Goal: Task Accomplishment & Management: Manage account settings

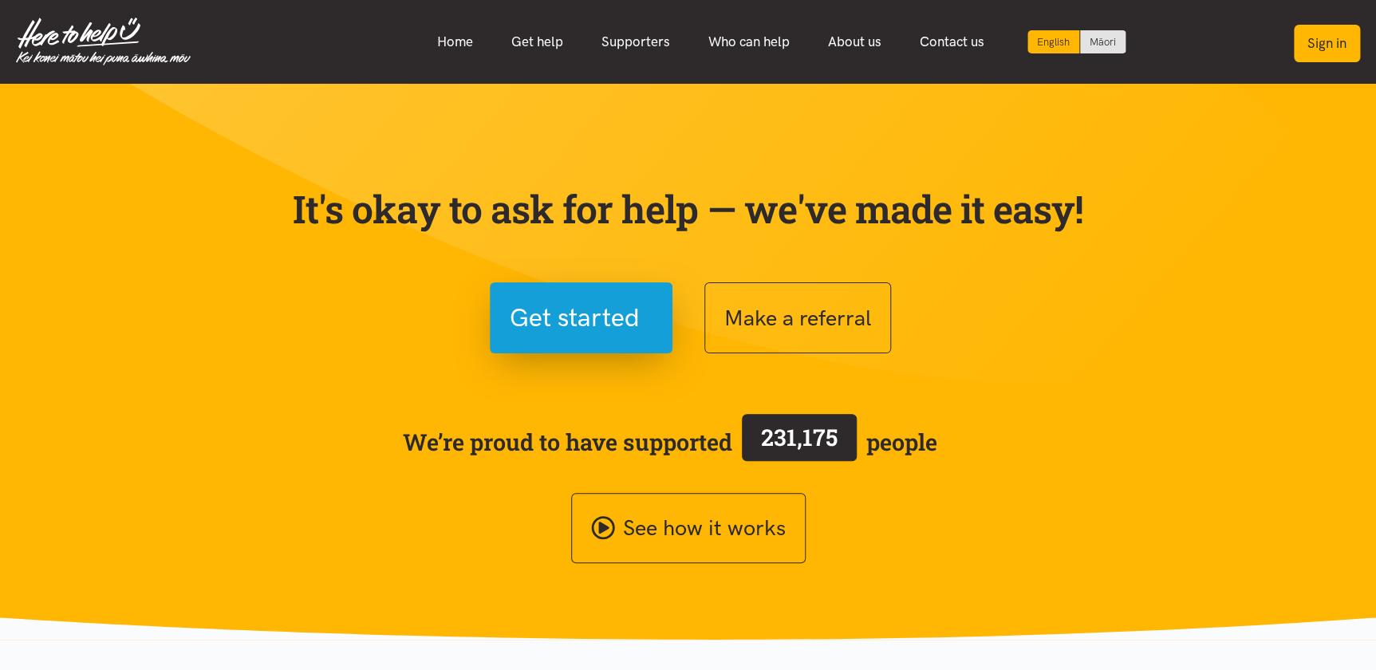
click at [1323, 34] on button "Sign in" at bounding box center [1327, 43] width 66 height 37
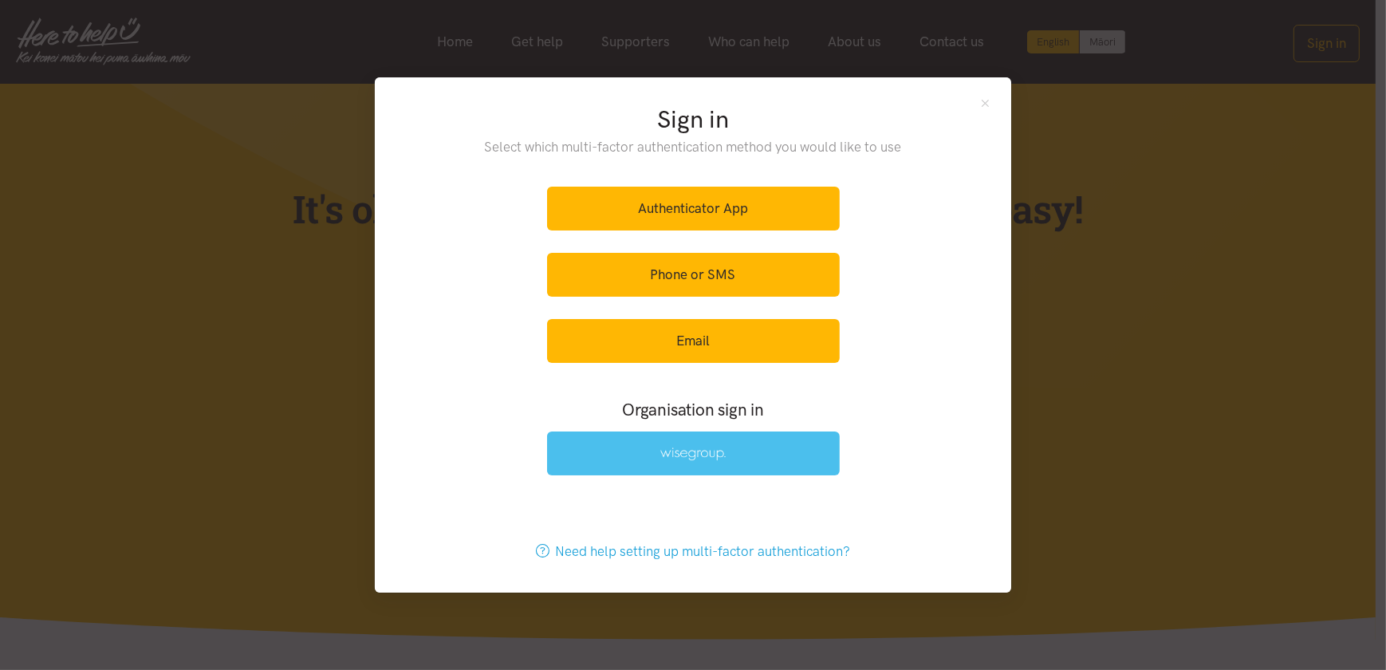
click at [611, 458] on link at bounding box center [693, 454] width 293 height 44
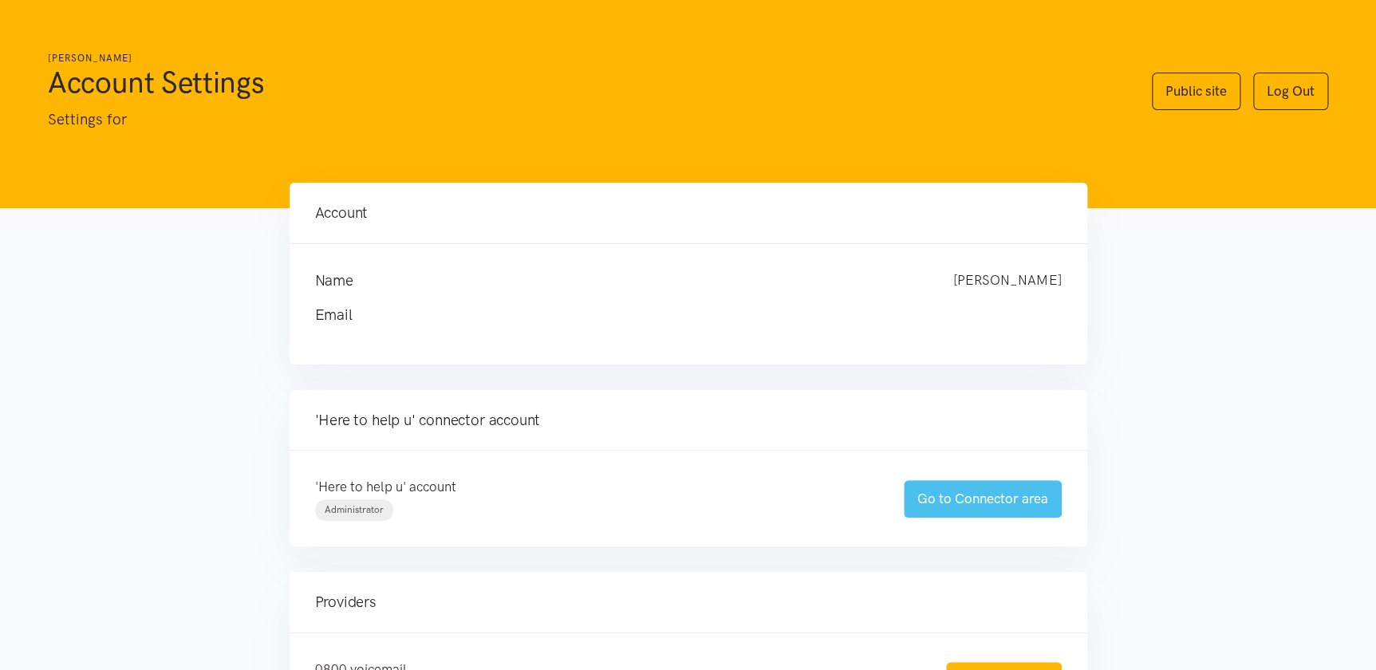
click at [979, 503] on link "Go to Connector area" at bounding box center [983, 498] width 158 height 37
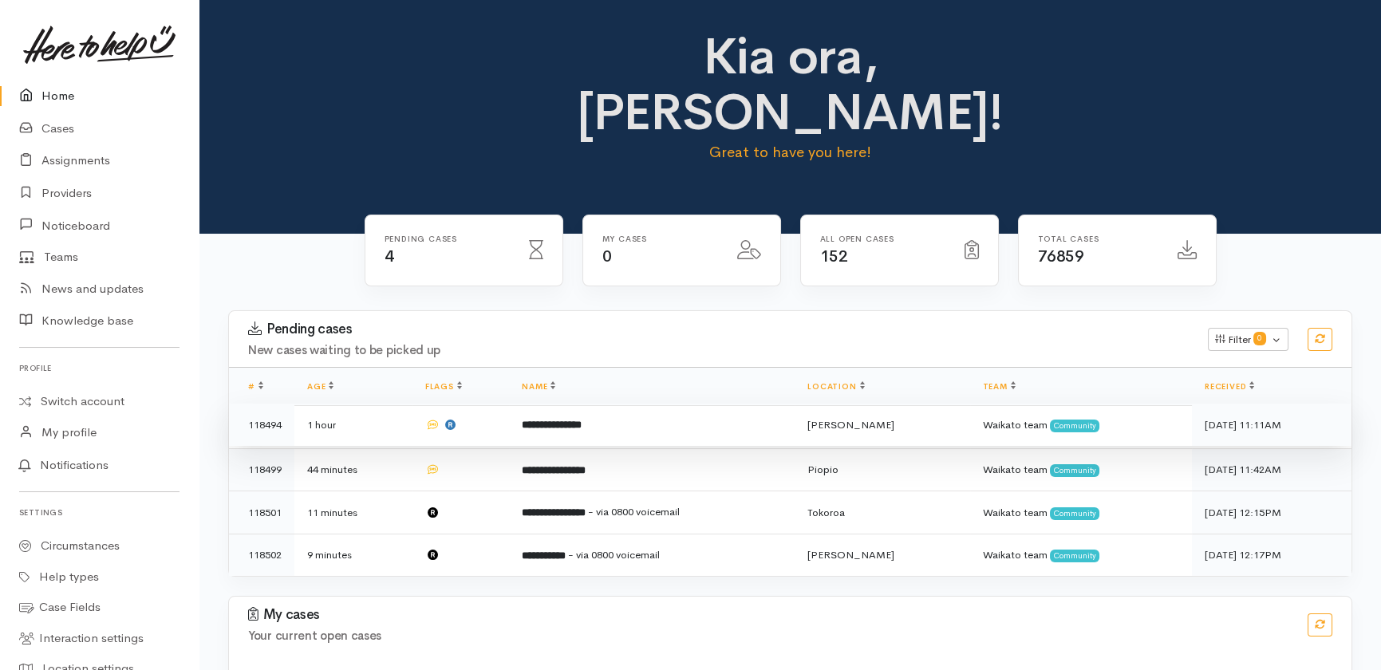
click at [490, 404] on td at bounding box center [460, 425] width 97 height 43
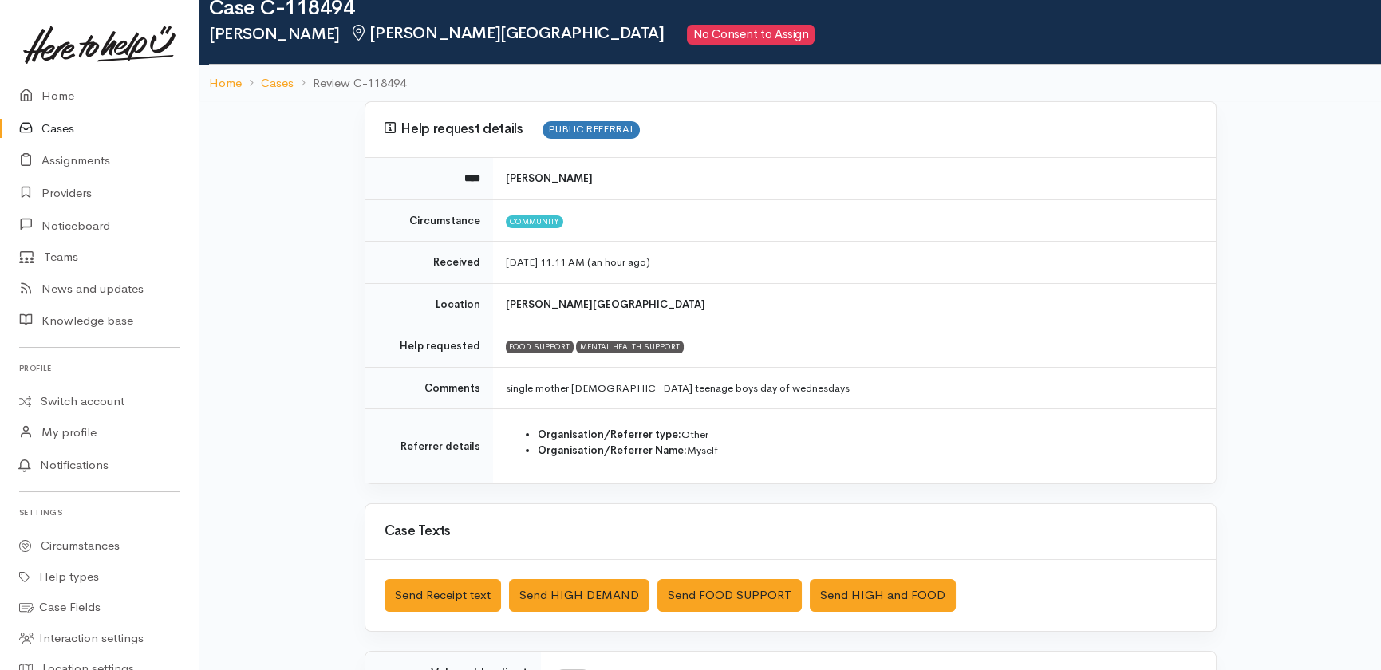
scroll to position [72, 0]
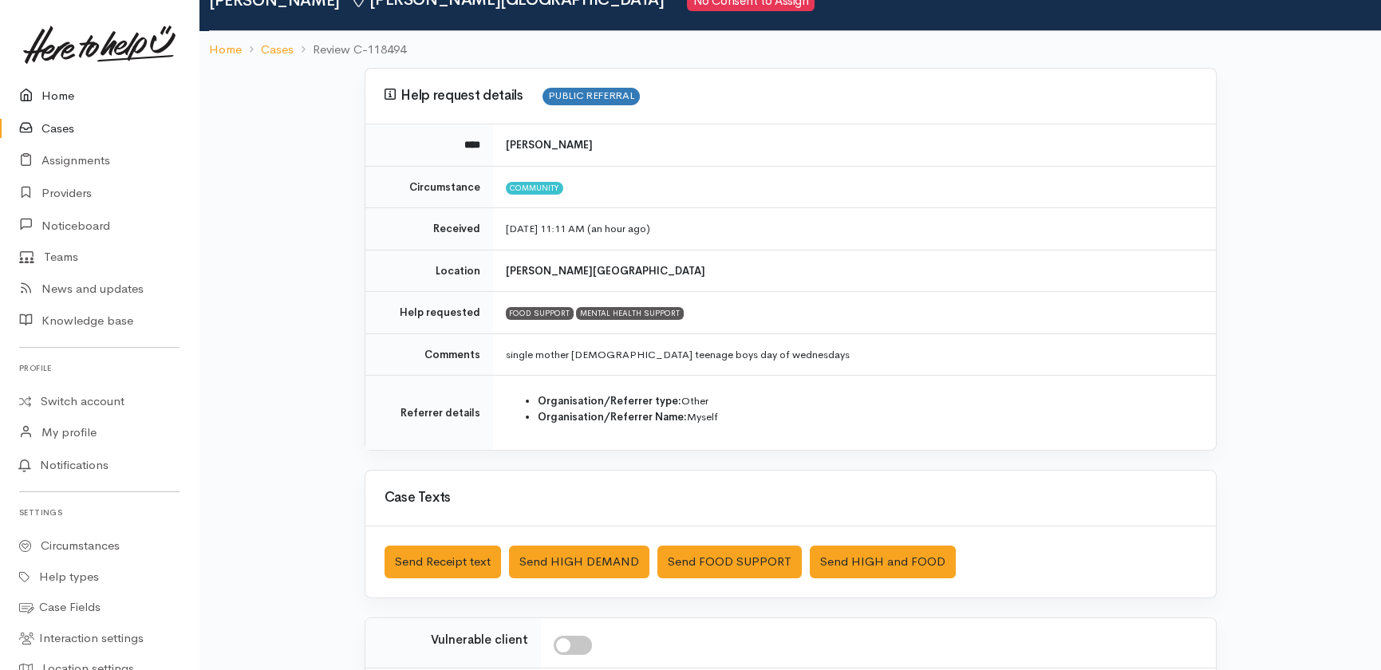
click at [52, 94] on link "Home" at bounding box center [99, 96] width 199 height 33
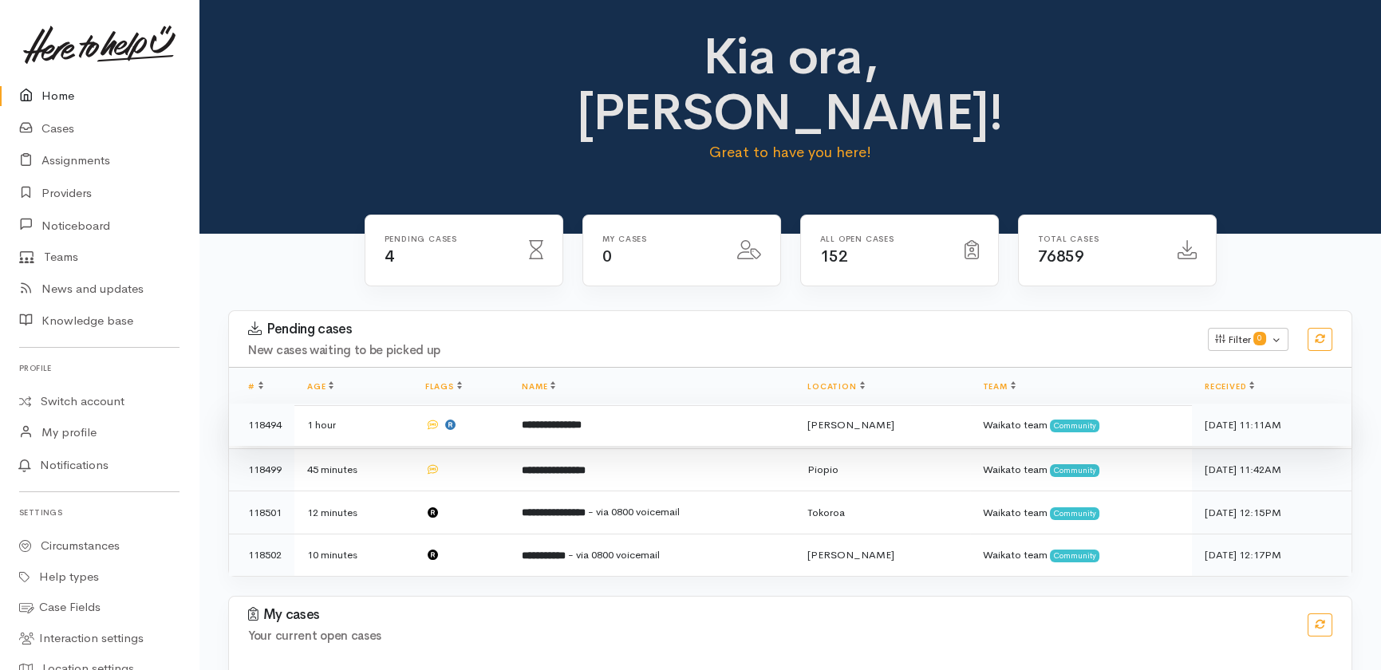
click at [491, 404] on td at bounding box center [460, 425] width 97 height 43
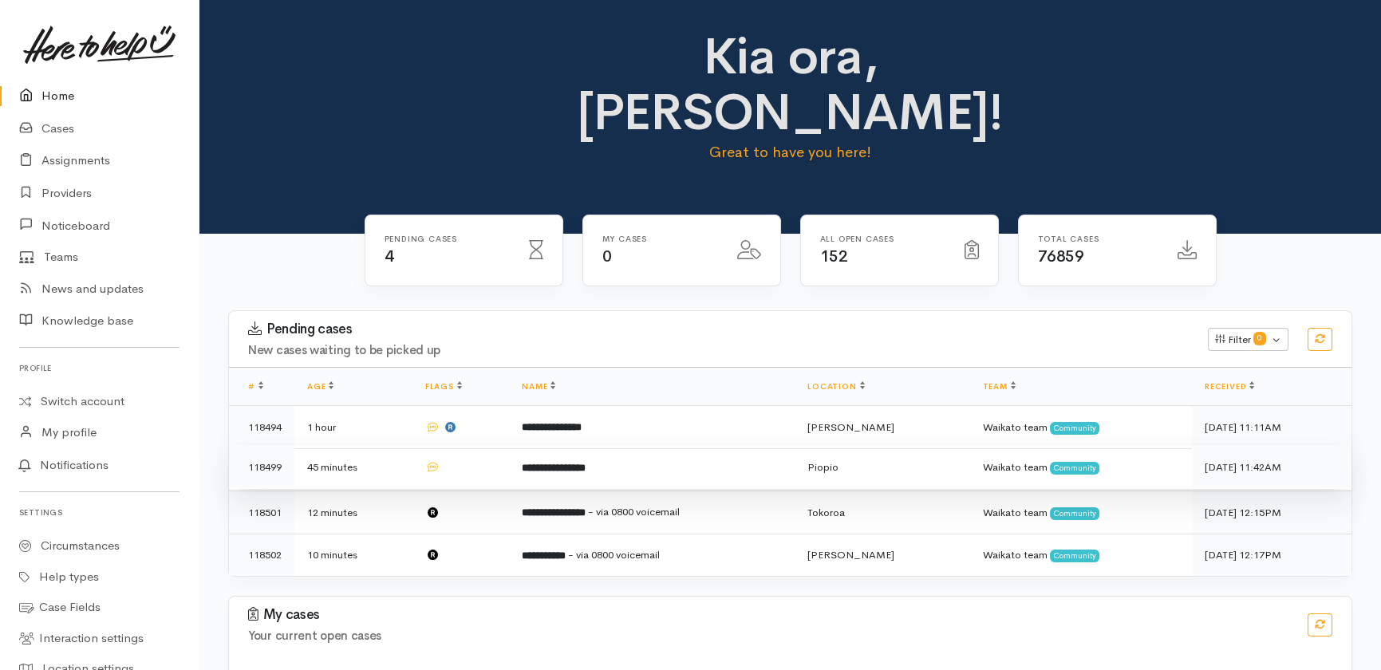
click at [481, 446] on td at bounding box center [460, 467] width 97 height 43
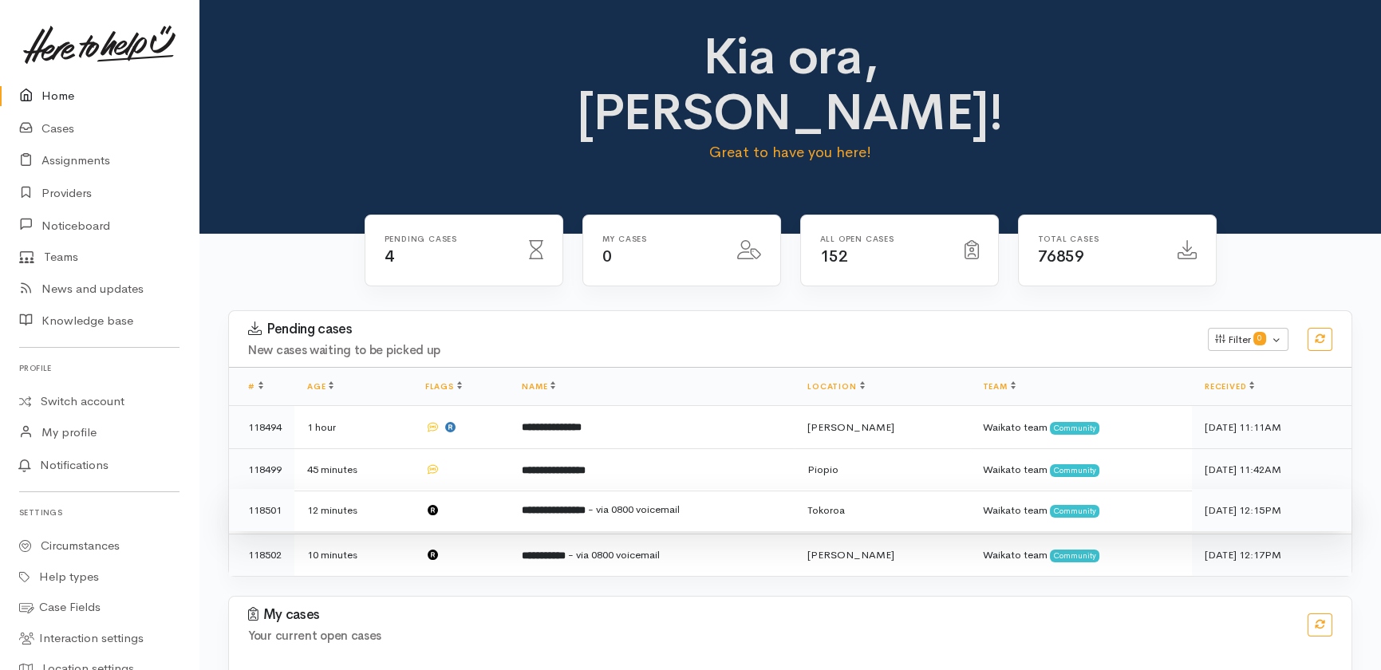
click at [473, 489] on td at bounding box center [460, 510] width 97 height 43
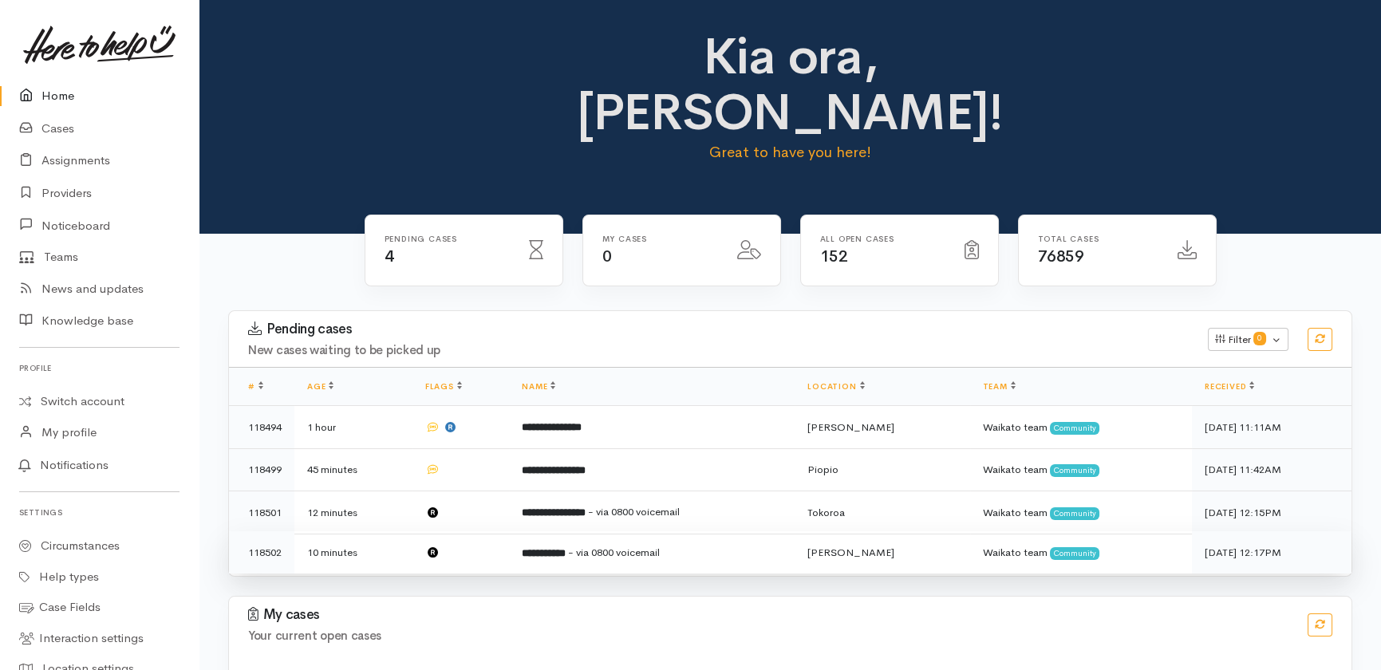
click at [474, 531] on td at bounding box center [460, 552] width 97 height 42
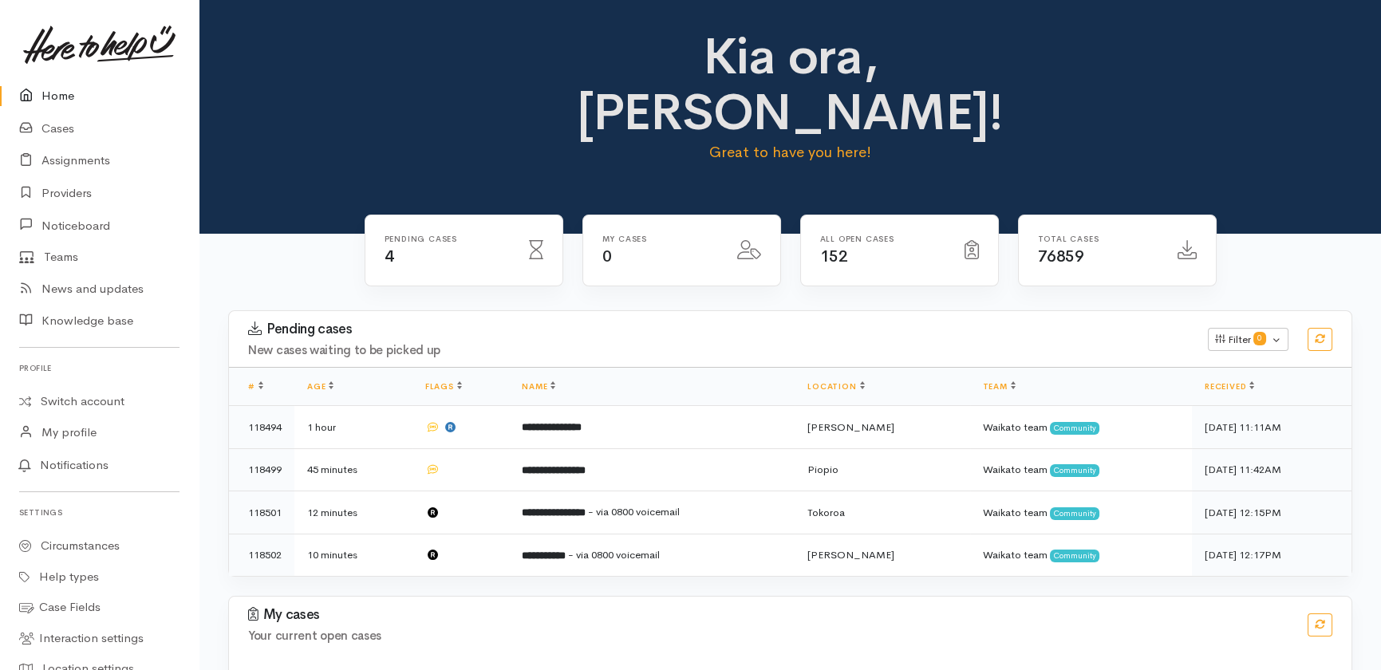
click at [47, 100] on link "Home" at bounding box center [99, 96] width 199 height 33
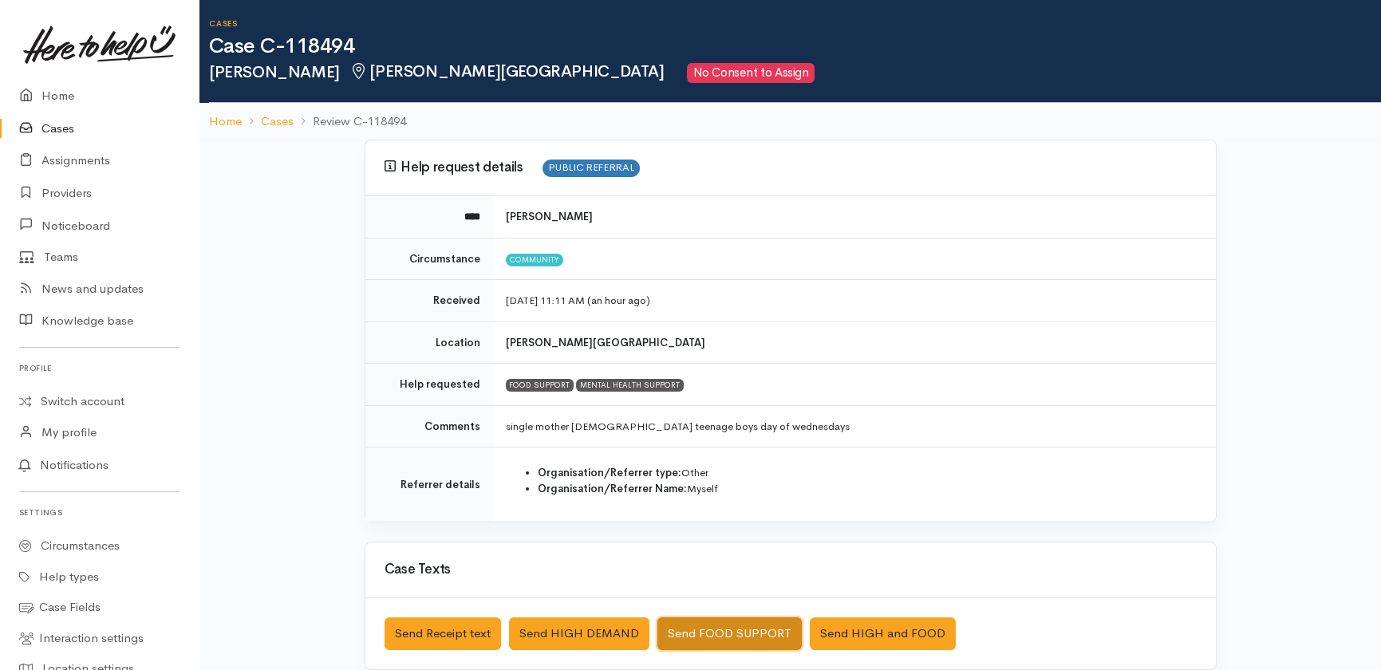
click at [728, 623] on button "Send FOOD SUPPORT" at bounding box center [729, 633] width 144 height 33
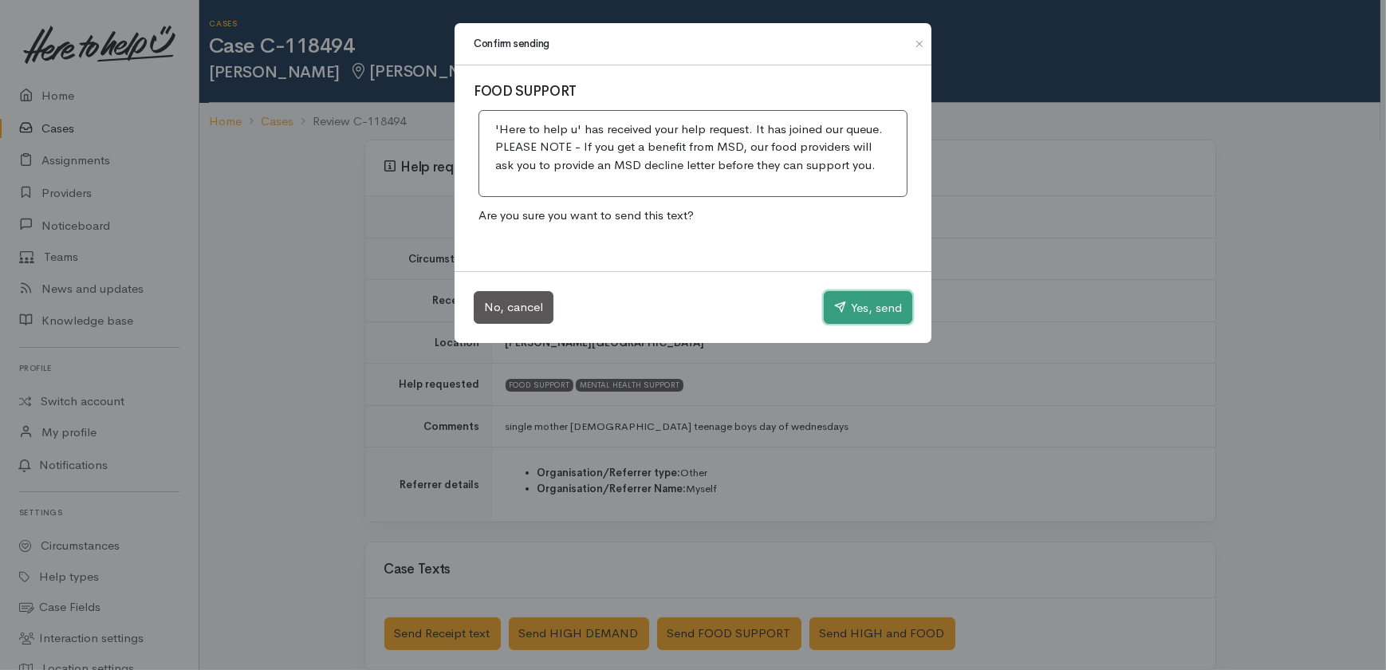
click at [883, 292] on button "Yes, send" at bounding box center [868, 308] width 89 height 34
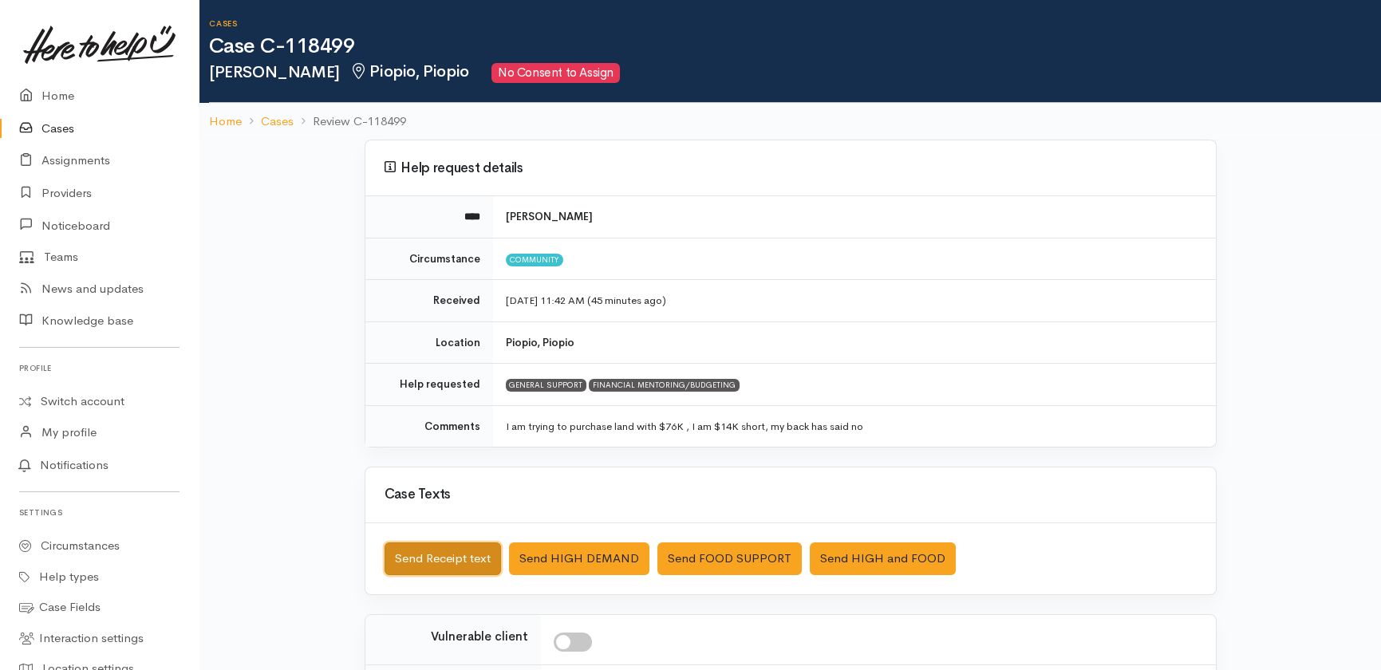
click at [419, 554] on button "Send Receipt text" at bounding box center [442, 558] width 116 height 33
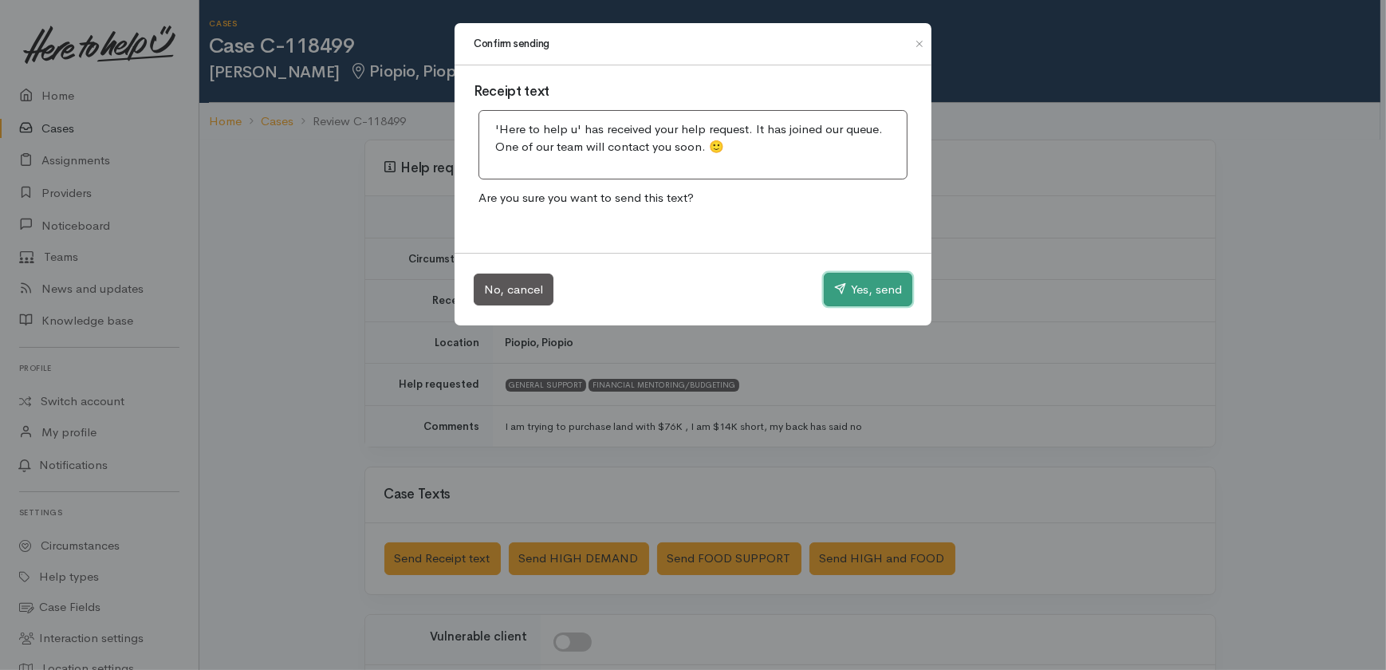
click at [864, 290] on button "Yes, send" at bounding box center [868, 290] width 89 height 34
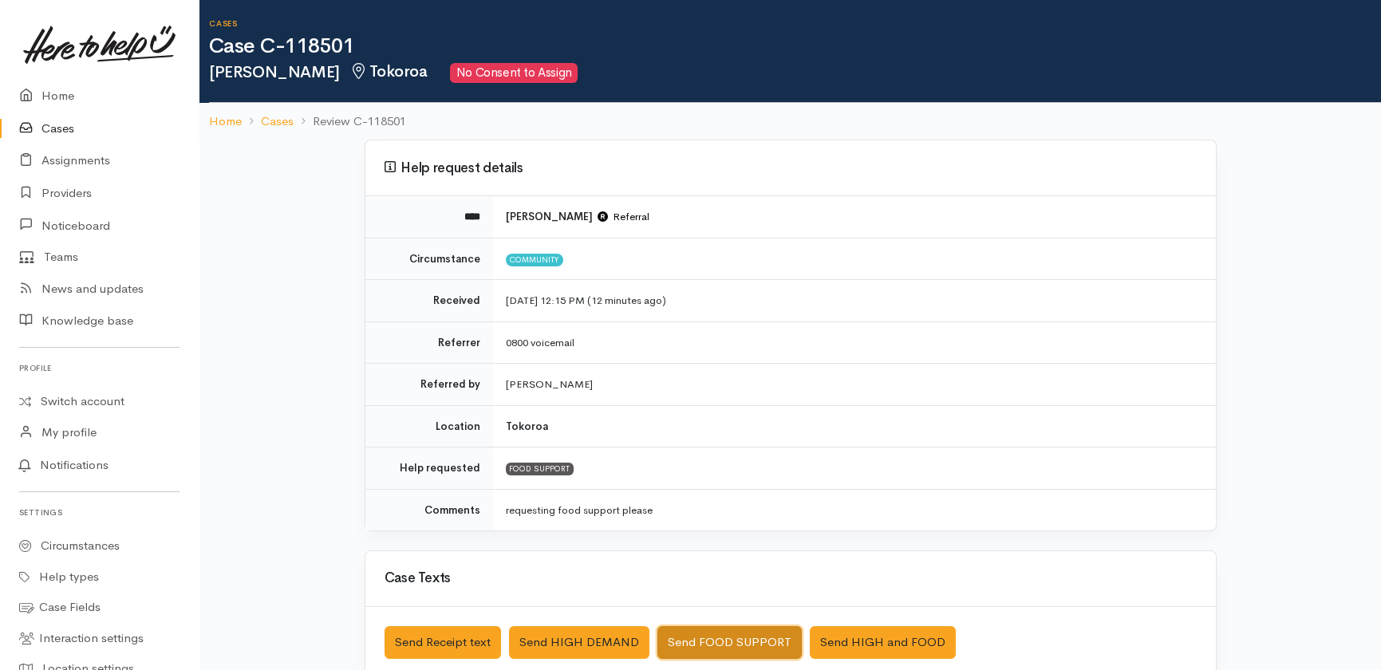
click at [727, 641] on button "Send FOOD SUPPORT" at bounding box center [729, 642] width 144 height 33
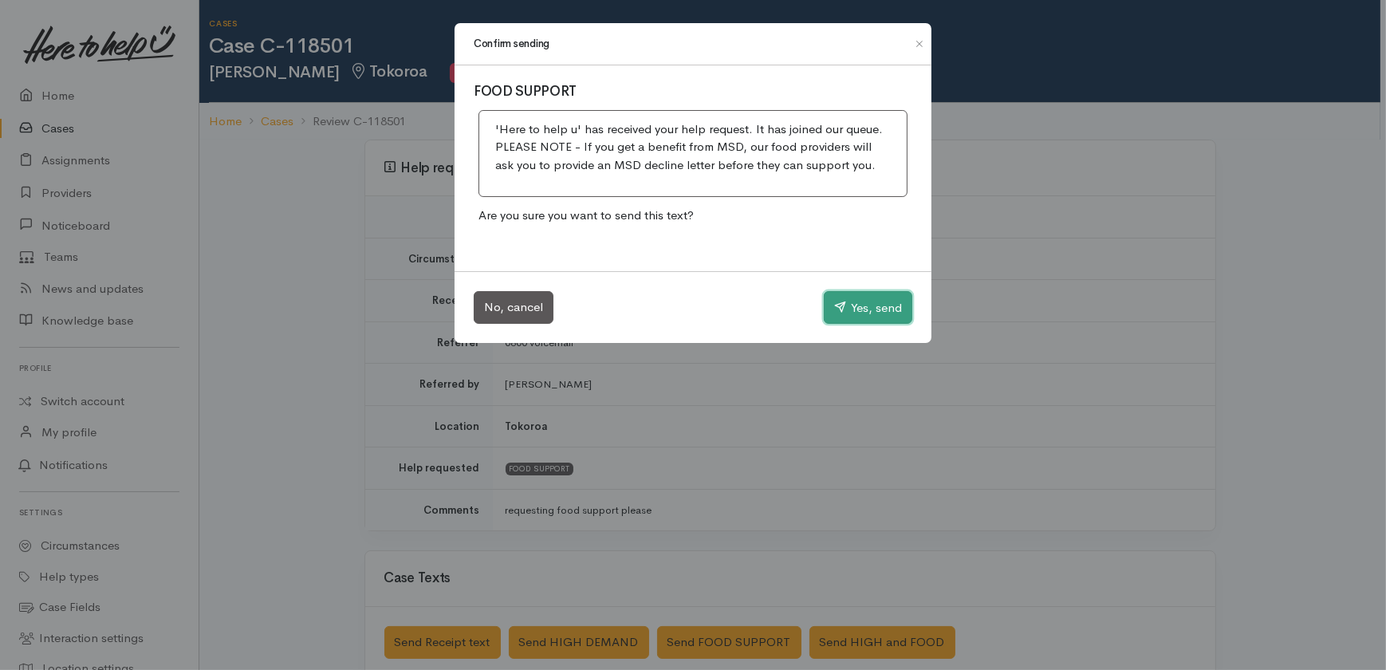
click at [858, 303] on button "Yes, send" at bounding box center [868, 308] width 89 height 34
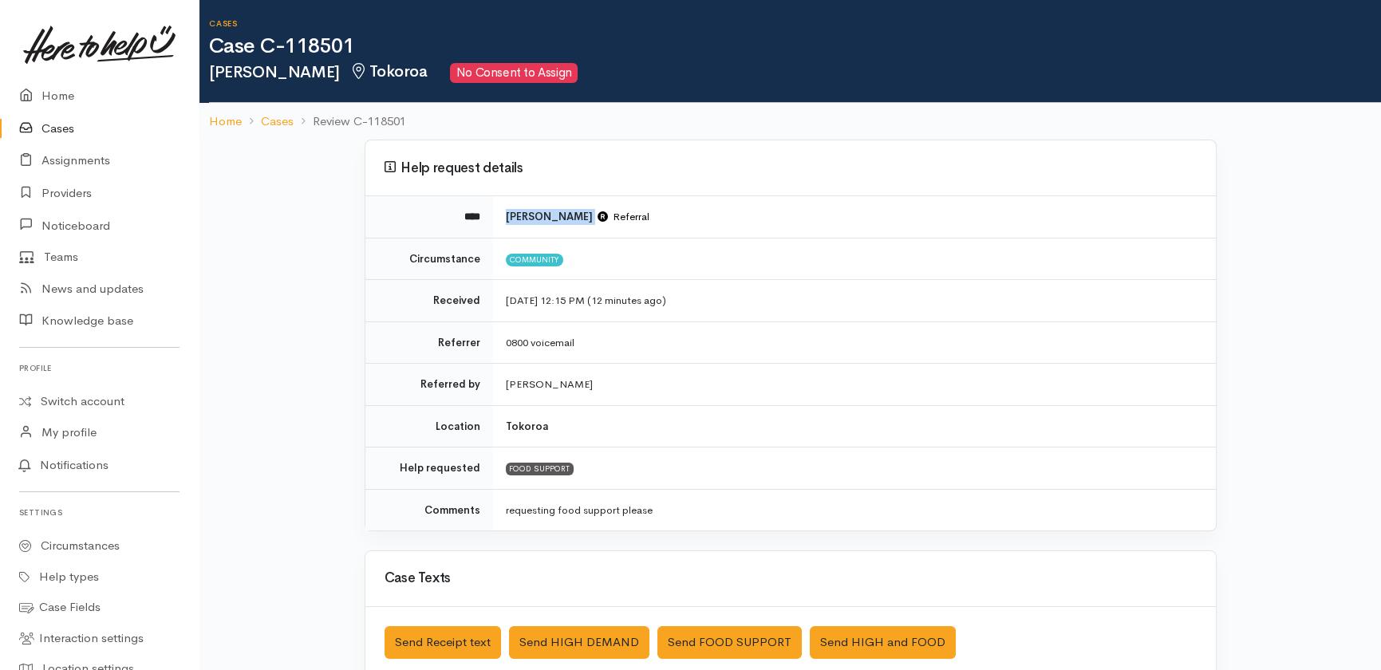
drag, startPoint x: 500, startPoint y: 214, endPoint x: 591, endPoint y: 220, distance: 91.2
click at [591, 220] on td "Peter Wisniewski Referral" at bounding box center [854, 216] width 723 height 41
copy td "Peter Wisniewski"
click at [53, 131] on link "Cases" at bounding box center [99, 128] width 199 height 33
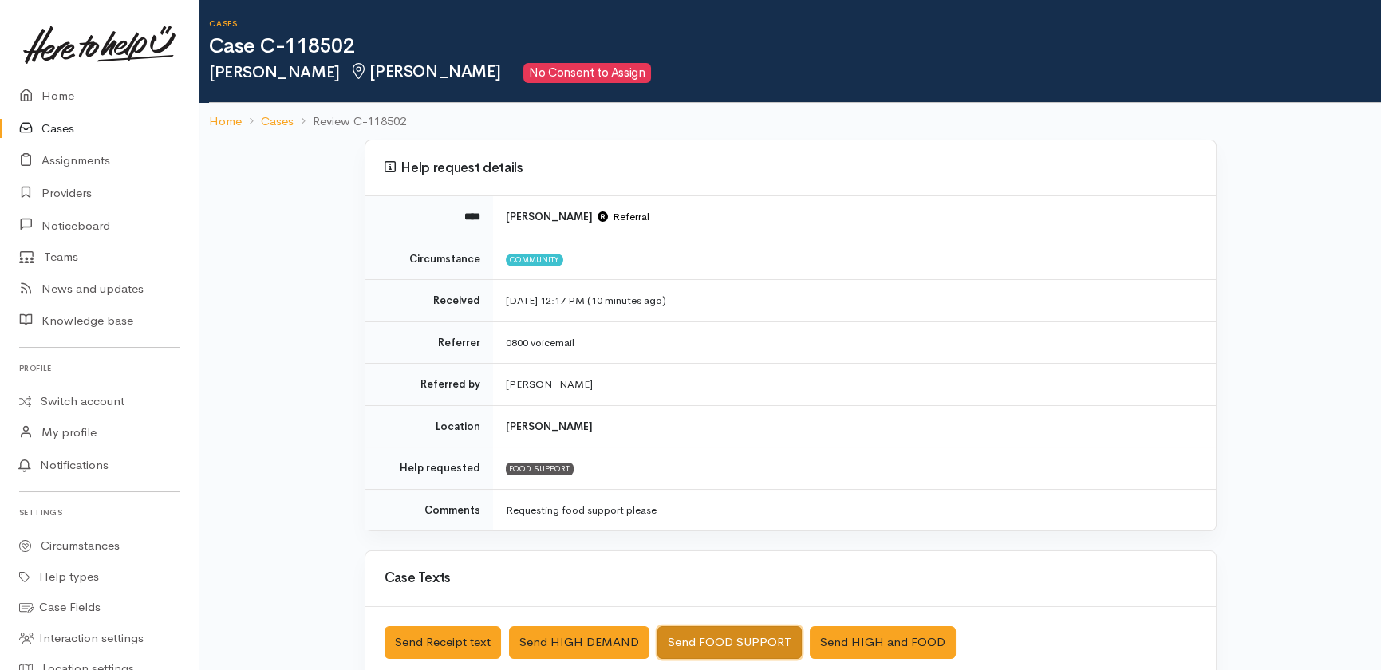
click at [717, 642] on button "Send FOOD SUPPORT" at bounding box center [729, 642] width 144 height 33
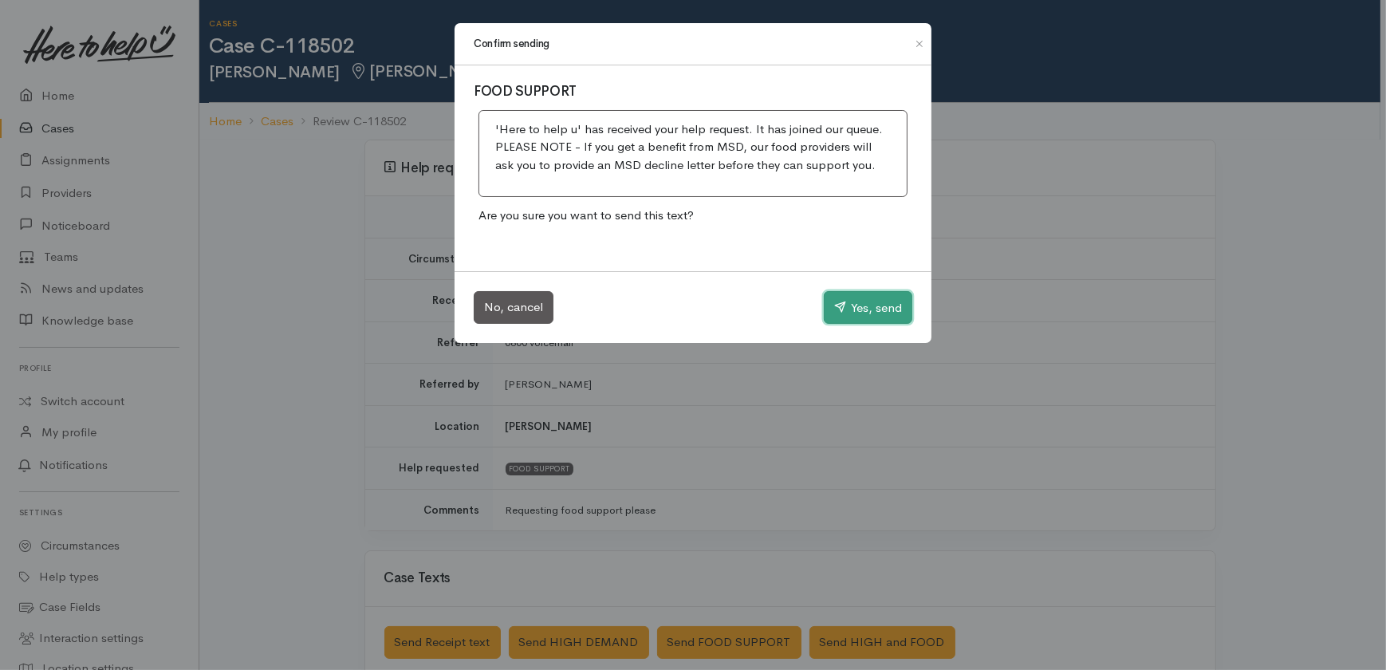
click at [854, 310] on button "Yes, send" at bounding box center [868, 308] width 89 height 34
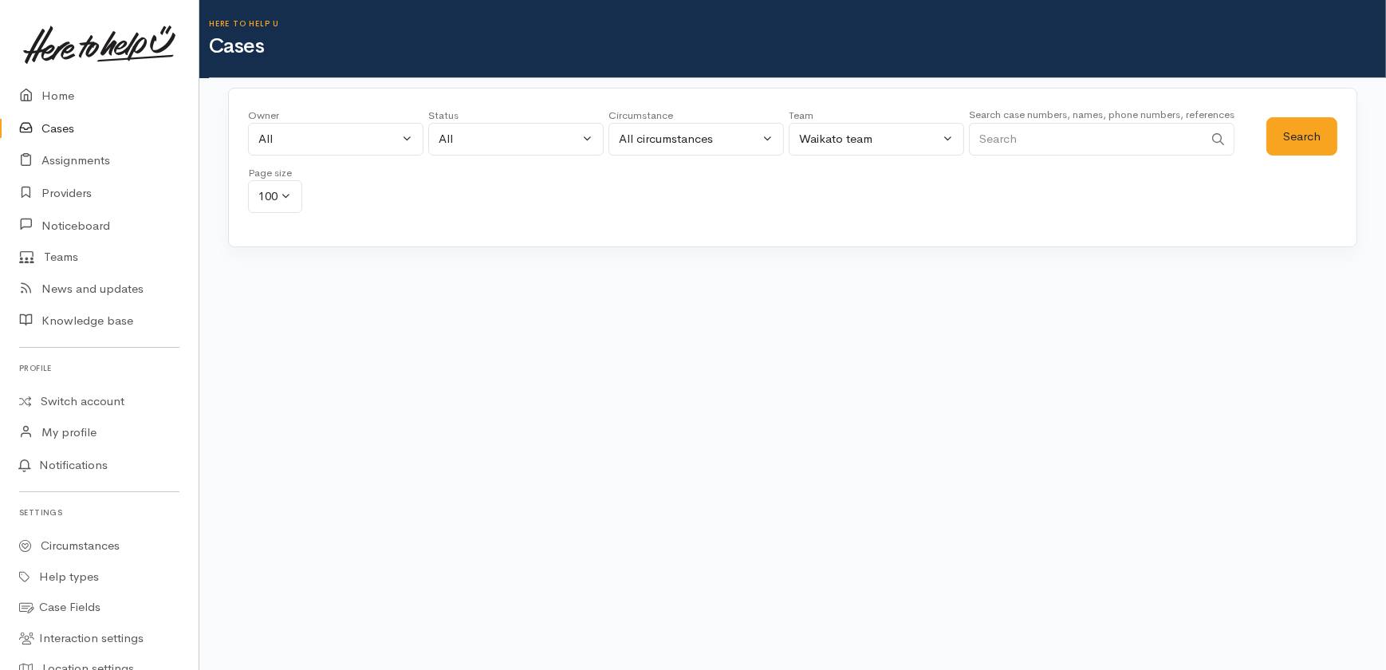
click at [1055, 132] on input "Search" at bounding box center [1086, 139] width 235 height 33
paste input "[PERSON_NAME]"
type input "[PERSON_NAME]"
click at [1301, 128] on button "Search" at bounding box center [1302, 136] width 71 height 39
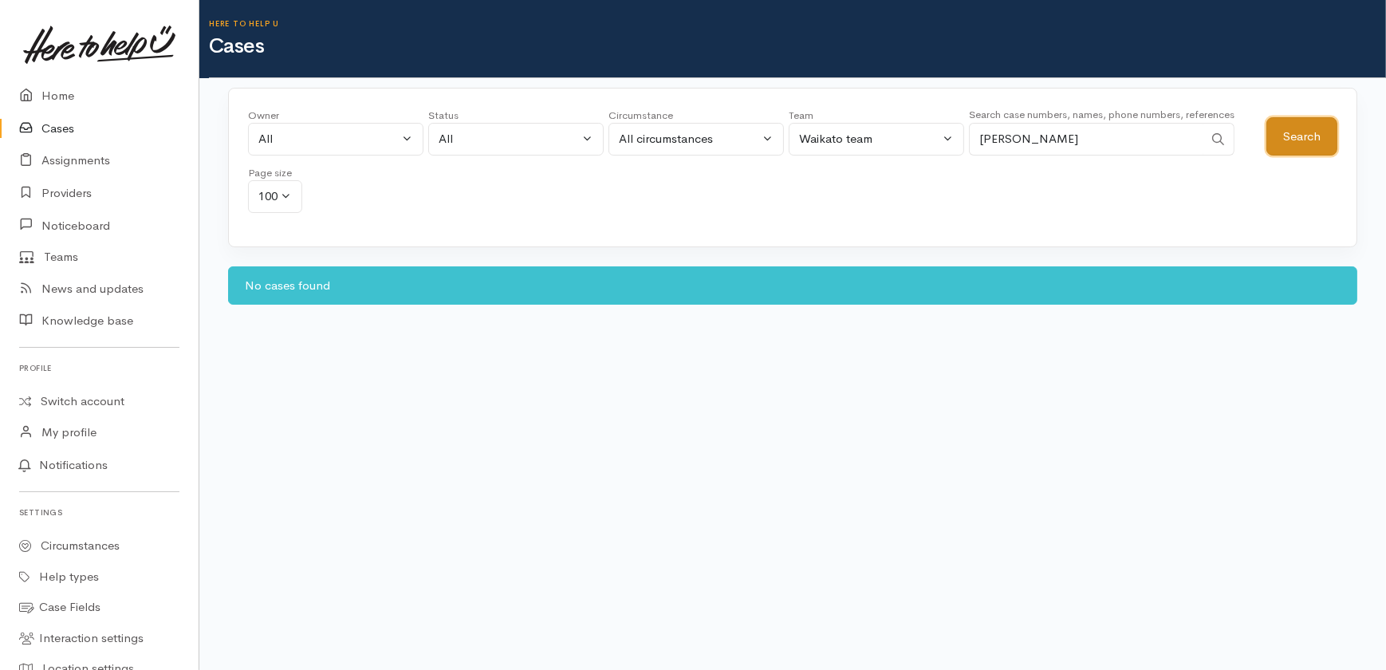
click at [1299, 136] on button "Search" at bounding box center [1302, 136] width 71 height 39
click at [925, 140] on div "Waikato team" at bounding box center [869, 139] width 140 height 18
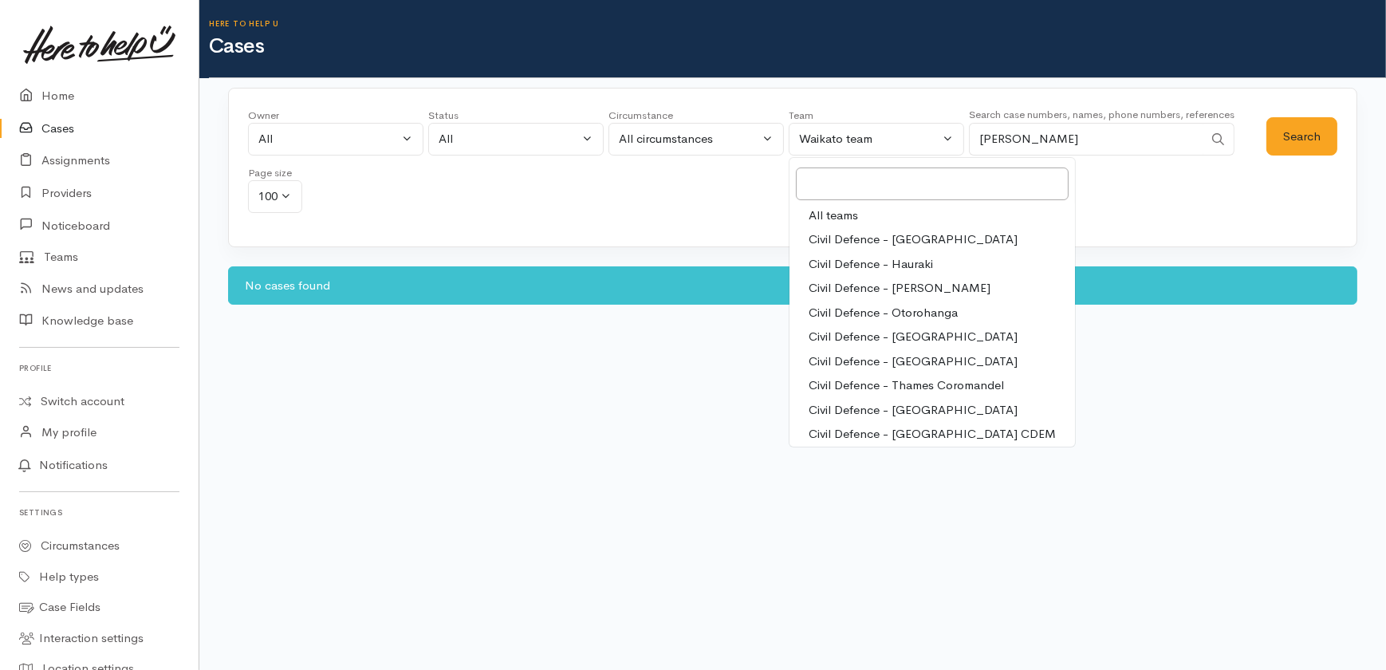
drag, startPoint x: 838, startPoint y: 215, endPoint x: 1034, endPoint y: 201, distance: 196.8
click at [841, 215] on span "All teams" at bounding box center [833, 216] width 49 height 18
select select "-1"
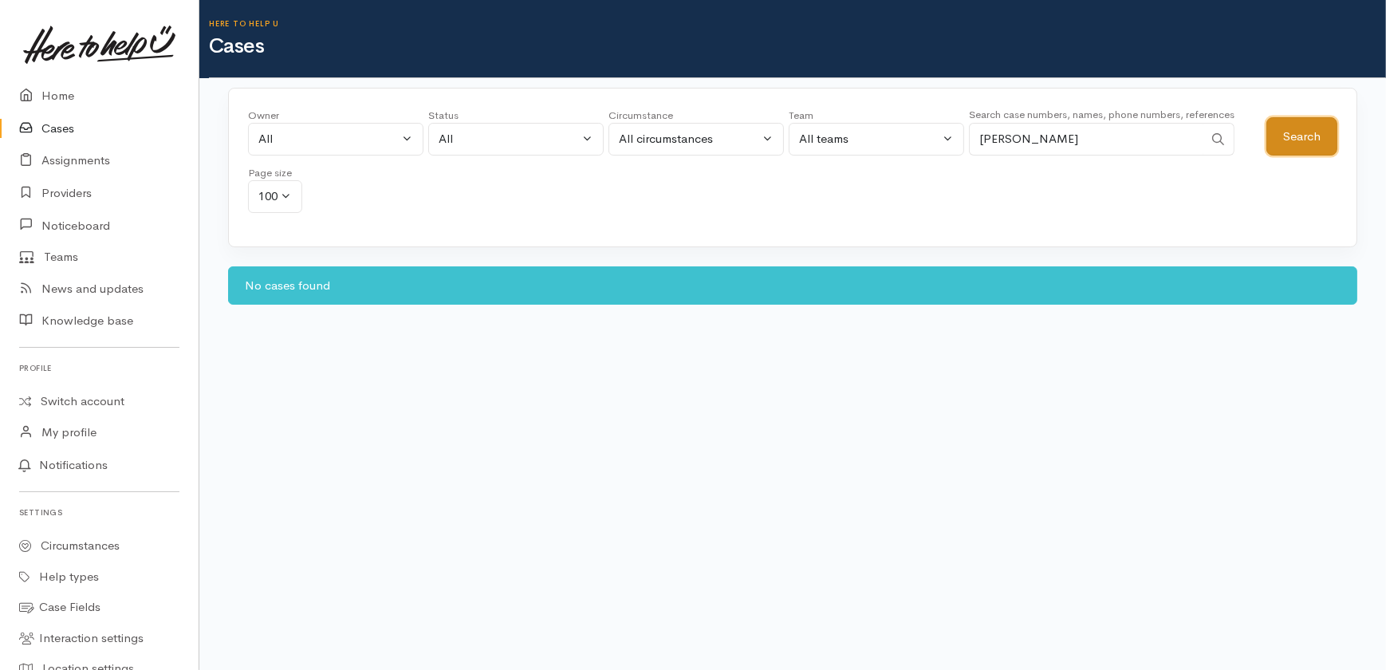
click at [1276, 118] on button "Search" at bounding box center [1302, 136] width 71 height 39
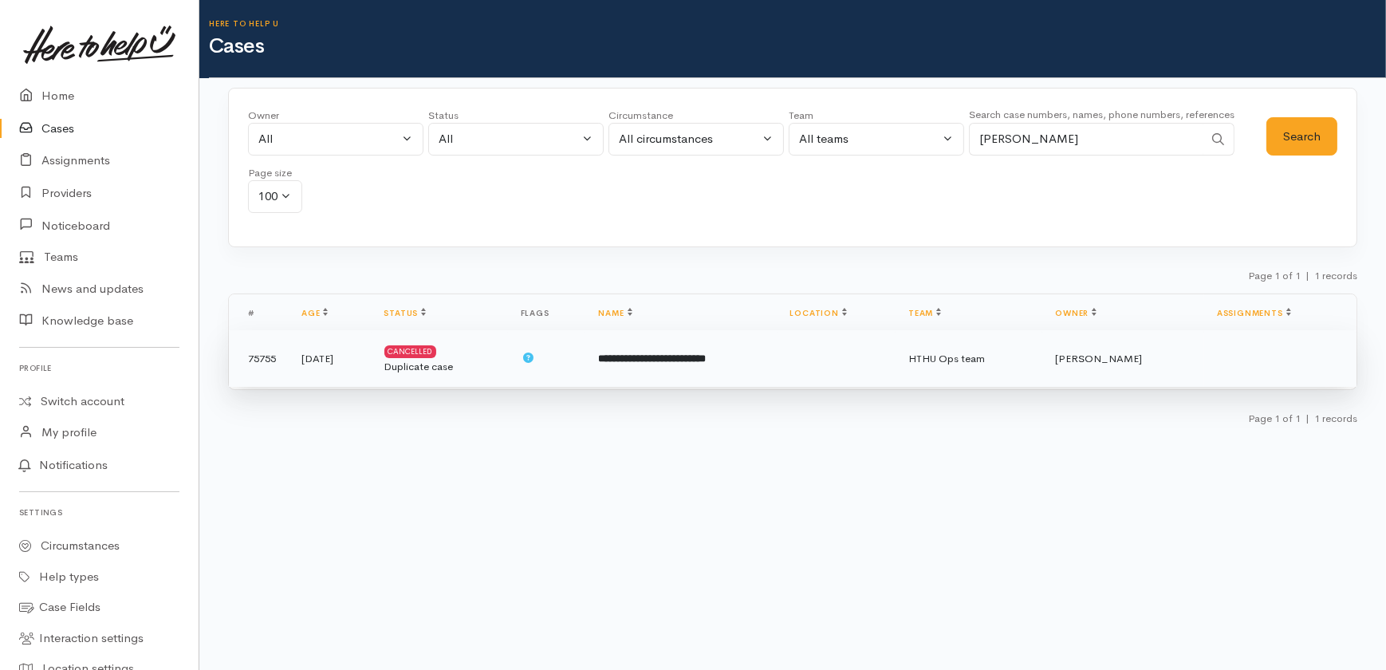
click at [455, 361] on div "Duplicate case" at bounding box center [439, 367] width 111 height 16
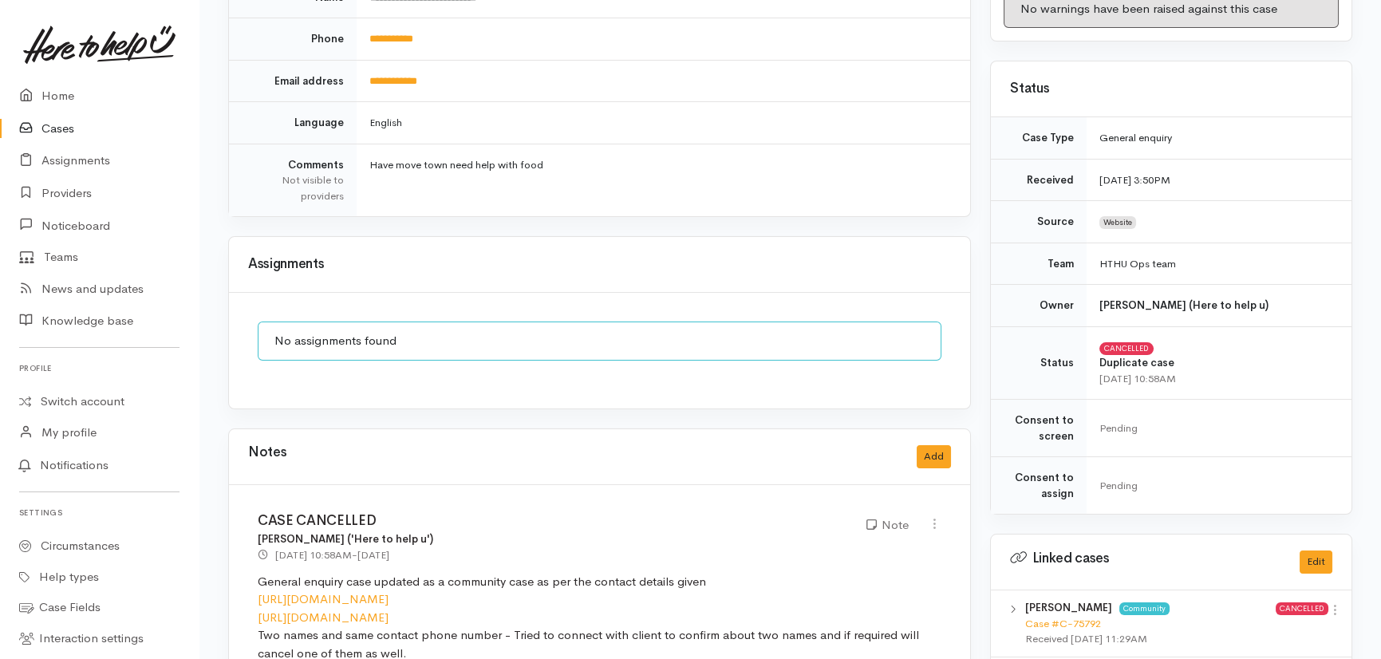
scroll to position [290, 0]
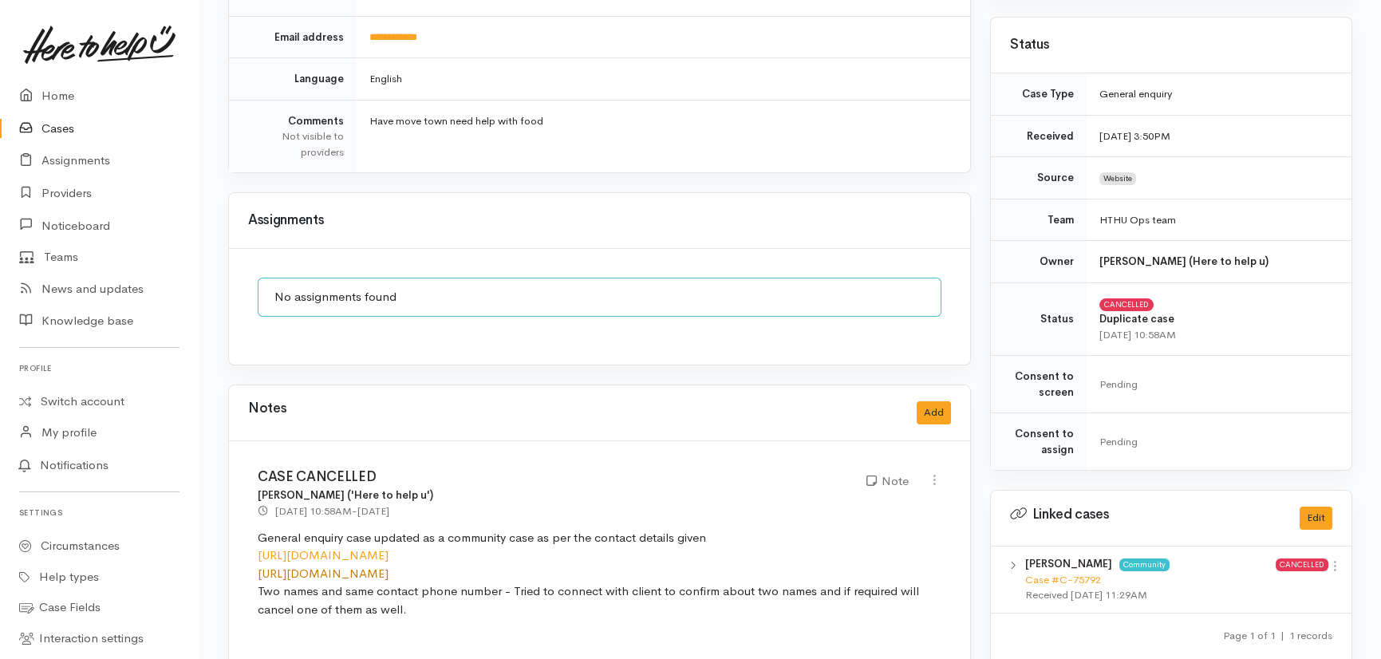
click at [388, 574] on link "[URL][DOMAIN_NAME]" at bounding box center [323, 573] width 131 height 15
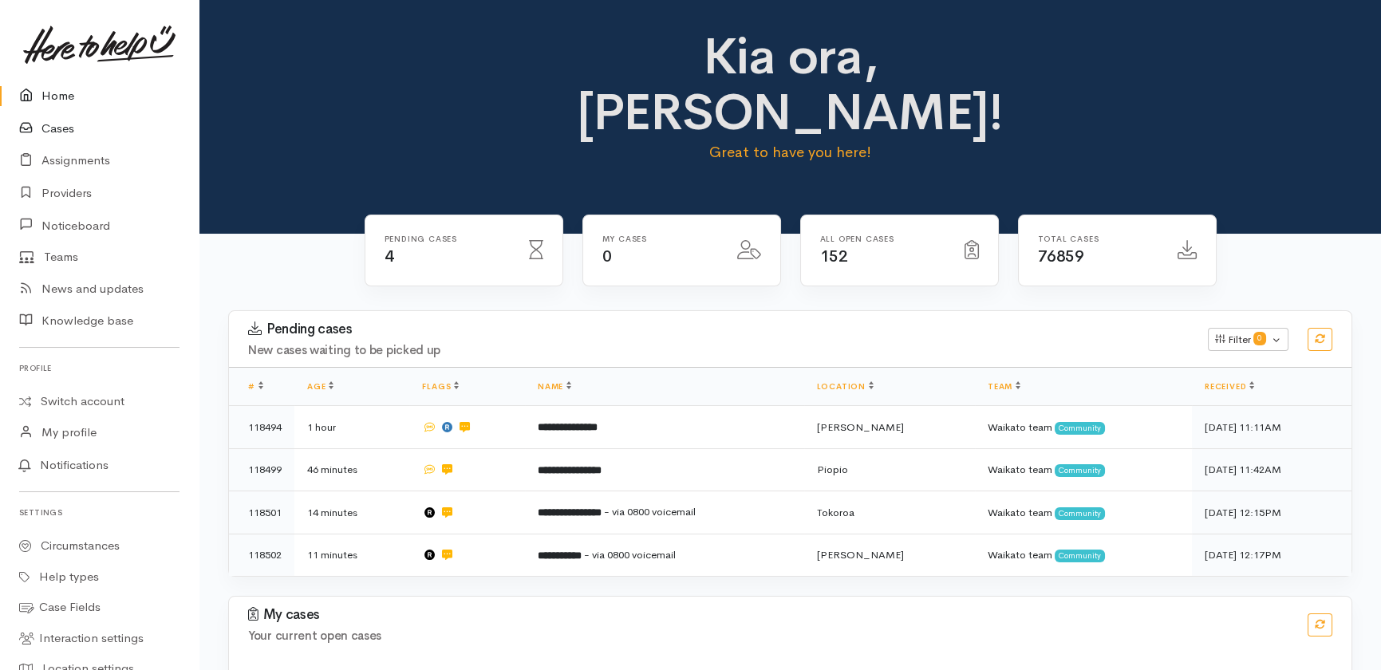
click at [56, 129] on link "Cases" at bounding box center [99, 128] width 199 height 33
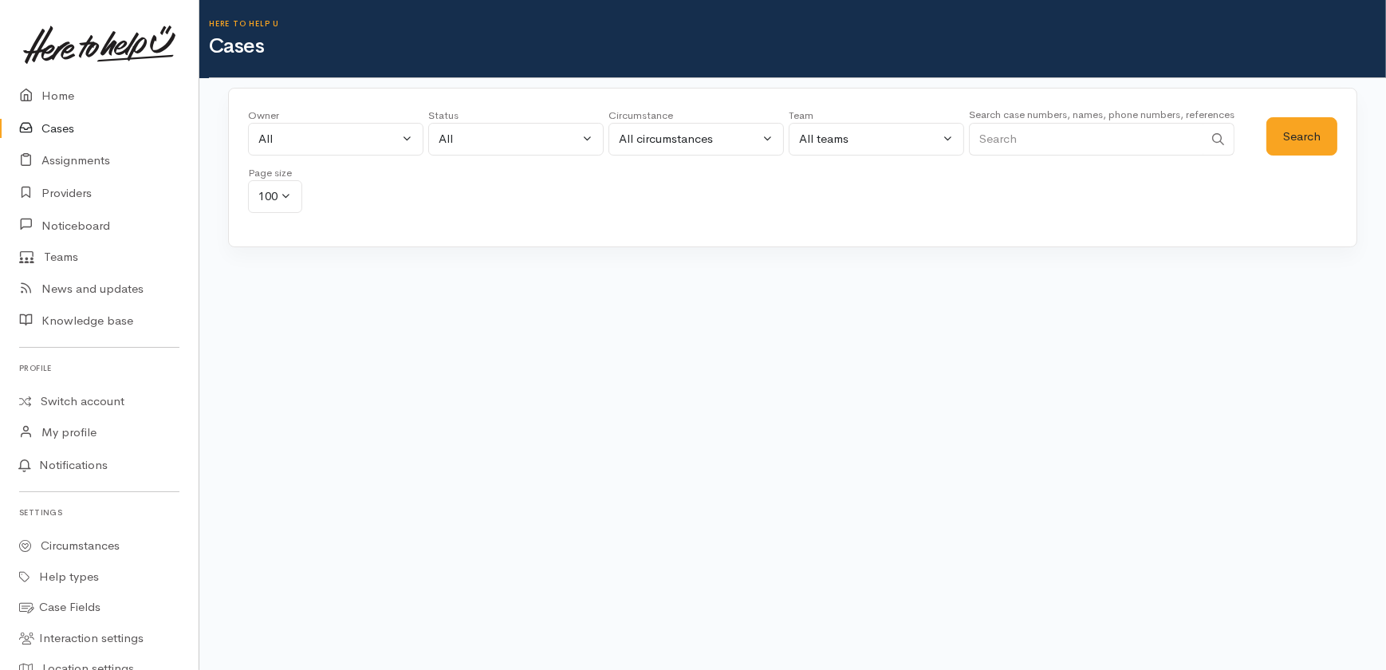
click at [1069, 134] on input "Search" at bounding box center [1086, 139] width 235 height 33
type input "[PERSON_NAME]"
click at [1307, 129] on button "Search" at bounding box center [1302, 136] width 71 height 39
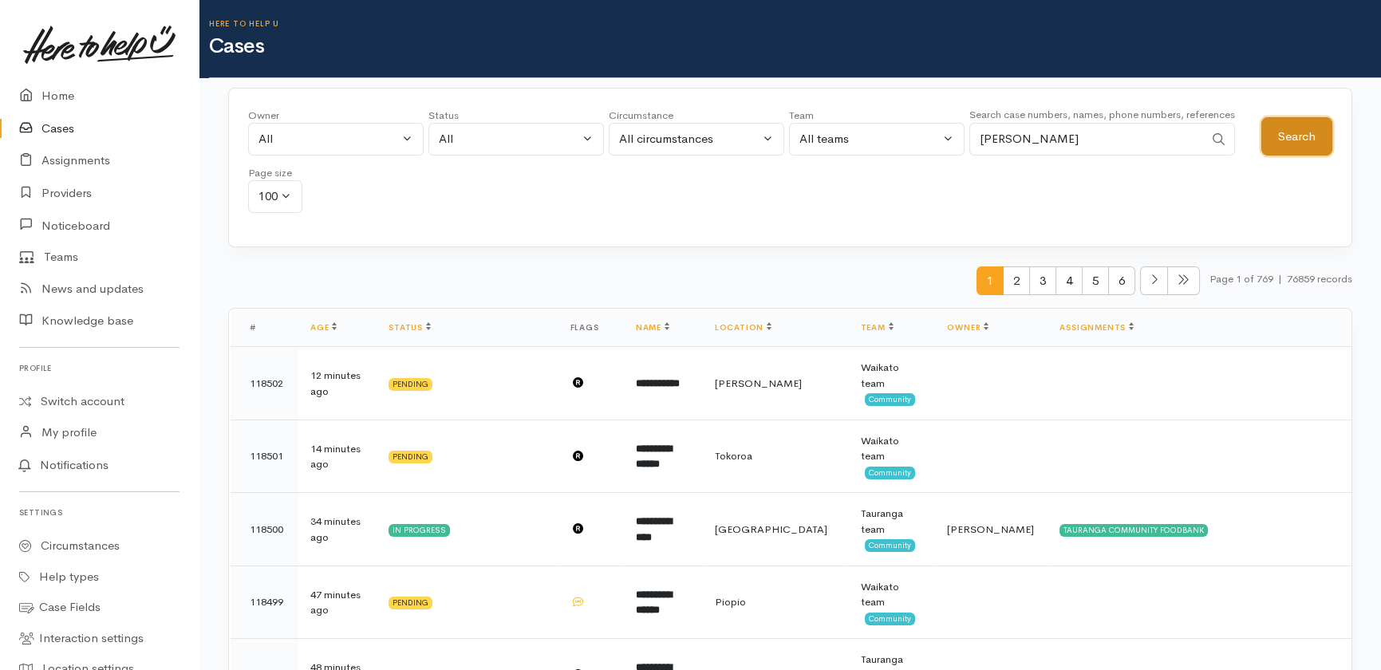
click at [1280, 134] on button "Search" at bounding box center [1296, 136] width 71 height 39
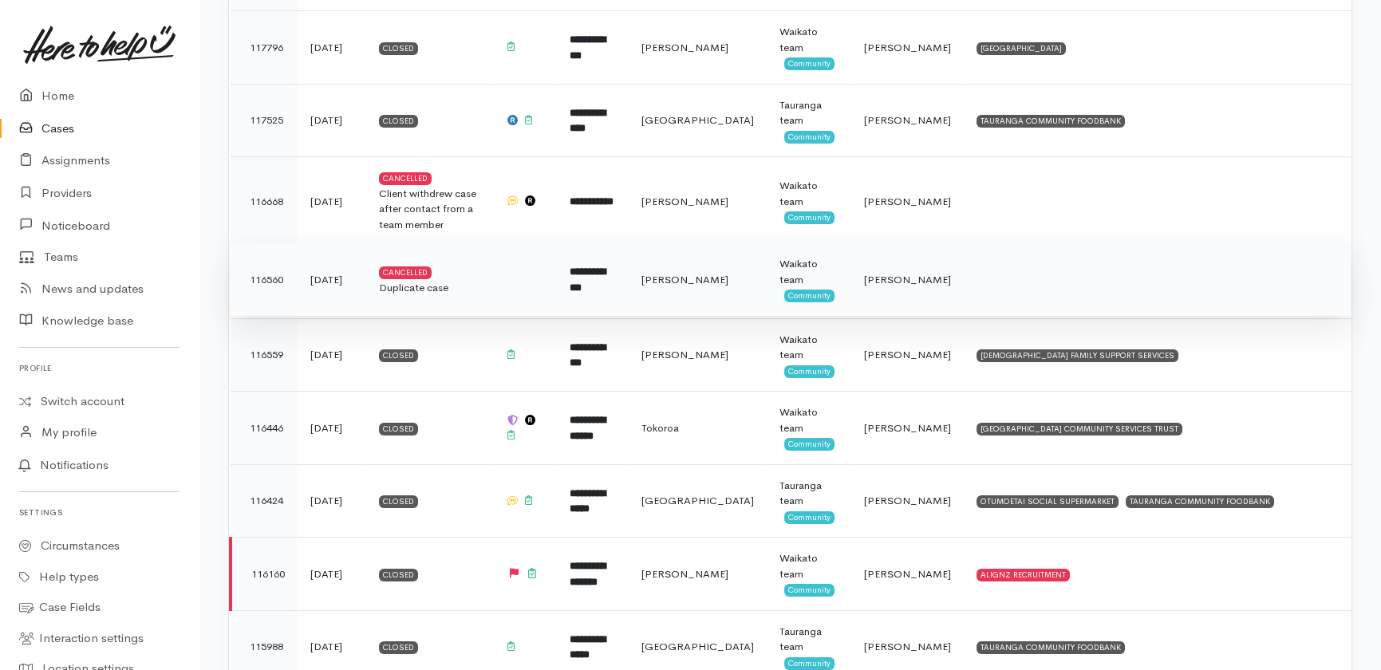
scroll to position [653, 0]
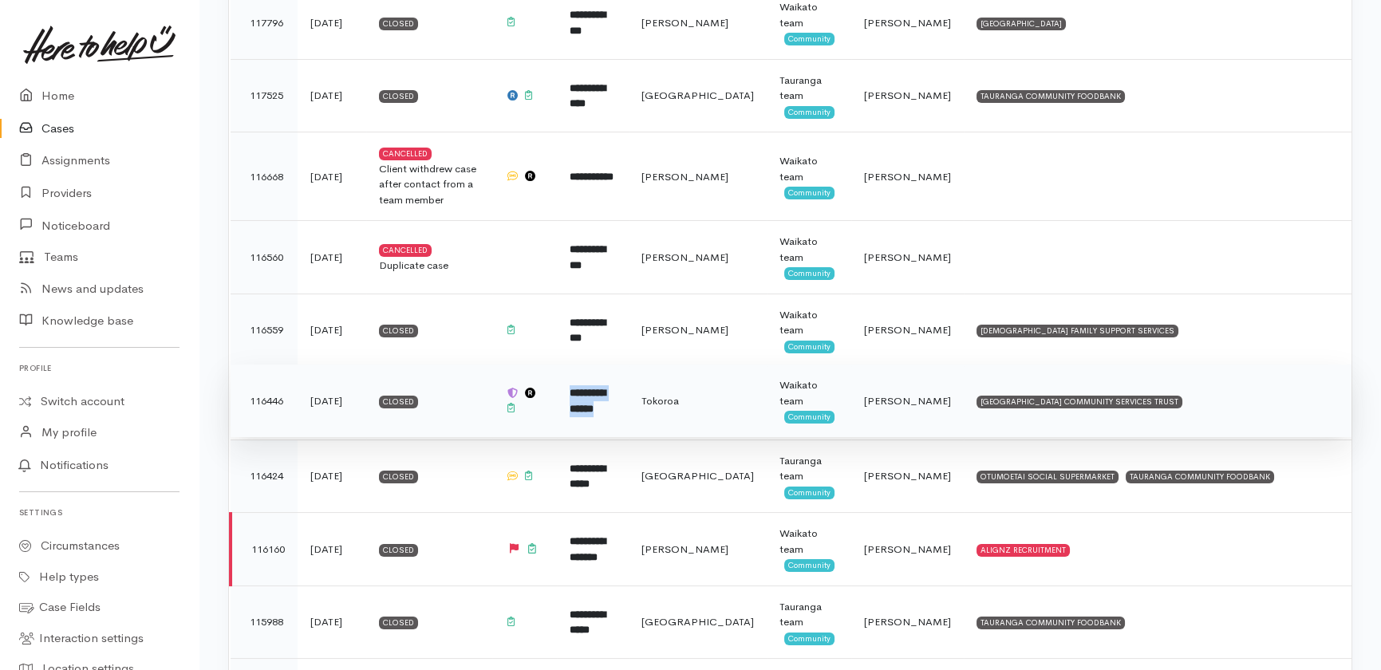
drag, startPoint x: 589, startPoint y: 396, endPoint x: 687, endPoint y: 404, distance: 97.7
click at [629, 404] on td "**********" at bounding box center [593, 401] width 72 height 73
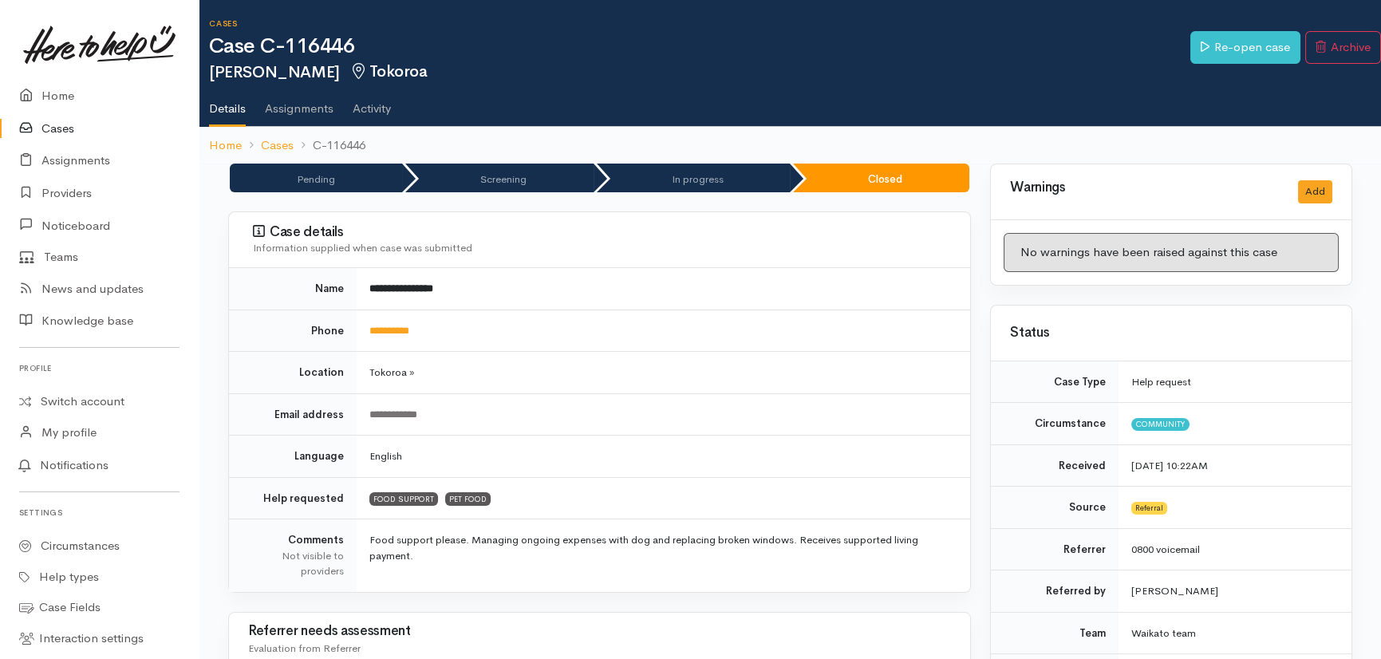
drag, startPoint x: 223, startPoint y: 69, endPoint x: 337, endPoint y: 70, distance: 114.1
click at [337, 70] on h2 "Peter Wisniewski Tokoroa" at bounding box center [699, 72] width 981 height 18
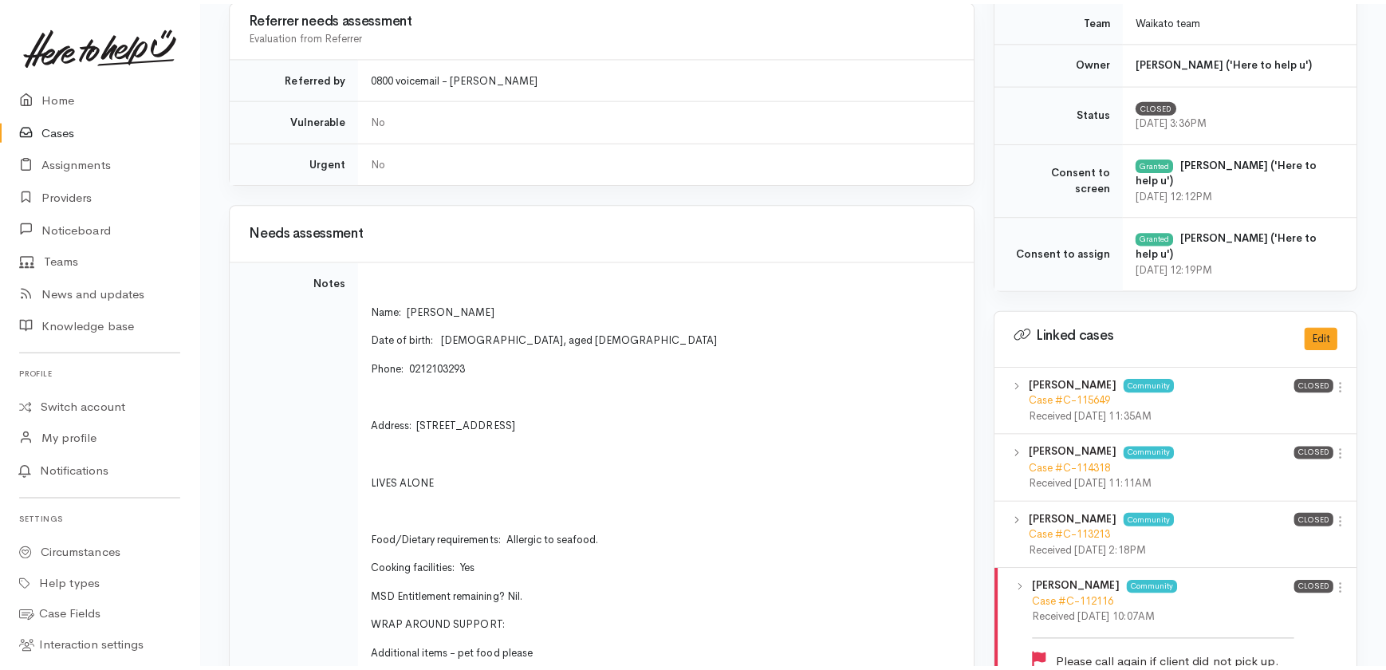
scroll to position [798, 0]
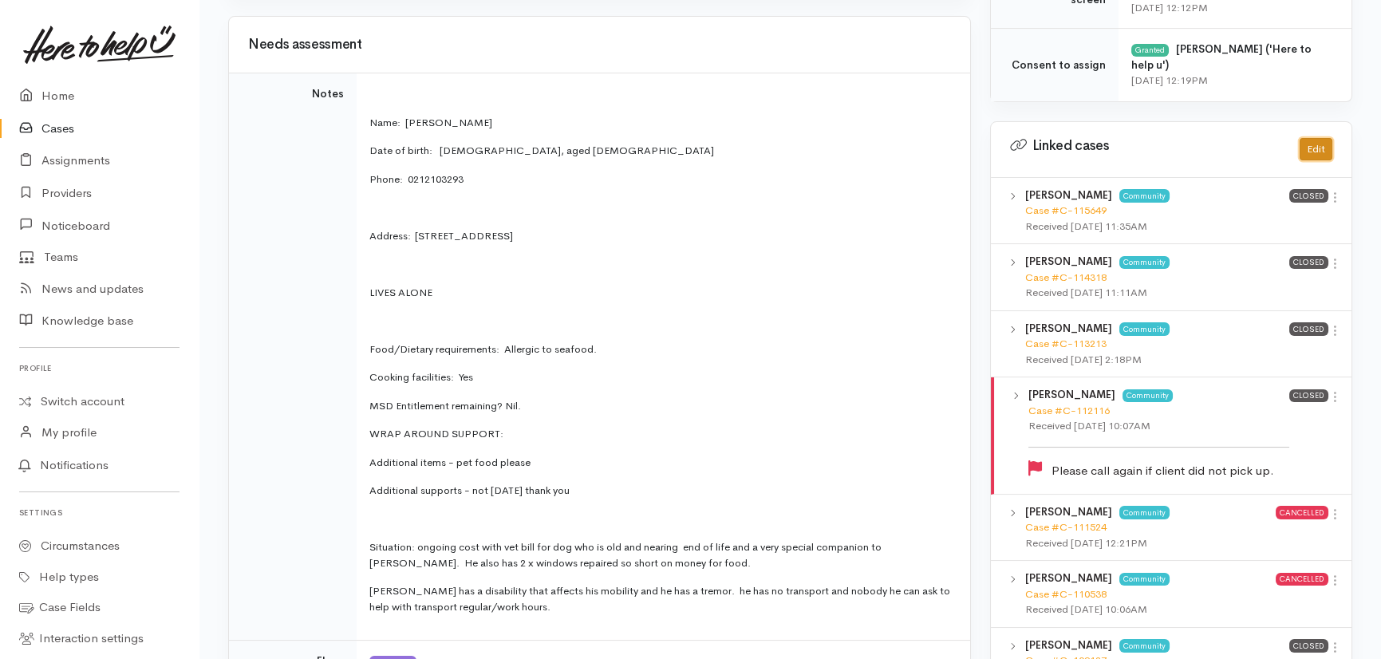
click at [1316, 138] on button "Edit" at bounding box center [1315, 149] width 33 height 23
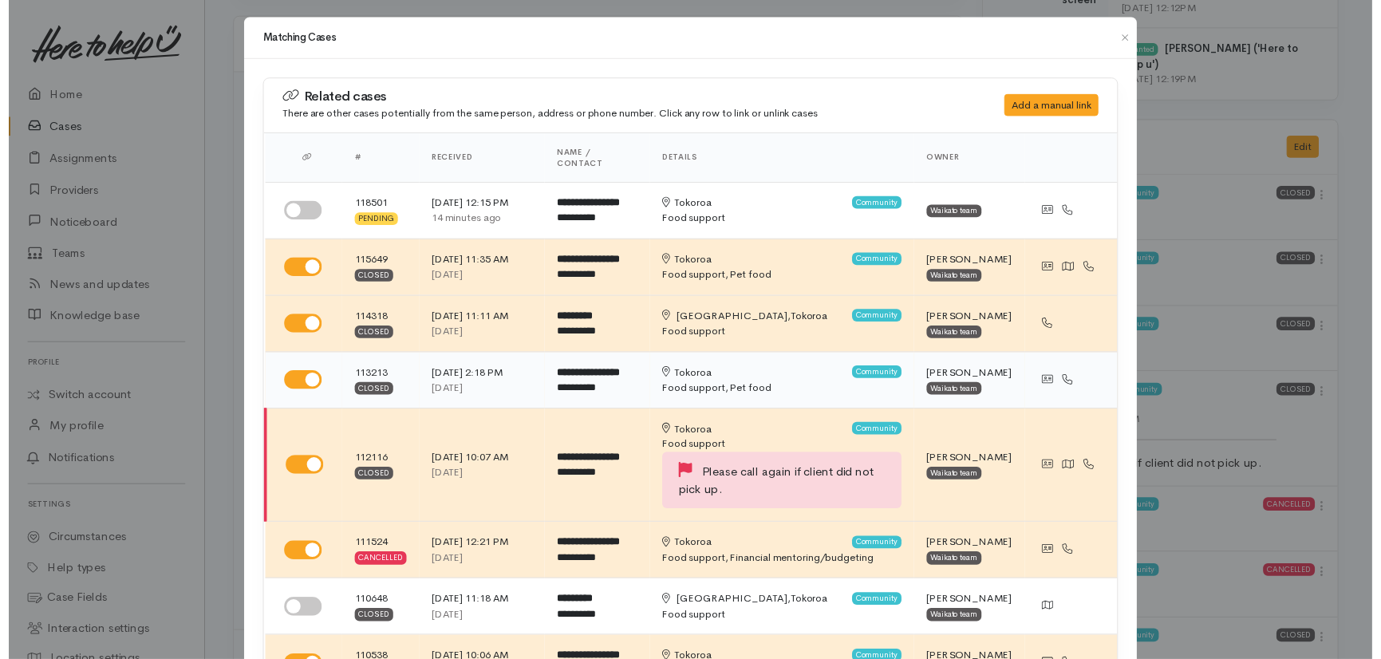
scroll to position [0, 0]
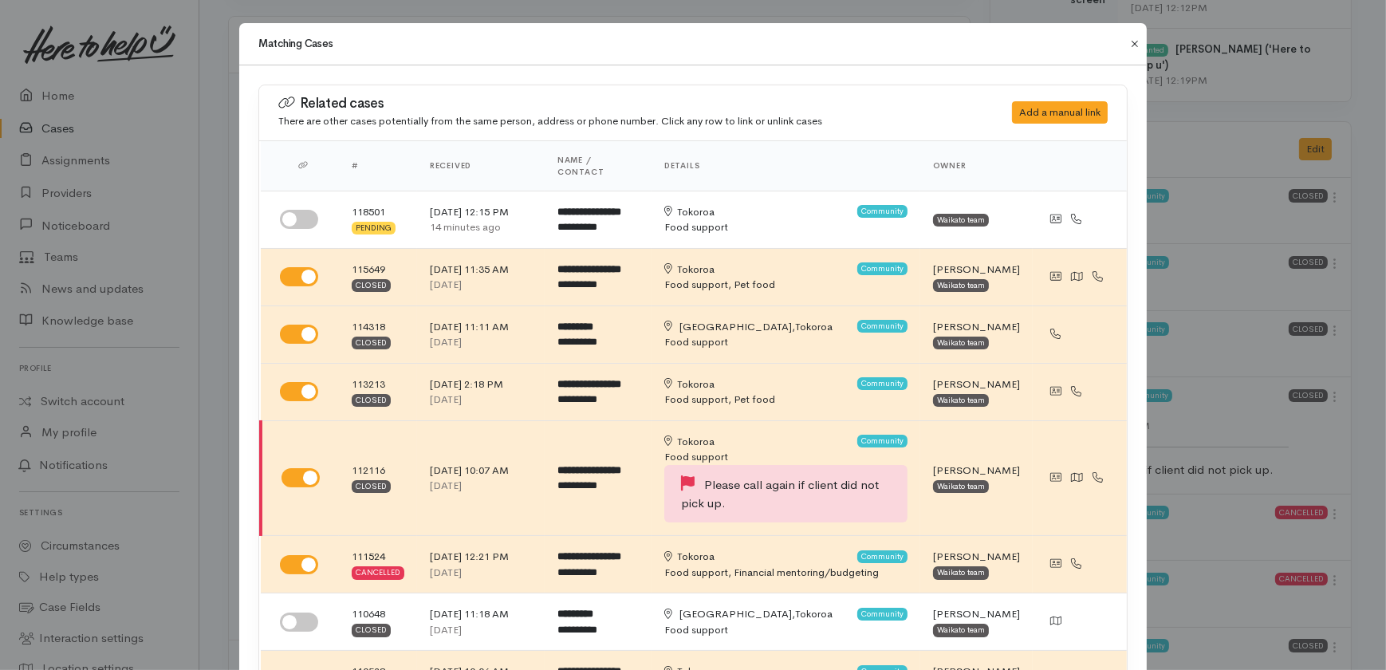
click at [1128, 41] on button "Close" at bounding box center [1135, 43] width 26 height 19
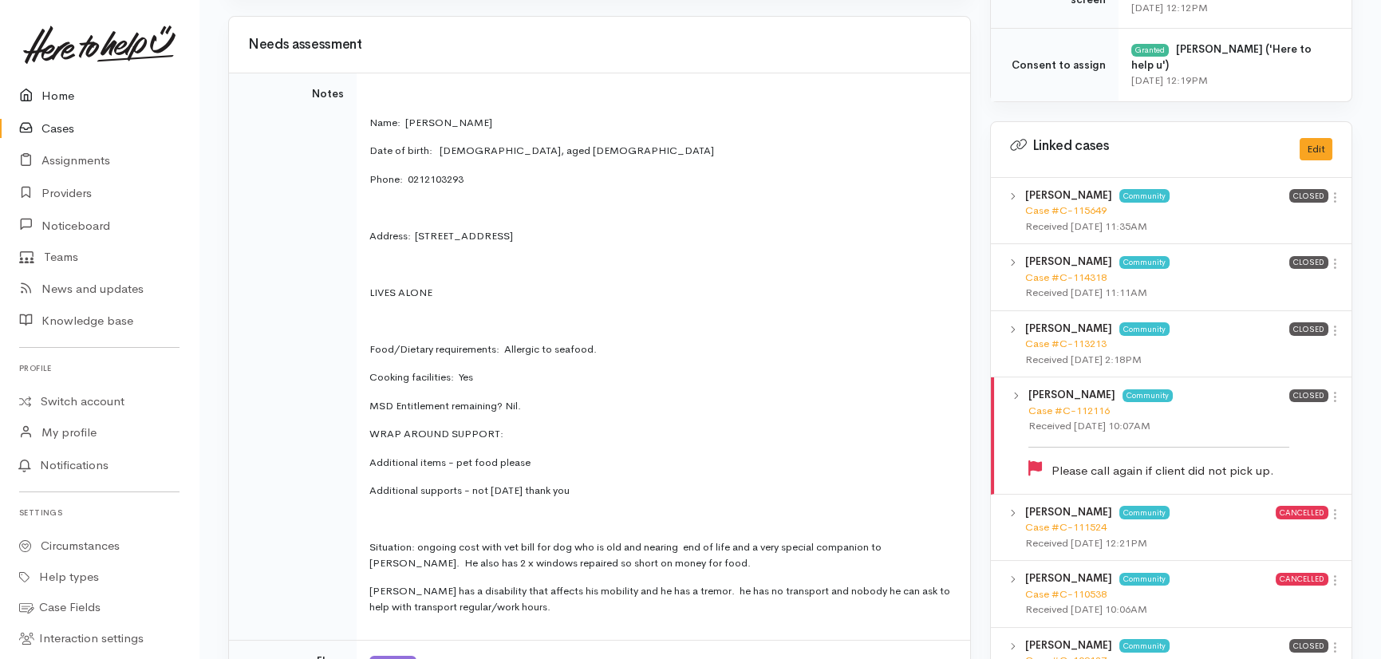
click at [44, 98] on link "Home" at bounding box center [99, 96] width 199 height 33
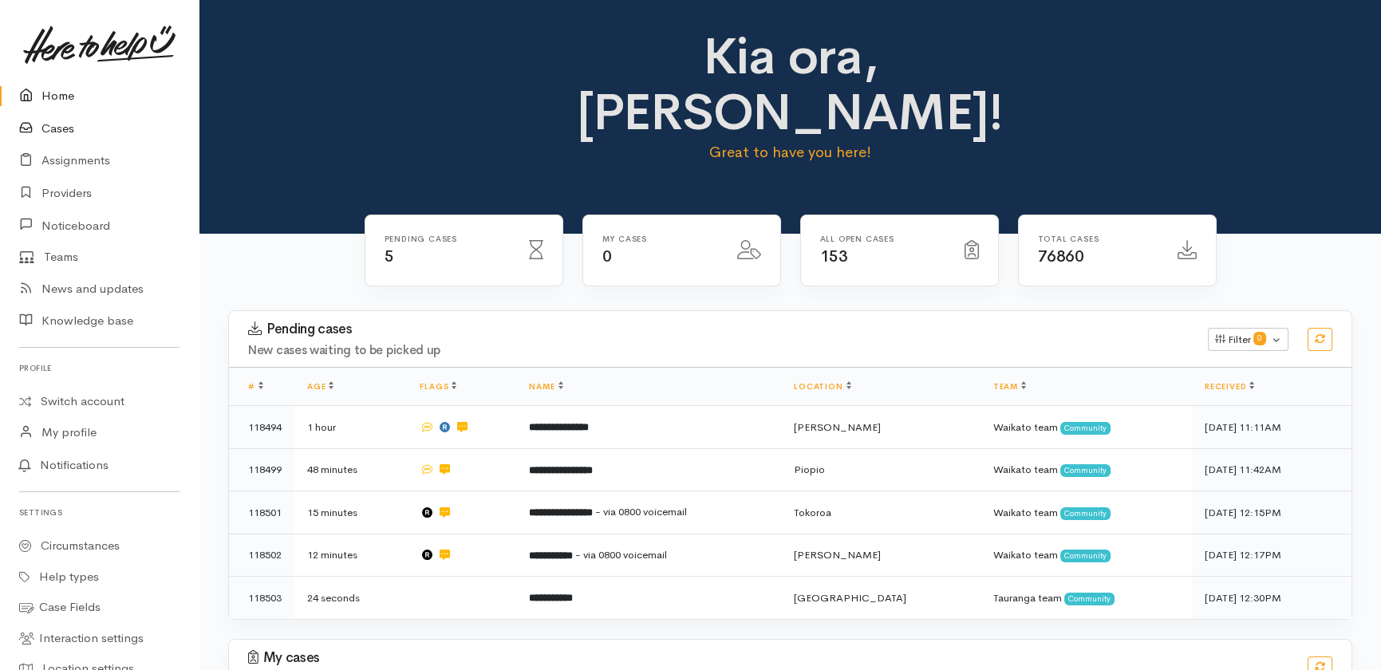
click at [44, 128] on link "Cases" at bounding box center [99, 128] width 199 height 33
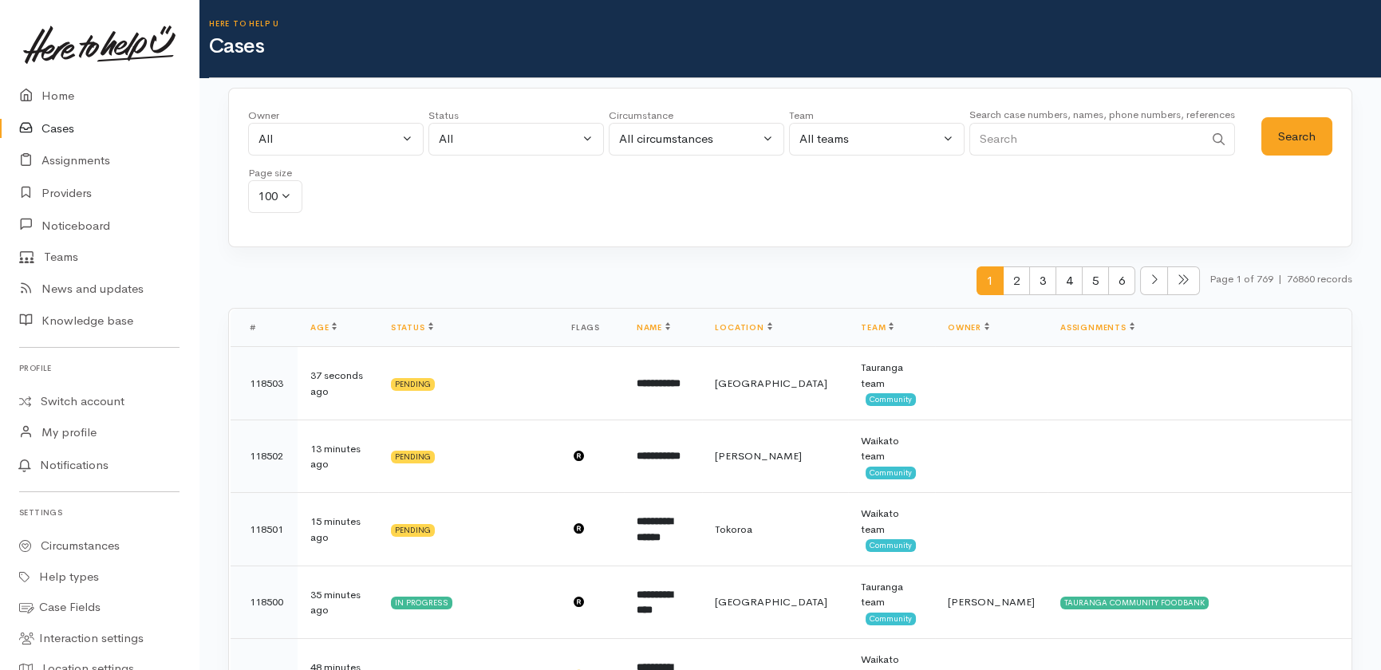
click at [71, 128] on link "Cases" at bounding box center [99, 128] width 199 height 33
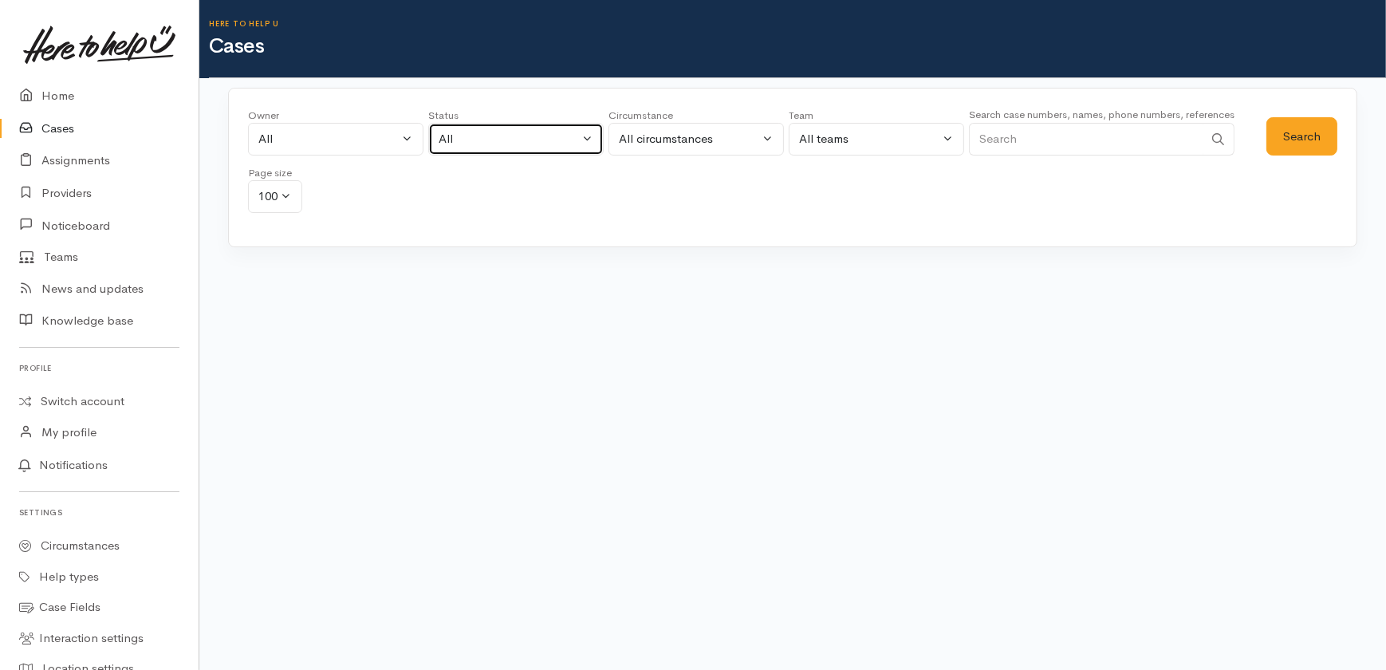
click at [527, 136] on div "All" at bounding box center [509, 139] width 140 height 18
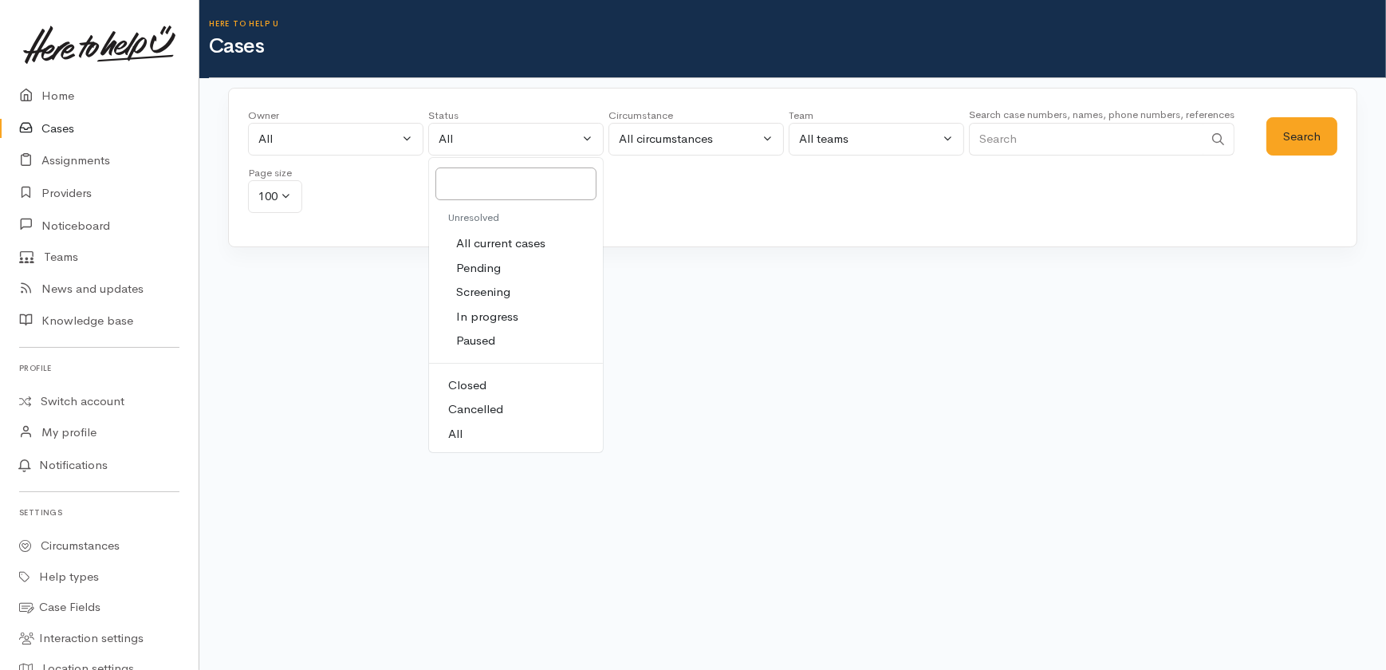
click at [512, 242] on span "All current cases" at bounding box center [500, 244] width 89 height 18
select select "Unresolved"
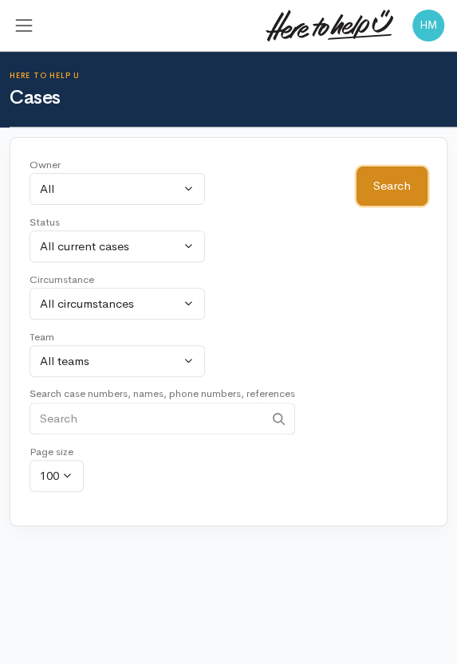
click at [386, 185] on button "Search" at bounding box center [392, 186] width 71 height 39
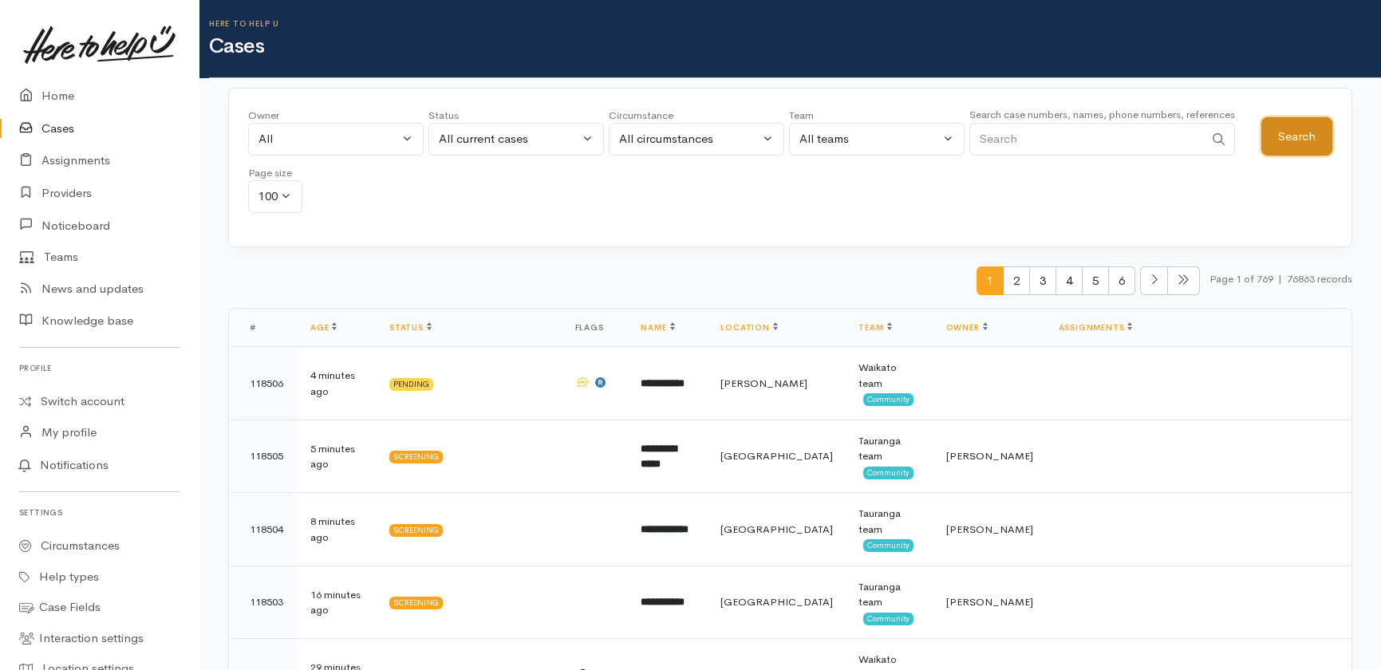
click at [1291, 128] on button "Search" at bounding box center [1296, 136] width 71 height 39
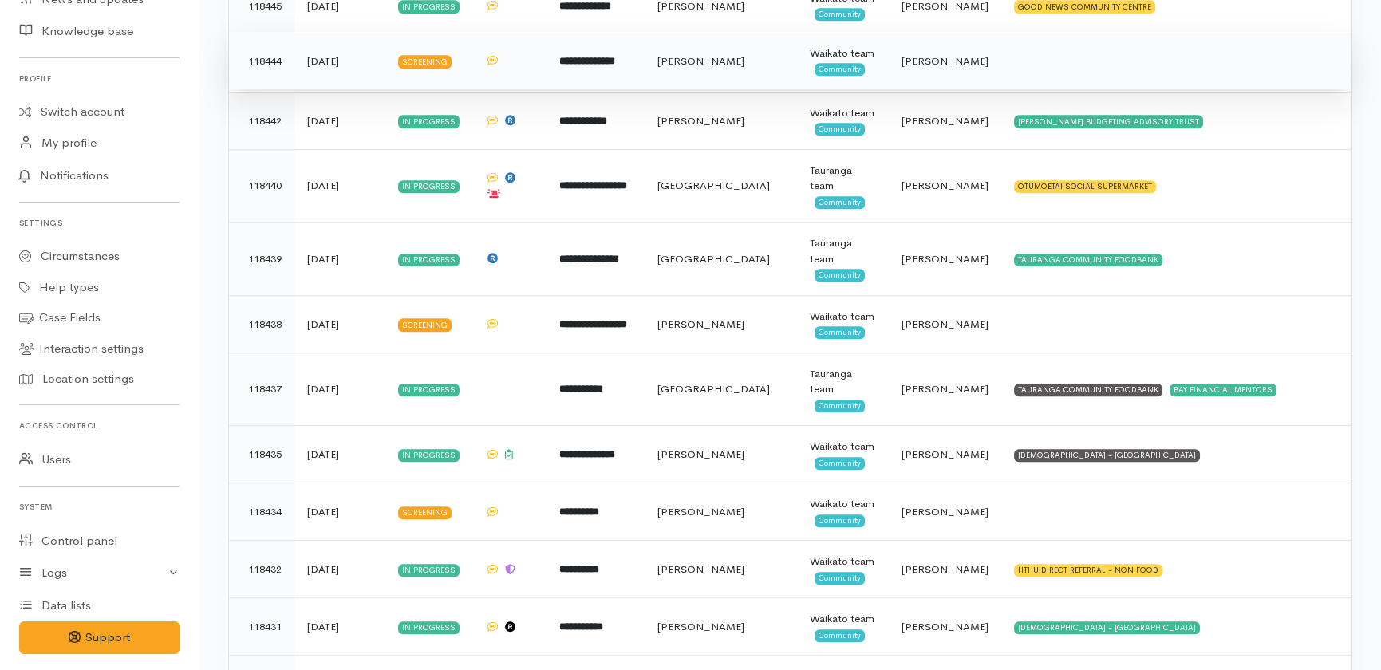
scroll to position [3553, 0]
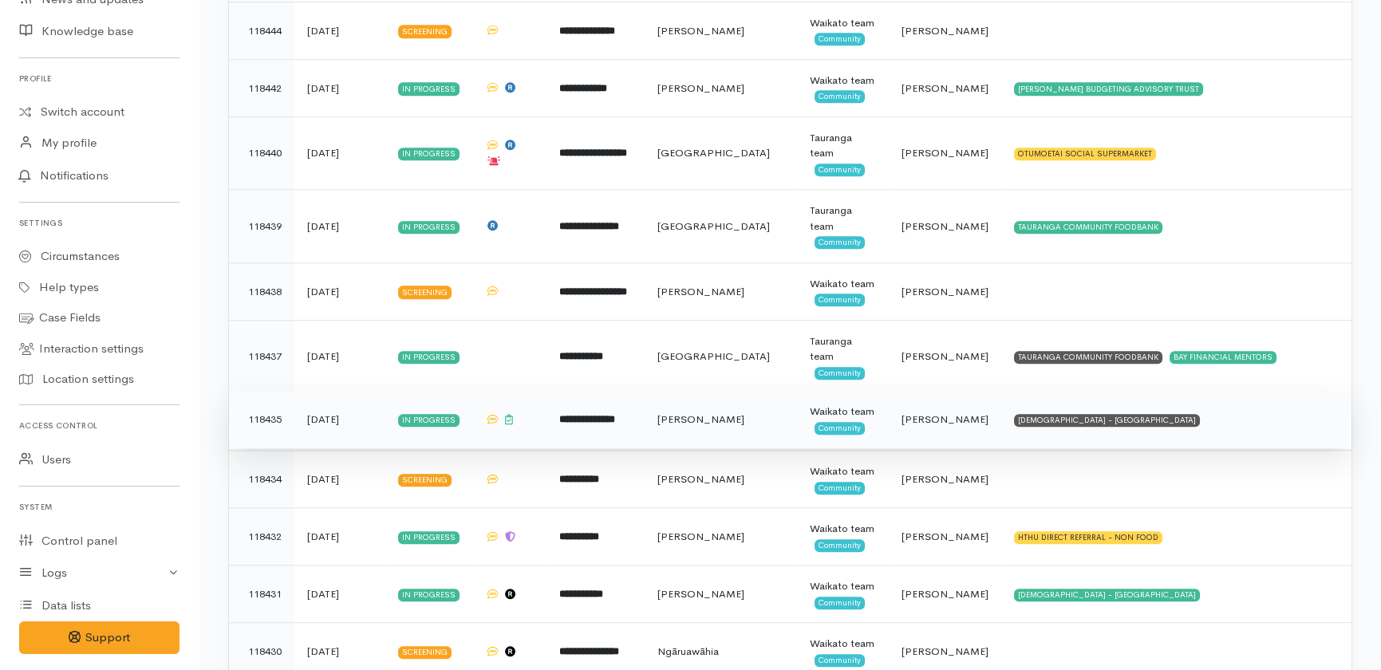
click at [579, 414] on b "**********" at bounding box center [587, 419] width 56 height 10
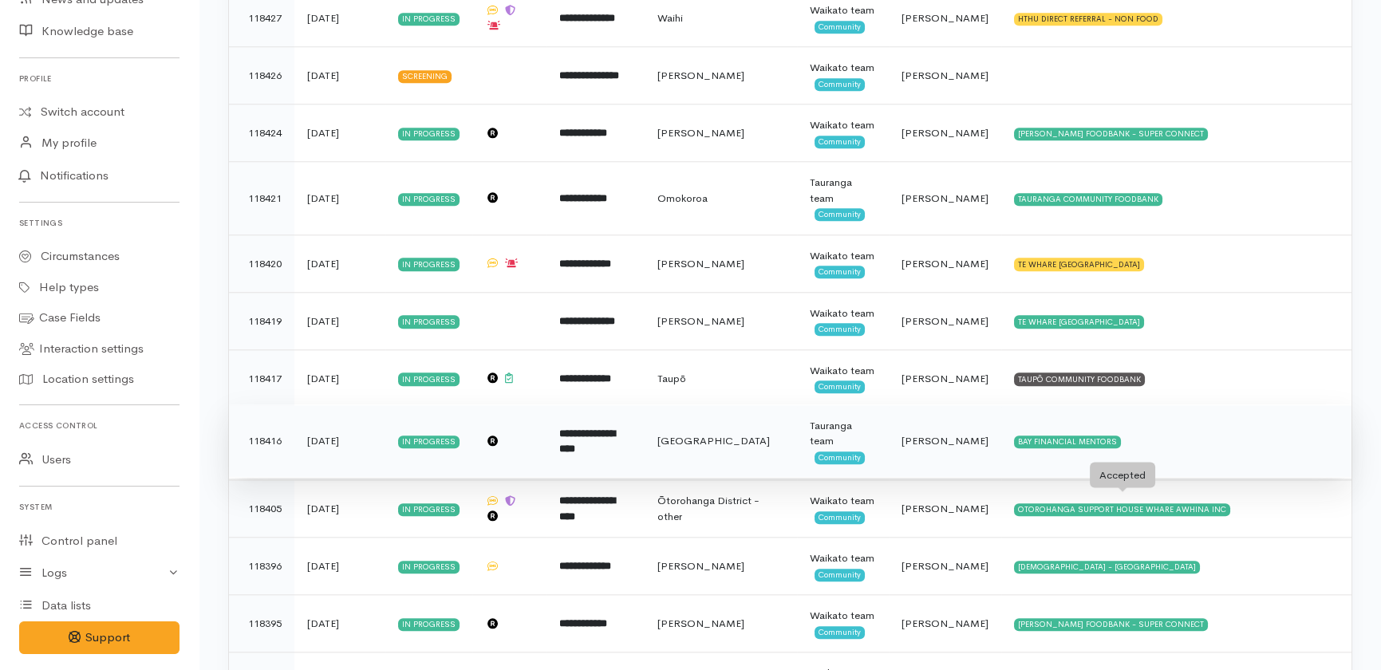
scroll to position [4423, 0]
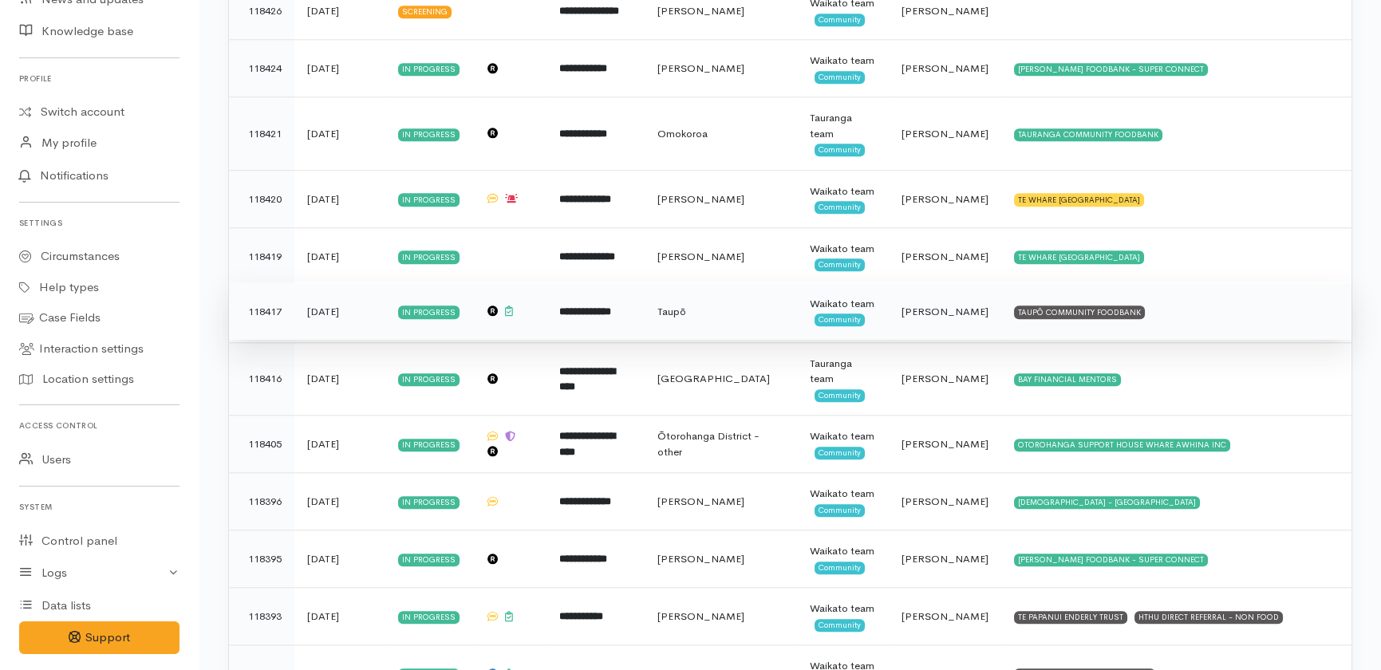
click at [934, 306] on span "[PERSON_NAME]" at bounding box center [944, 312] width 87 height 14
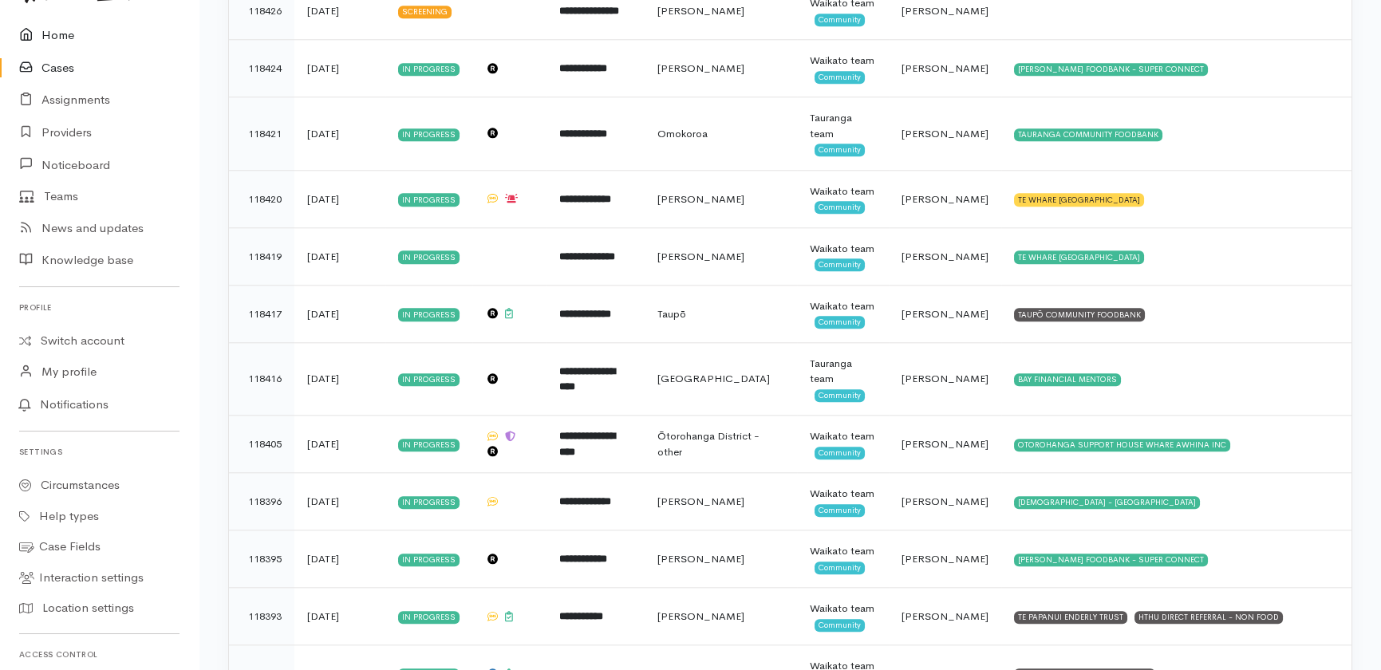
scroll to position [0, 0]
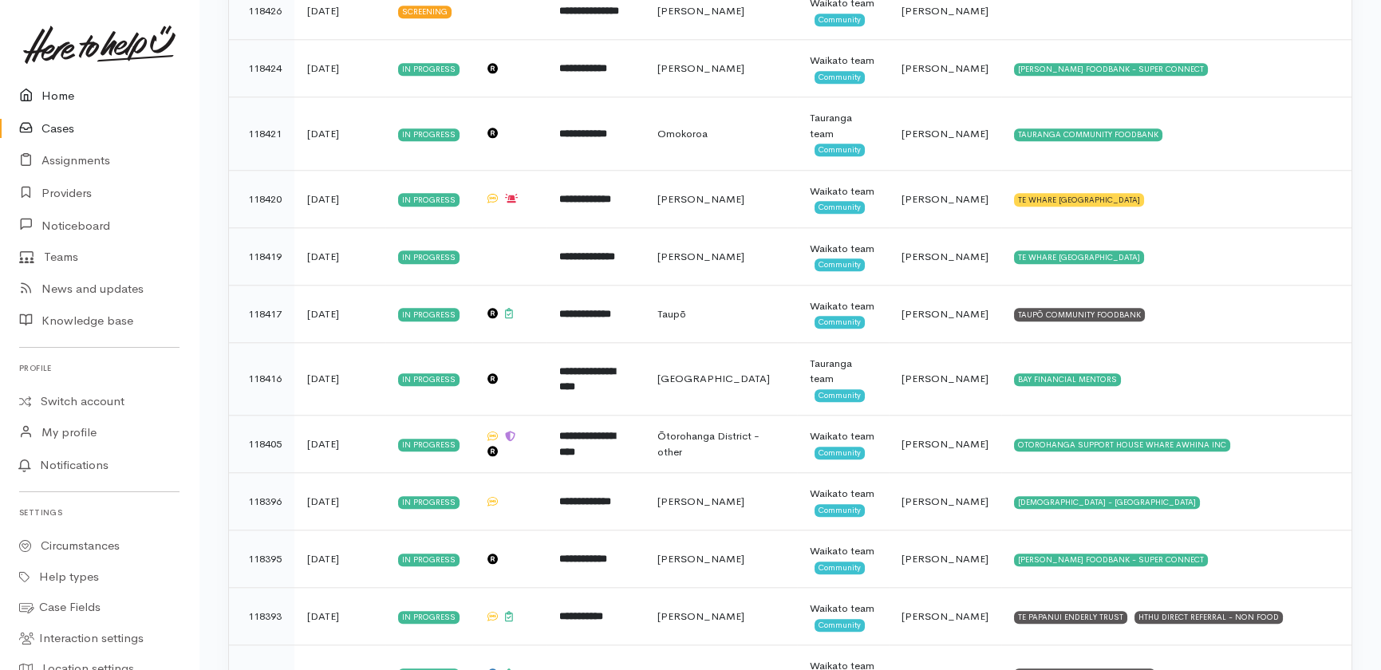
click at [57, 99] on link "Home" at bounding box center [99, 96] width 199 height 33
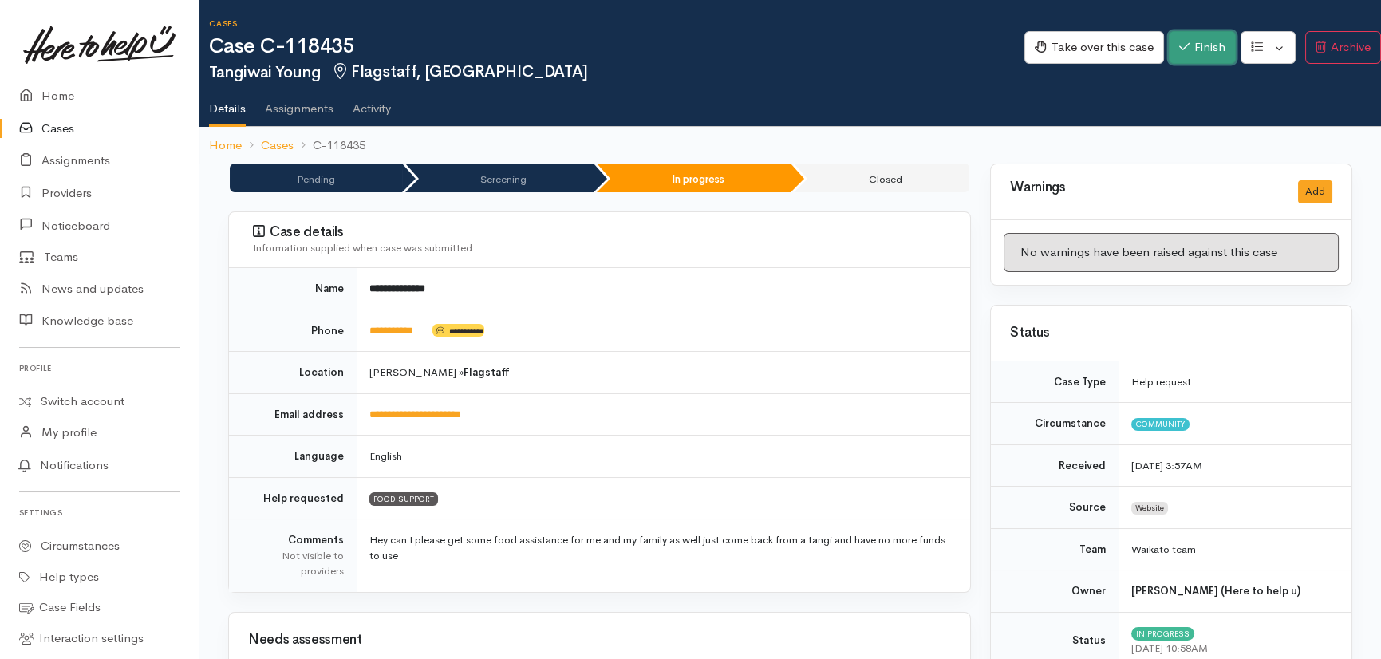
click at [1201, 45] on button "Finish" at bounding box center [1202, 47] width 67 height 33
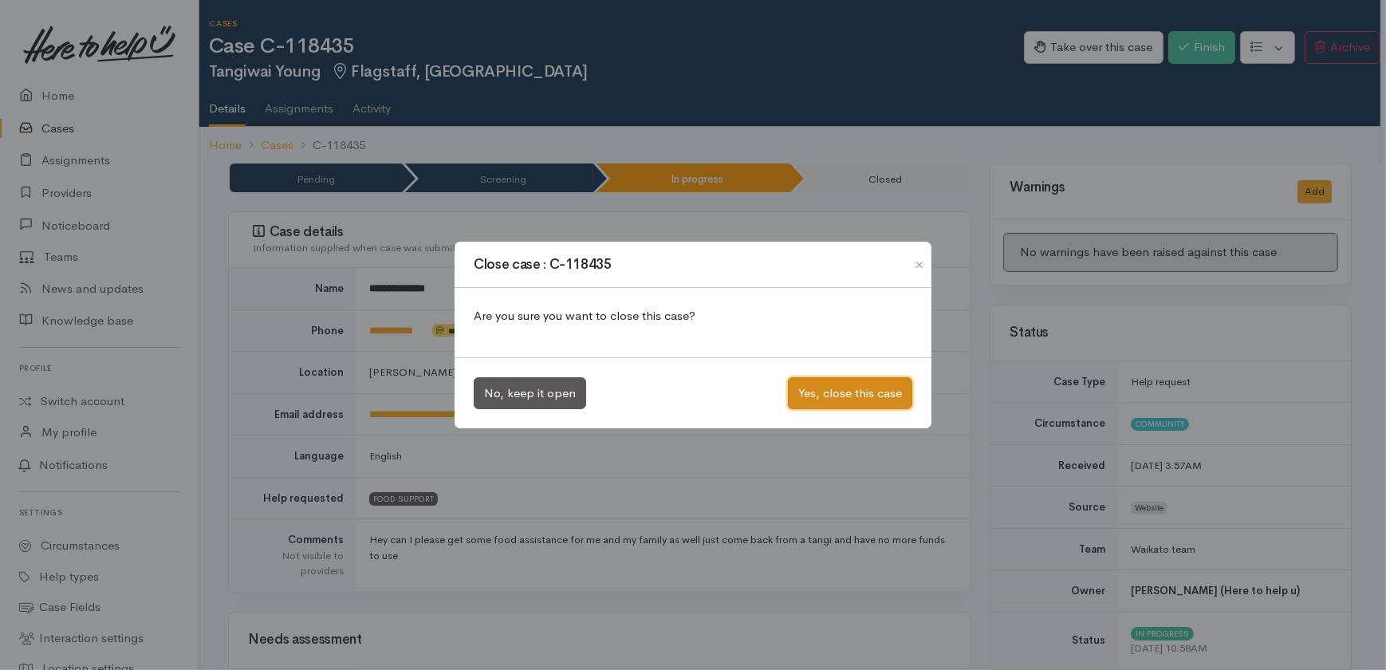
click at [850, 382] on button "Yes, close this case" at bounding box center [850, 393] width 124 height 33
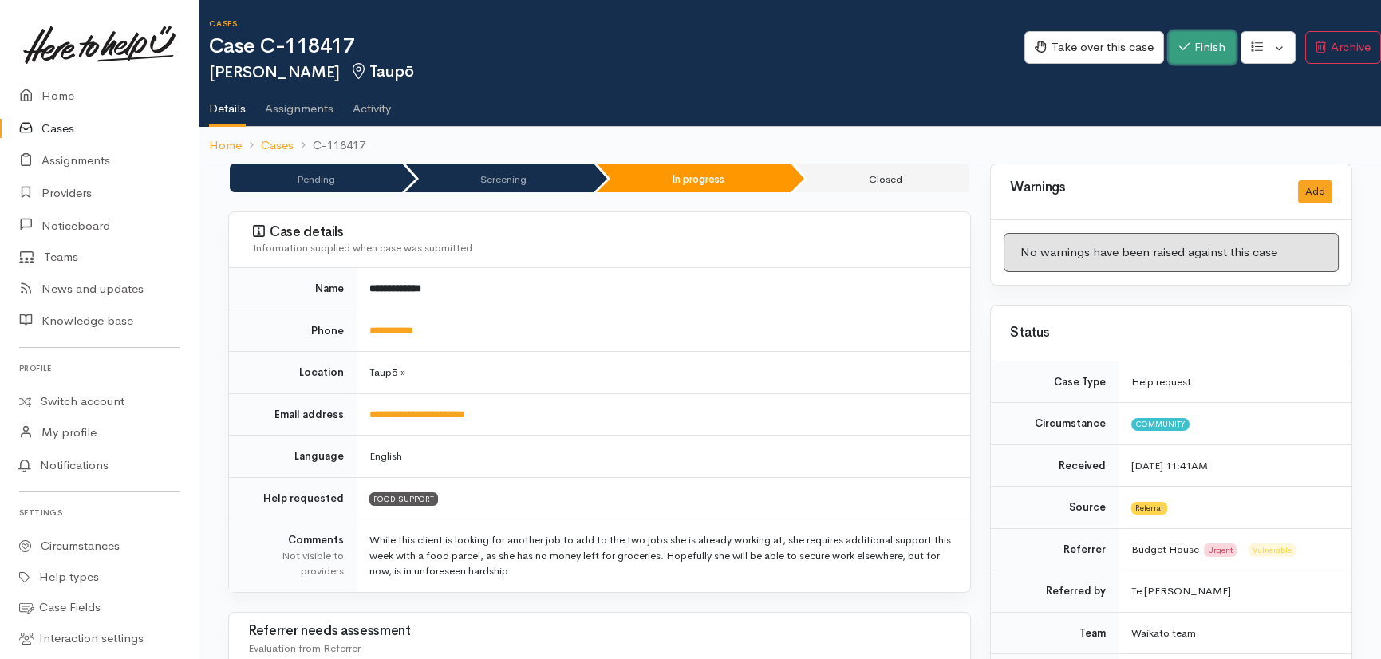
click at [1213, 53] on button "Finish" at bounding box center [1202, 47] width 67 height 33
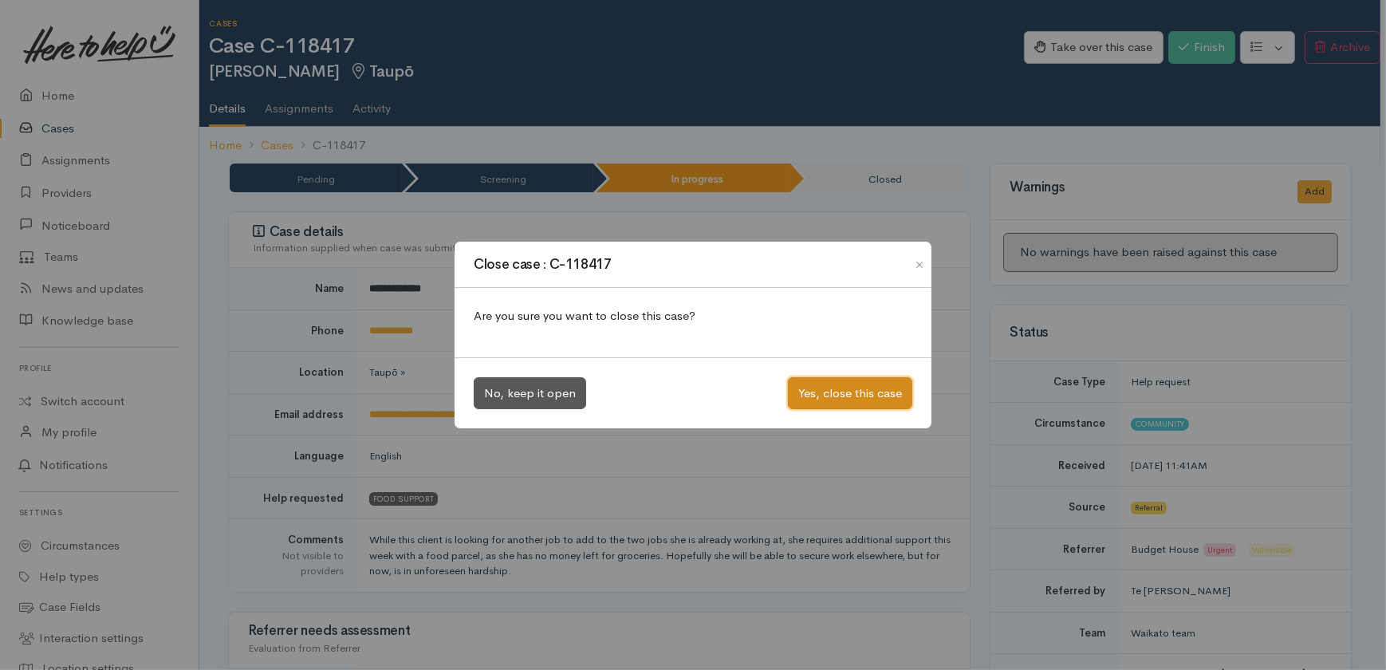
click at [843, 381] on button "Yes, close this case" at bounding box center [850, 393] width 124 height 33
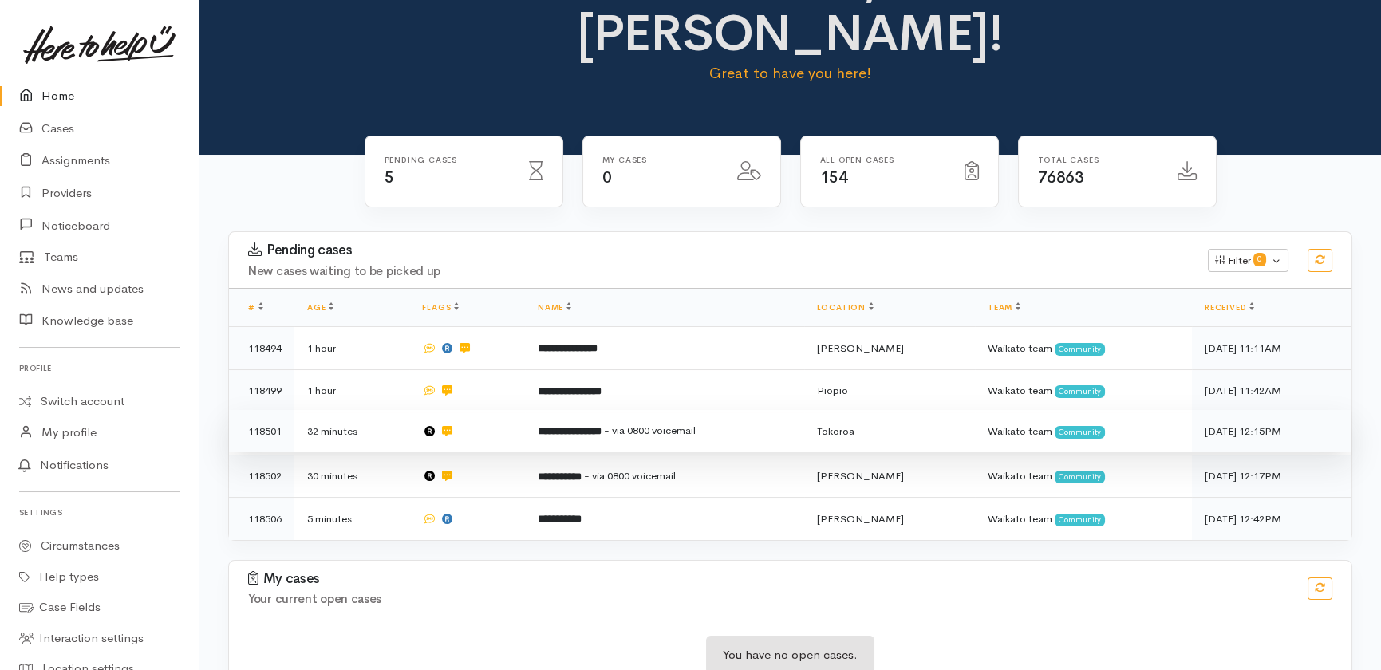
scroll to position [80, 0]
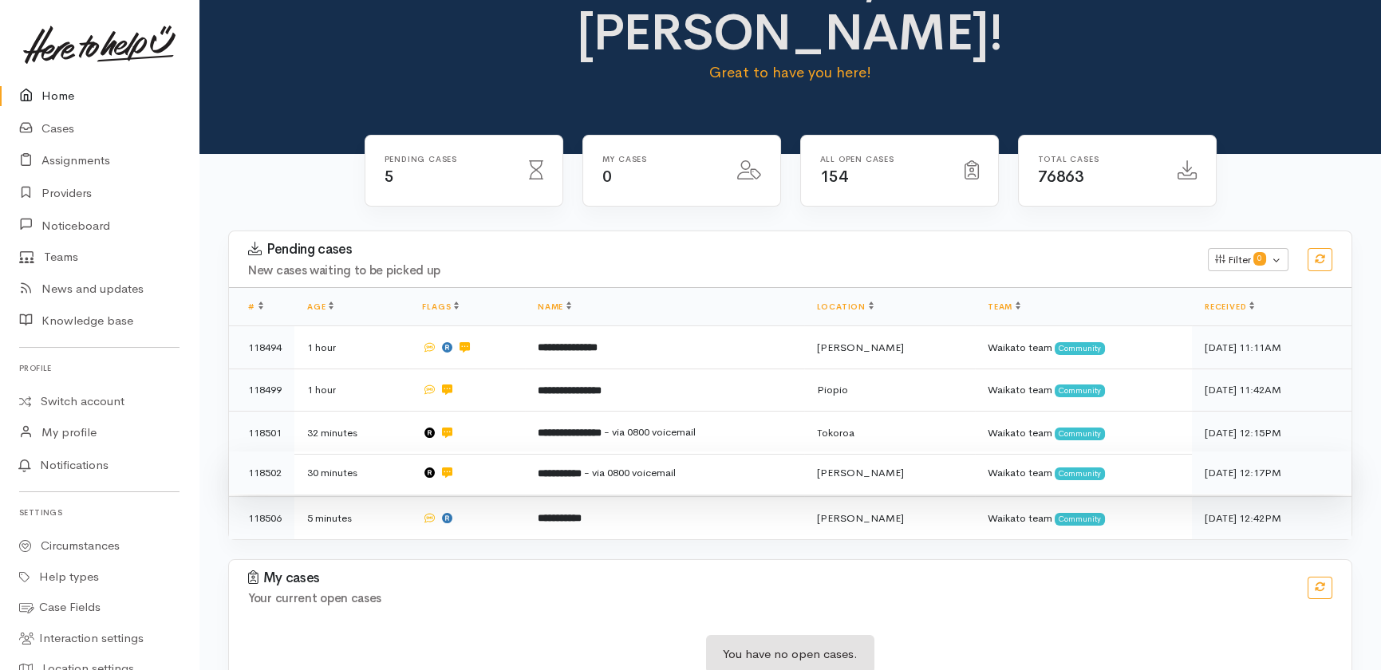
click at [483, 451] on td at bounding box center [466, 472] width 115 height 43
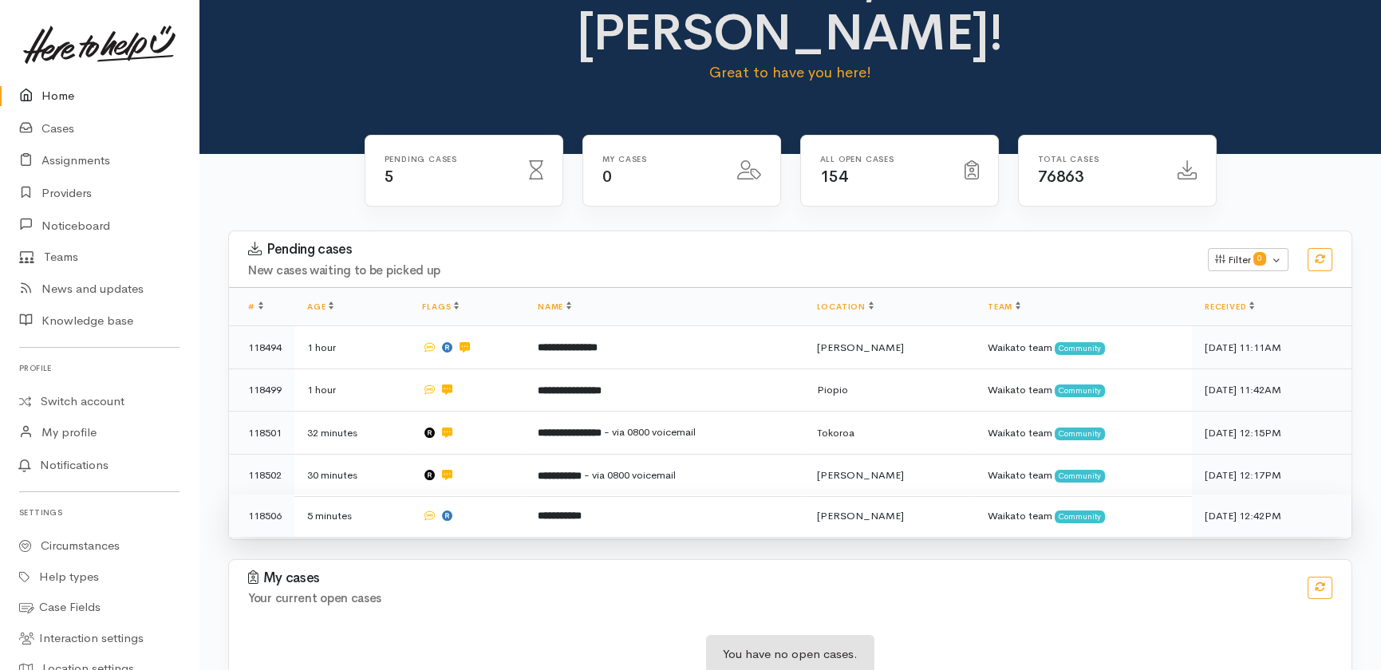
click at [491, 495] on td at bounding box center [466, 516] width 115 height 42
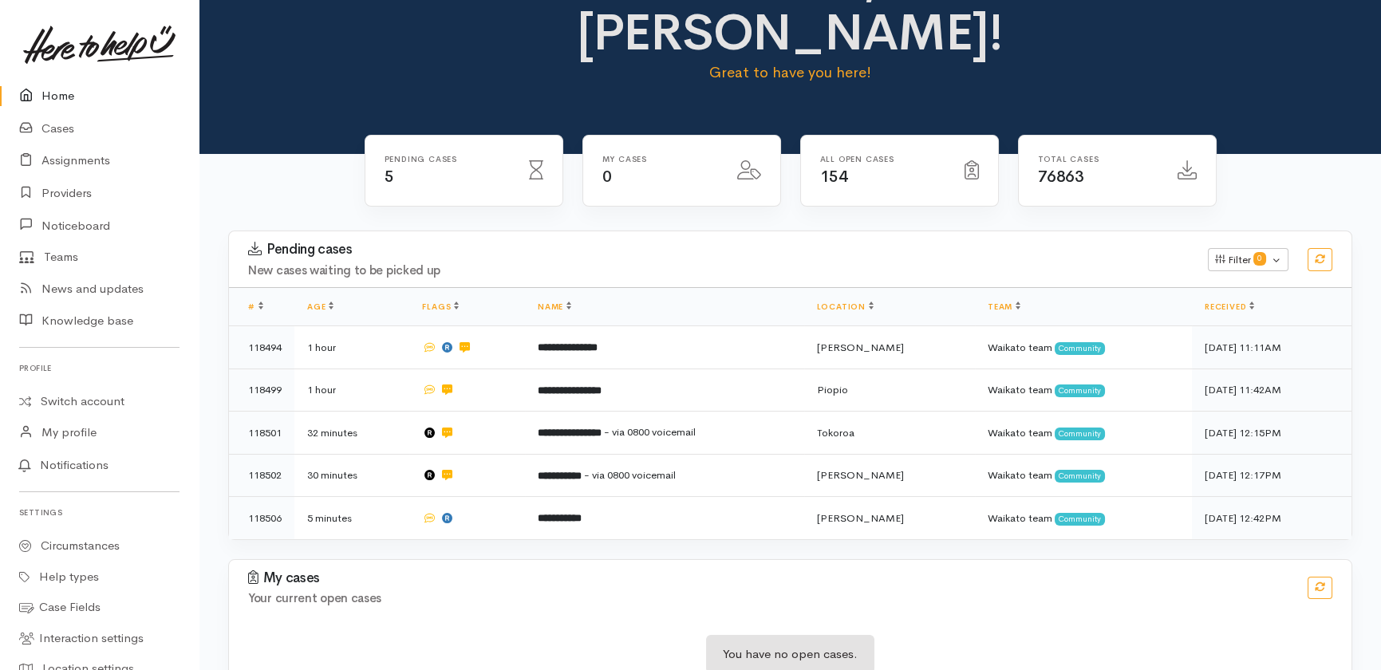
click at [58, 81] on link "Home" at bounding box center [99, 96] width 199 height 33
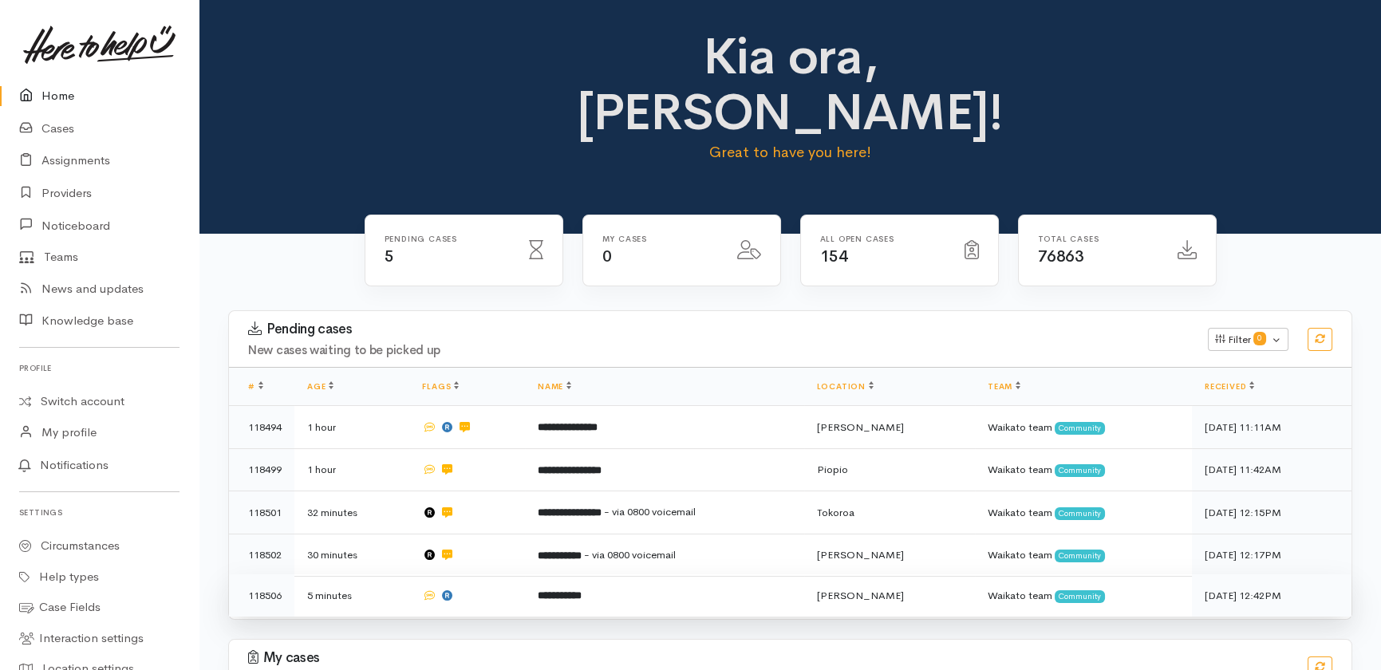
click at [329, 574] on td "5 minutes" at bounding box center [351, 595] width 115 height 42
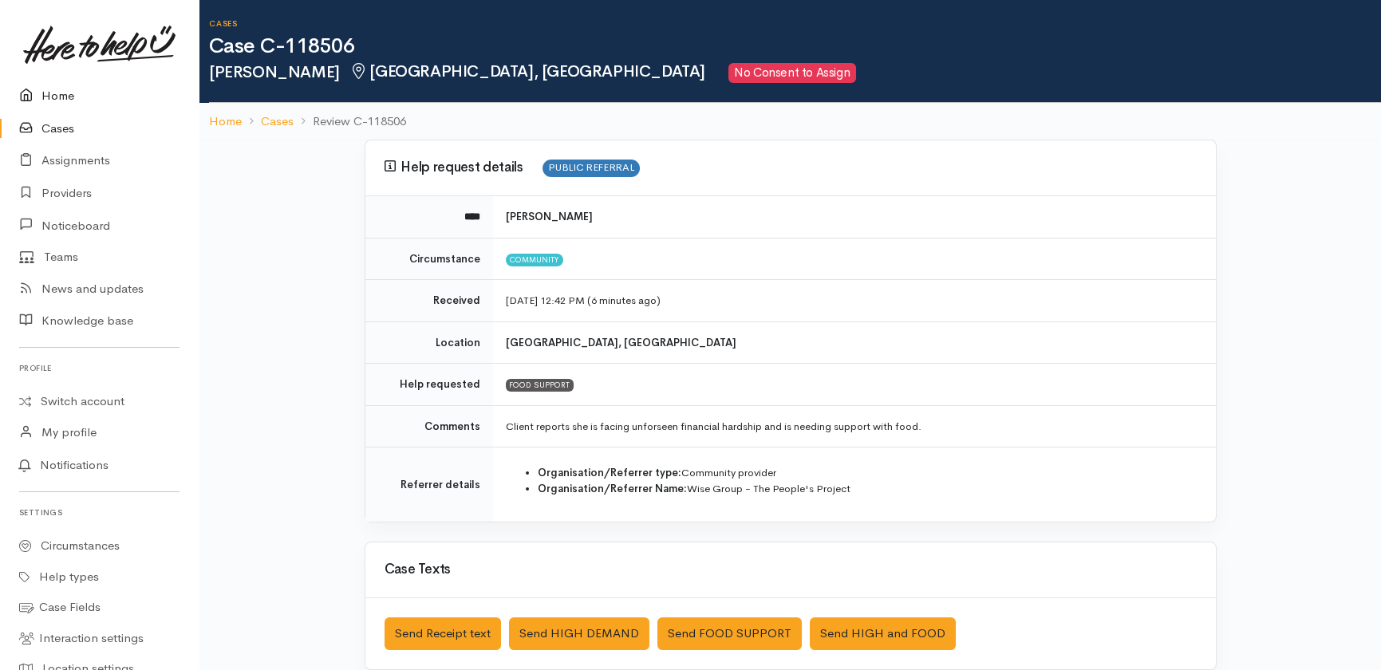
click at [67, 93] on link "Home" at bounding box center [99, 96] width 199 height 33
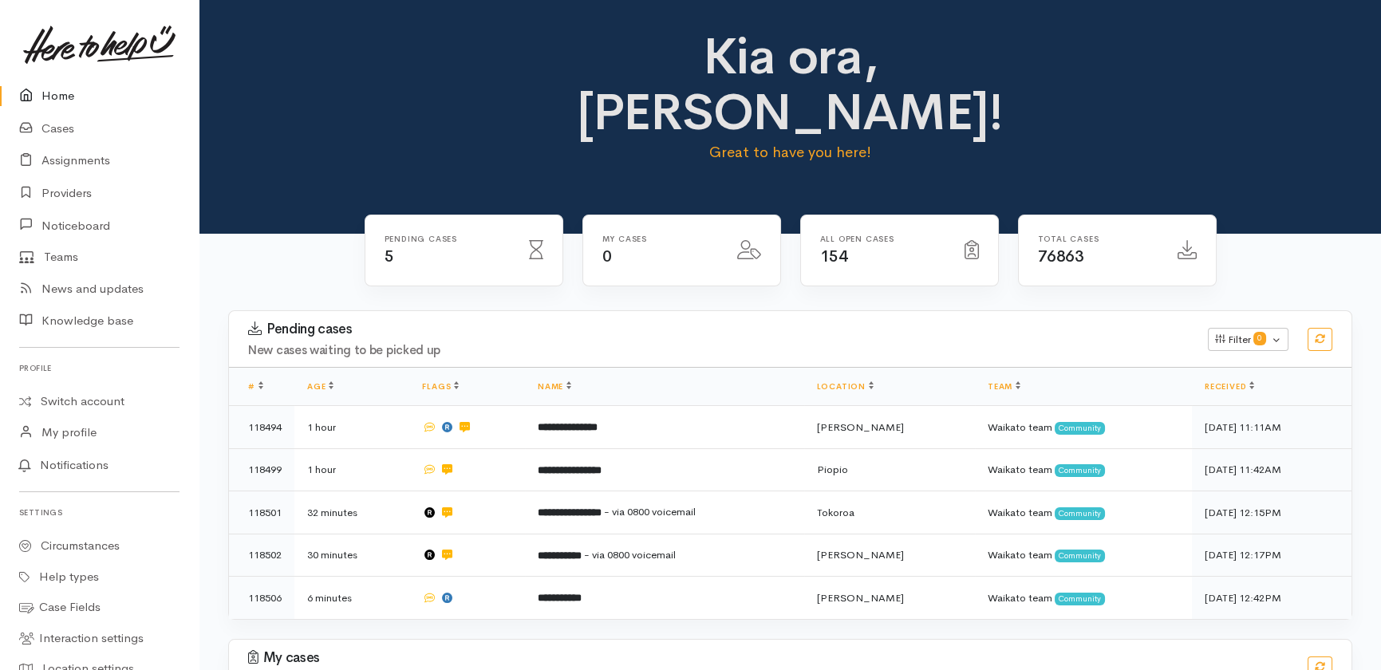
click at [49, 84] on link "Home" at bounding box center [99, 96] width 199 height 33
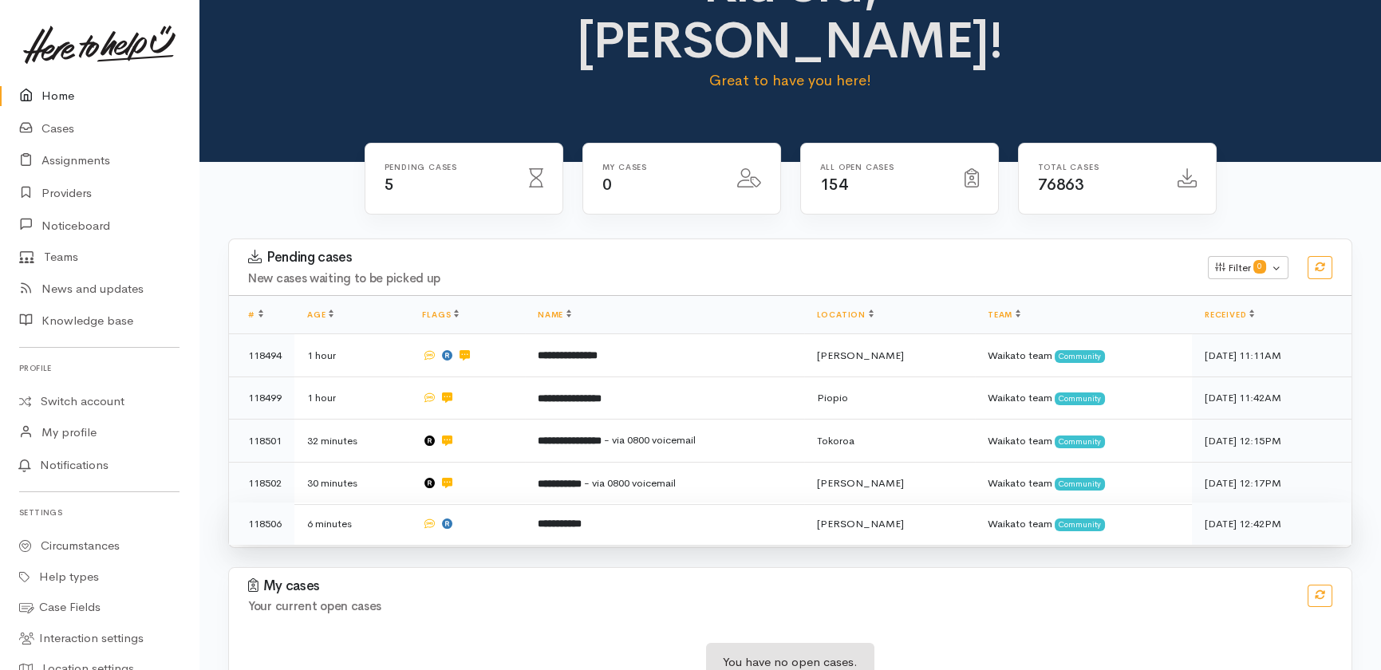
scroll to position [80, 0]
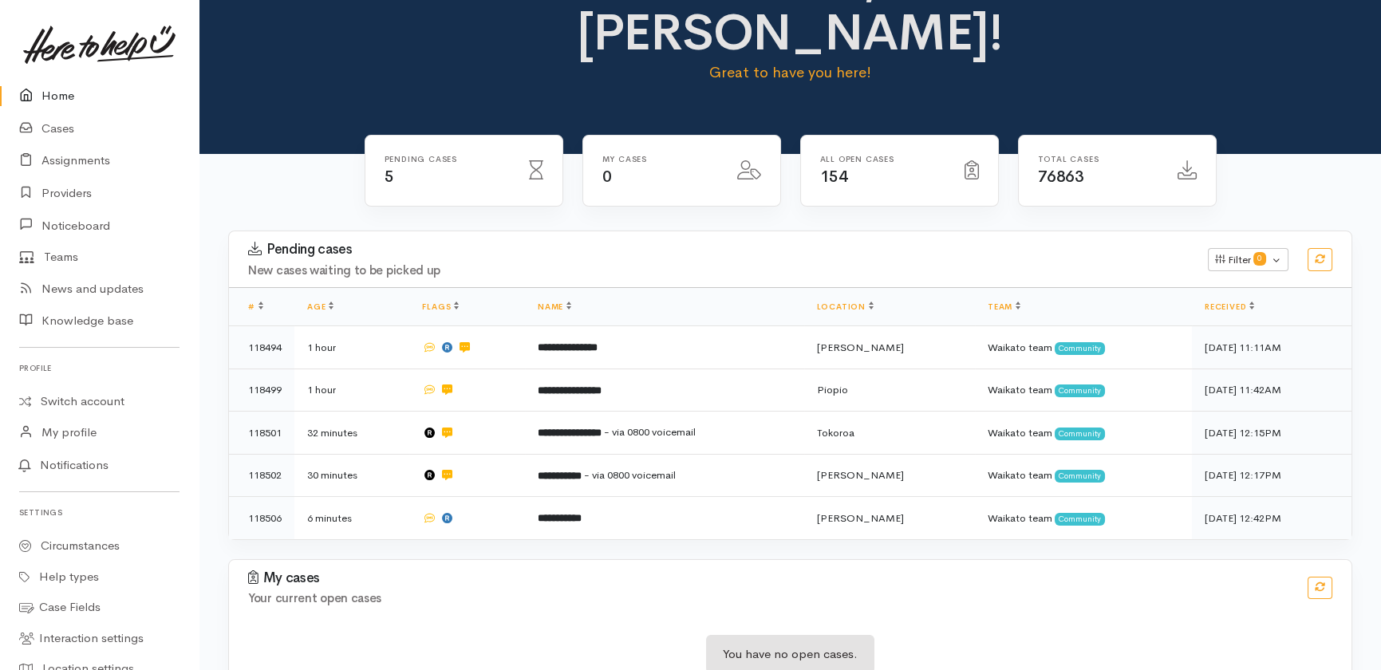
click at [358, 566] on div "My cases Your current open cases You have no open cases." at bounding box center [790, 636] width 1122 height 152
click at [54, 128] on link "Cases" at bounding box center [99, 128] width 199 height 33
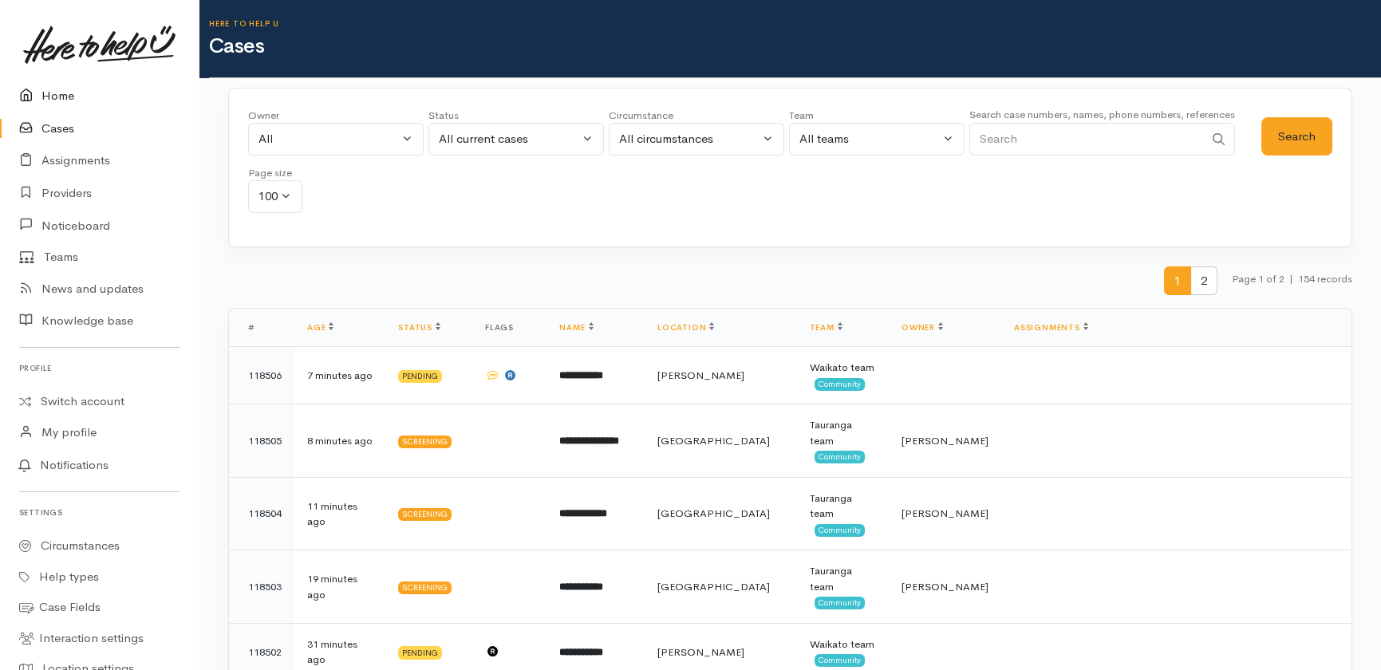
click at [41, 95] on link "Home" at bounding box center [99, 96] width 199 height 33
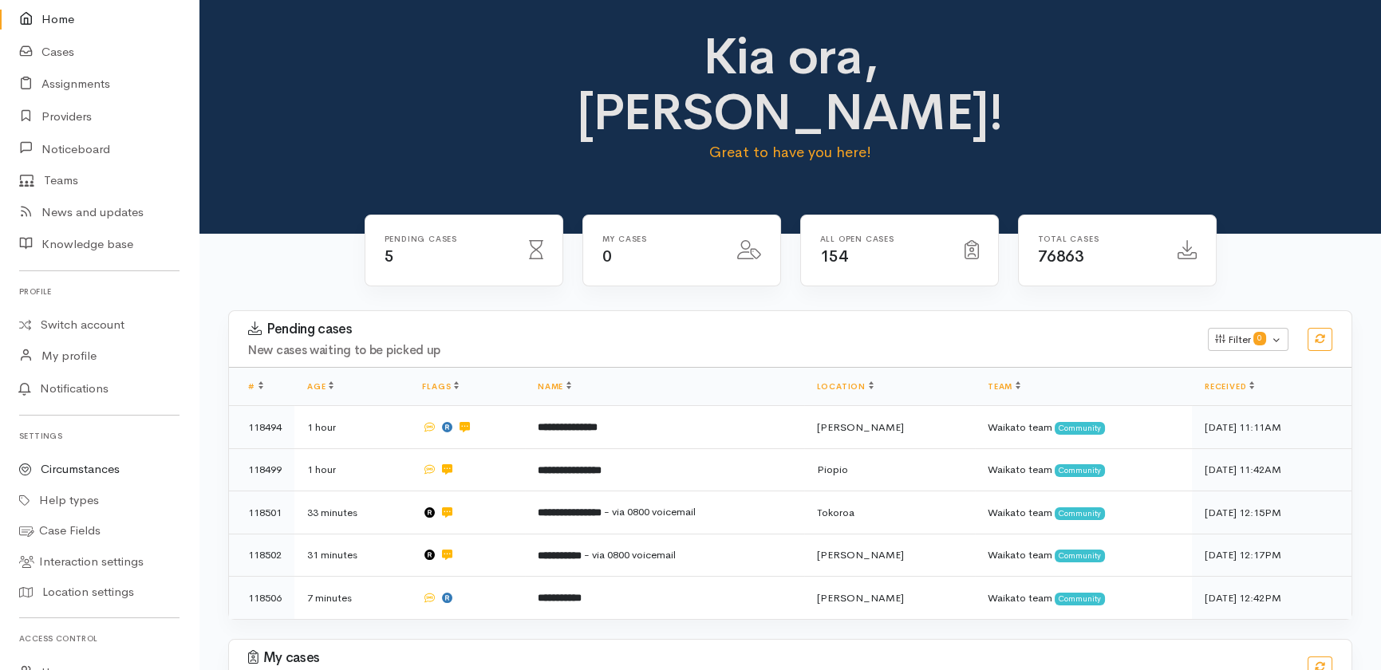
scroll to position [144, 0]
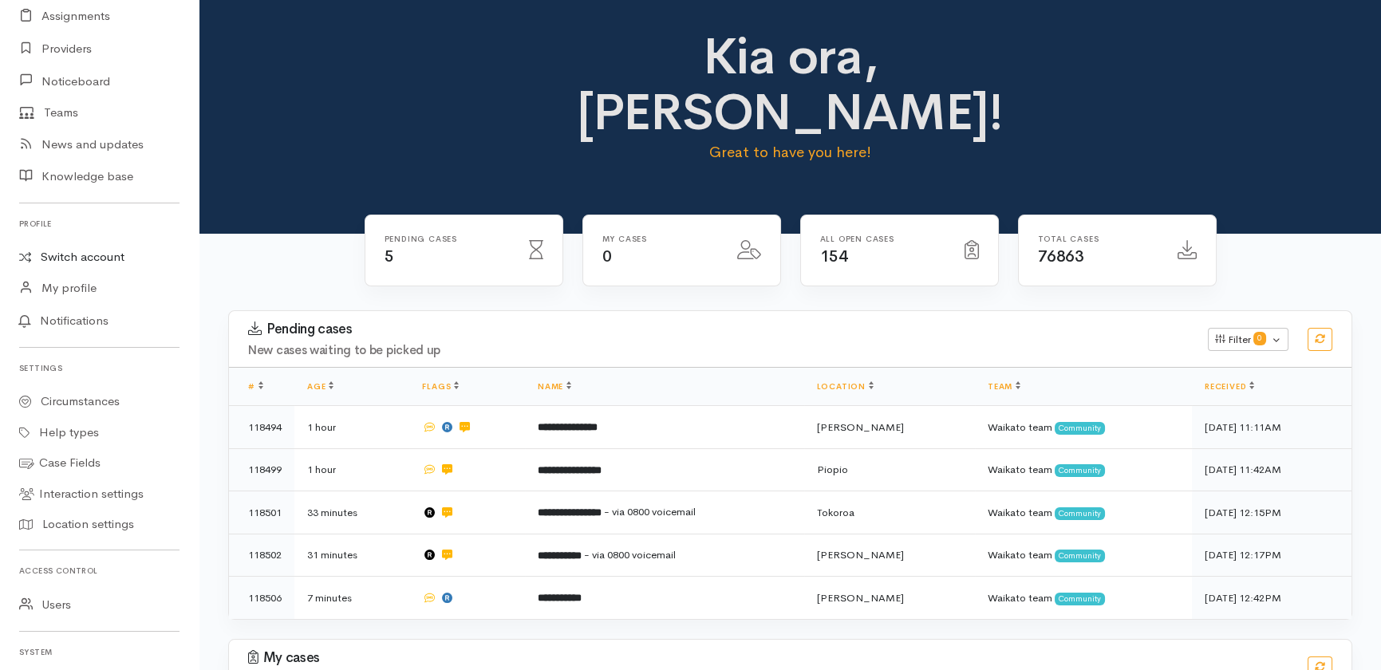
click at [93, 249] on link "Switch account" at bounding box center [99, 257] width 199 height 31
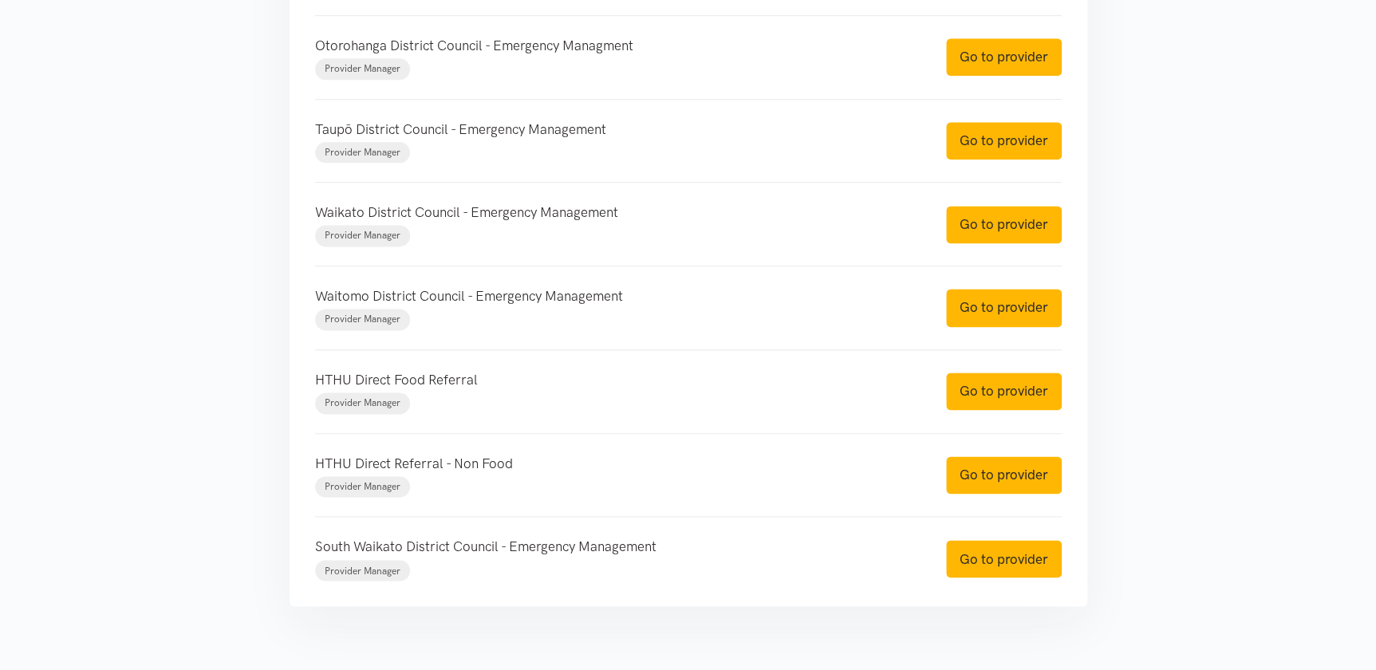
scroll to position [925, 0]
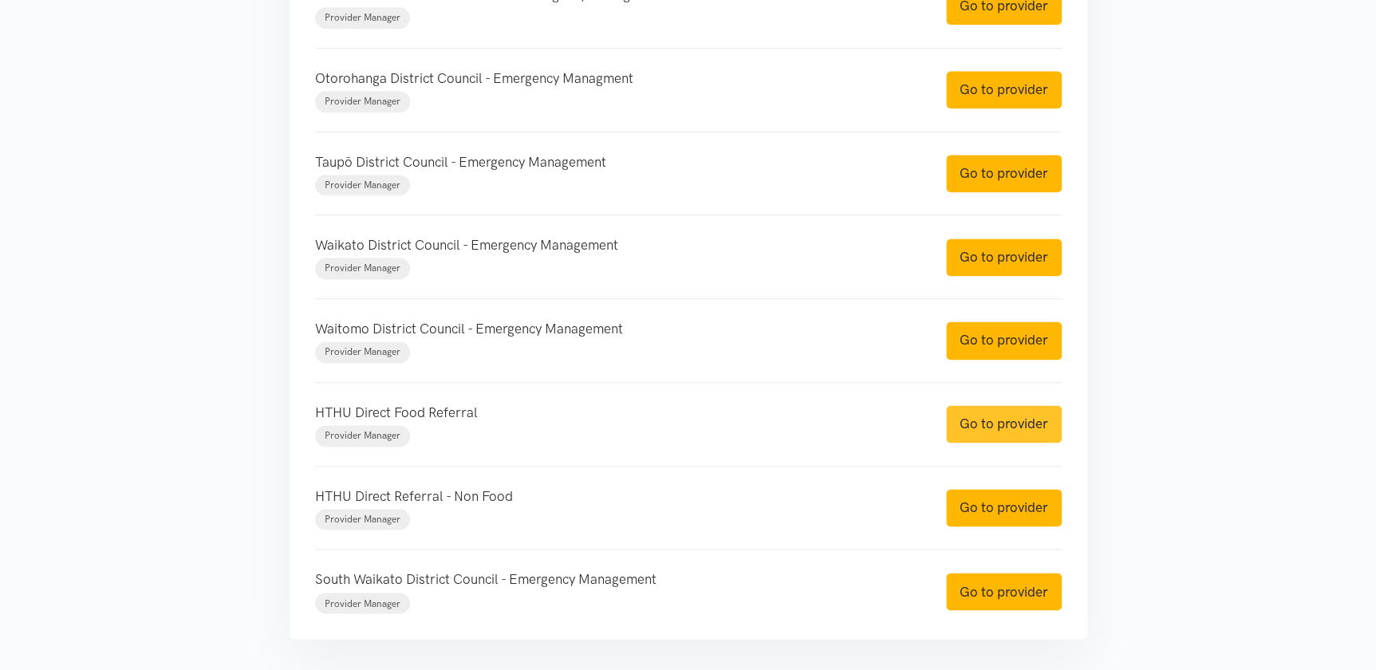
click at [1015, 421] on link "Go to provider" at bounding box center [1004, 423] width 116 height 37
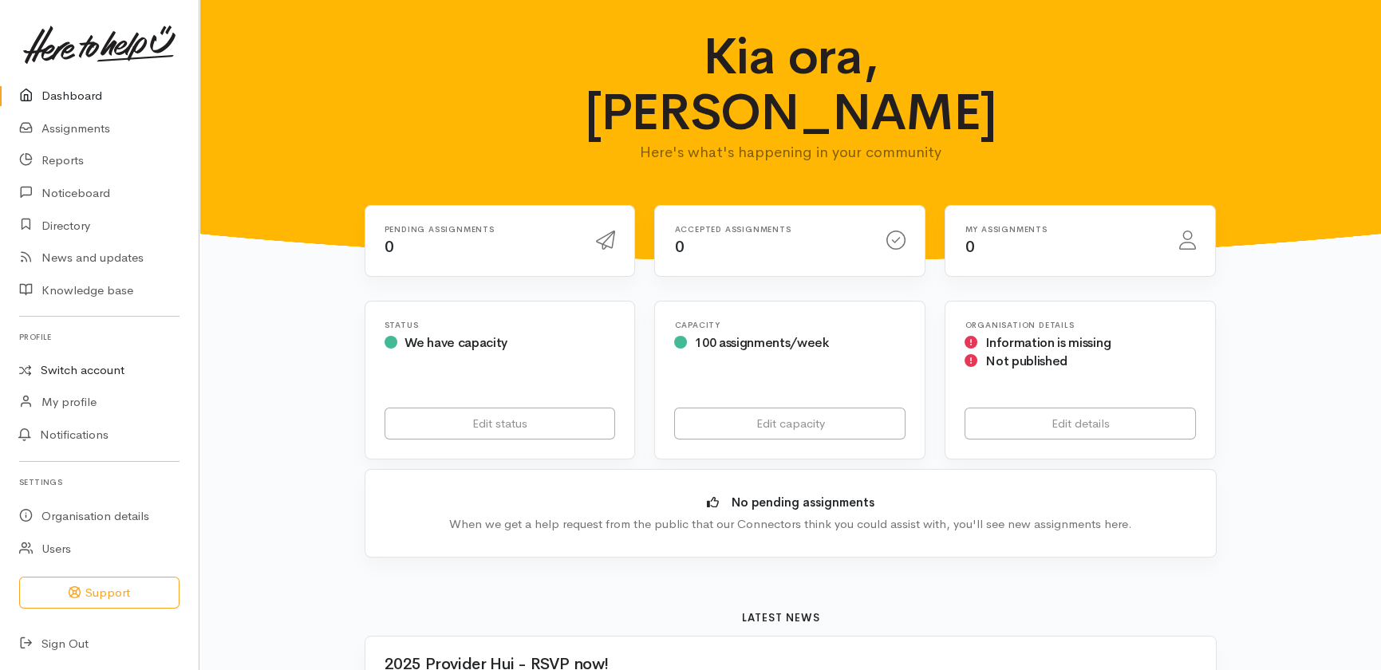
click at [85, 366] on link "Switch account" at bounding box center [99, 370] width 199 height 31
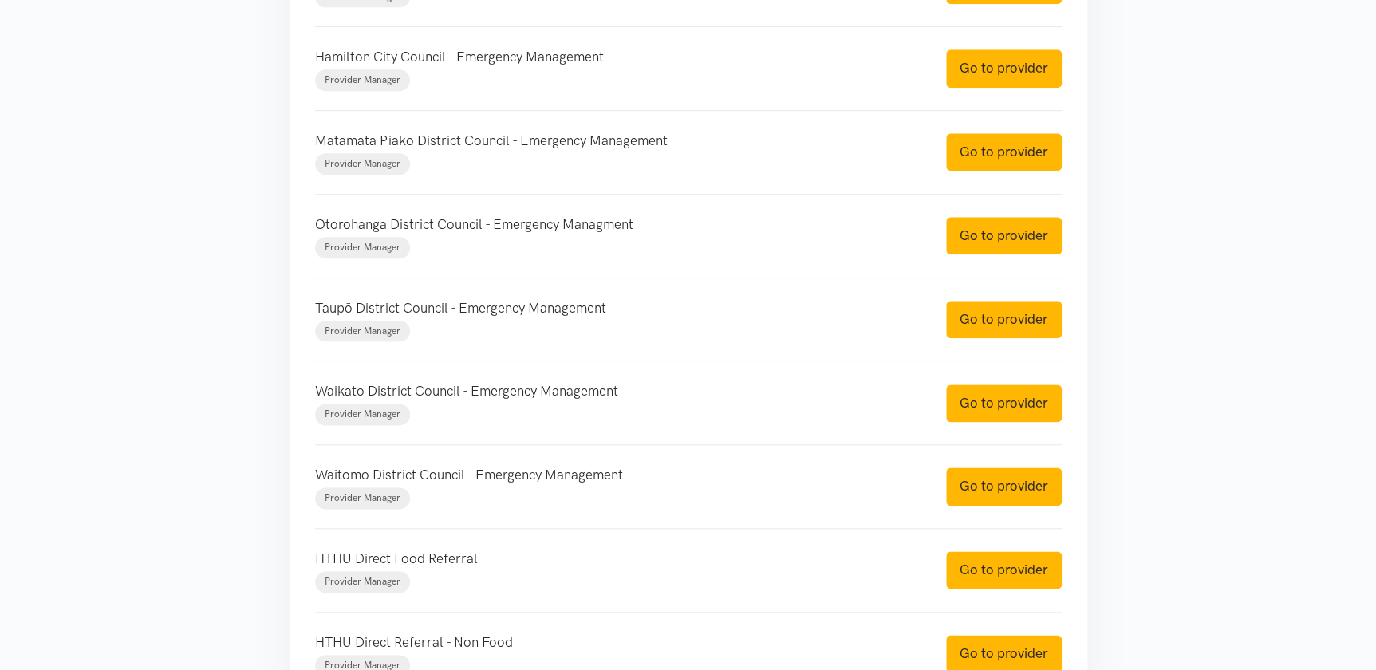
scroll to position [942, 0]
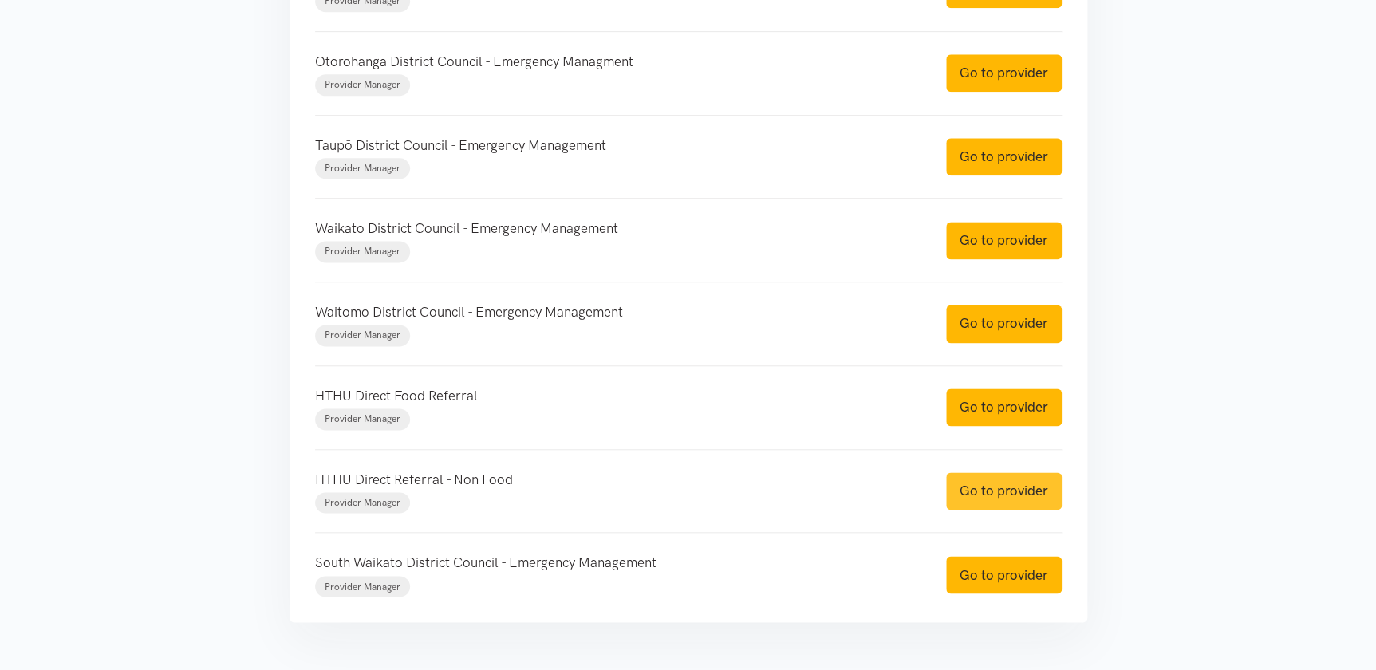
click at [994, 488] on link "Go to provider" at bounding box center [1004, 490] width 116 height 37
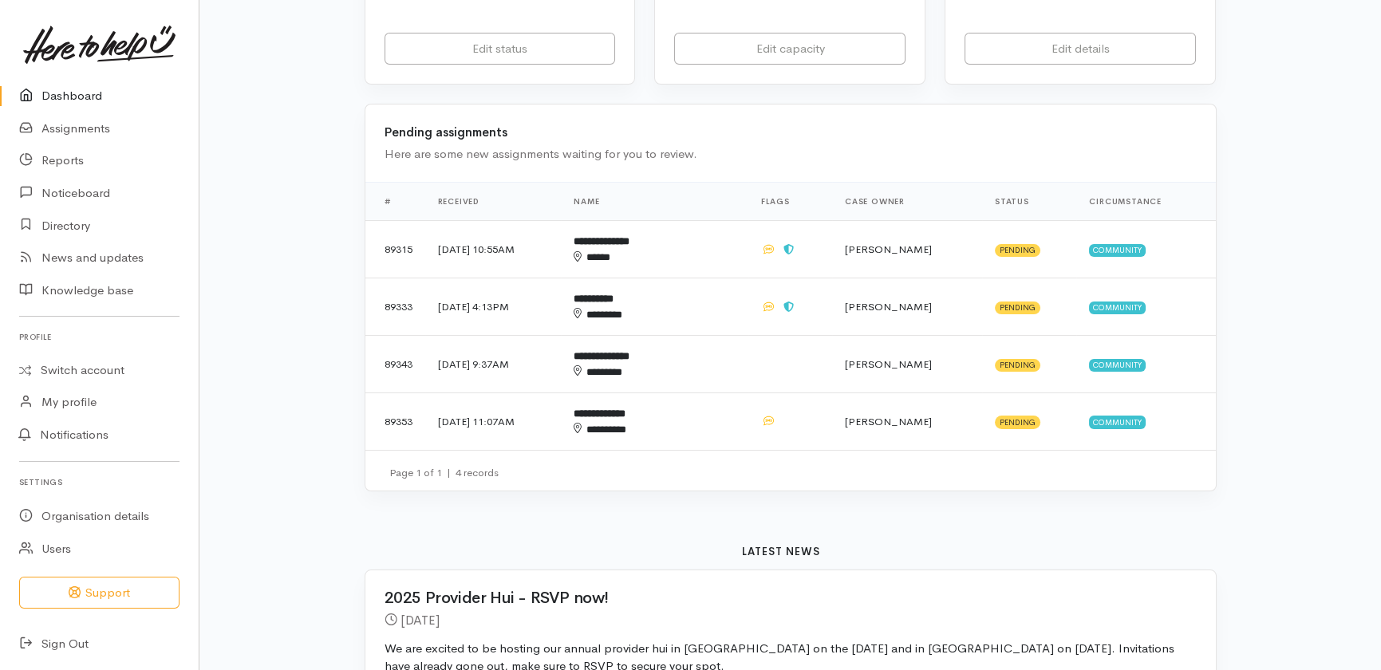
scroll to position [362, 0]
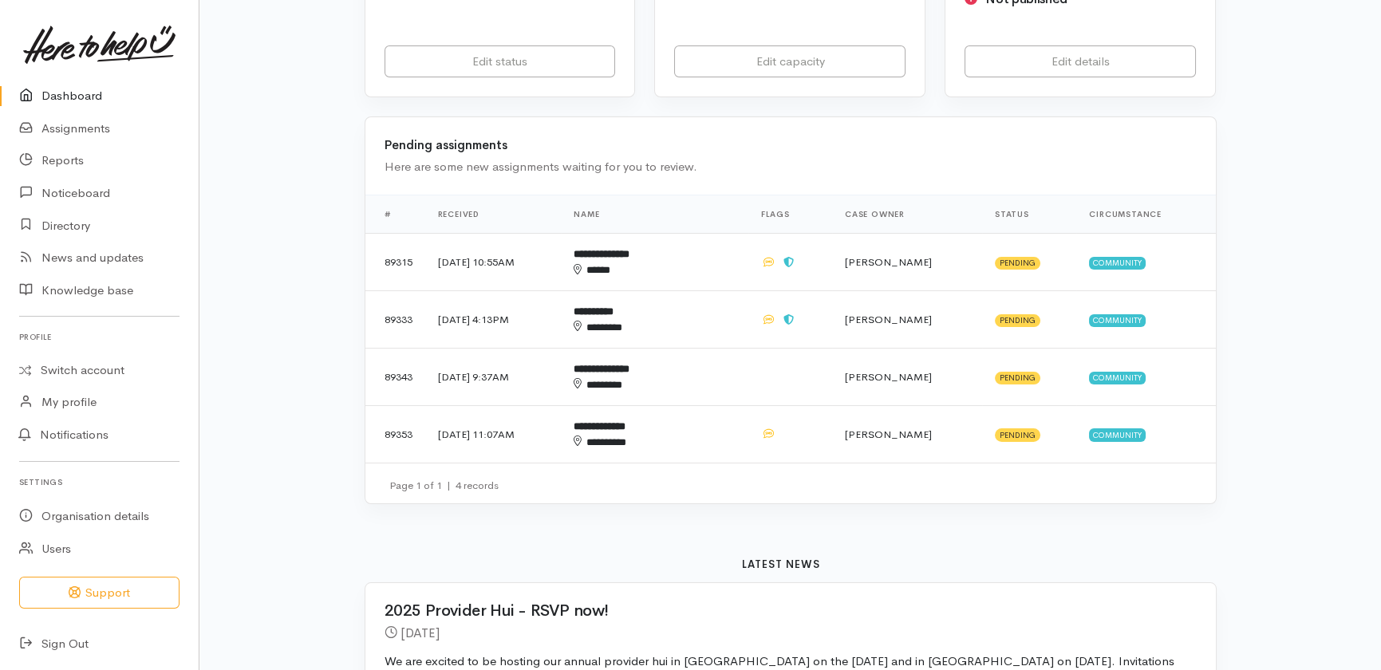
click at [75, 92] on link "Dashboard" at bounding box center [99, 96] width 199 height 33
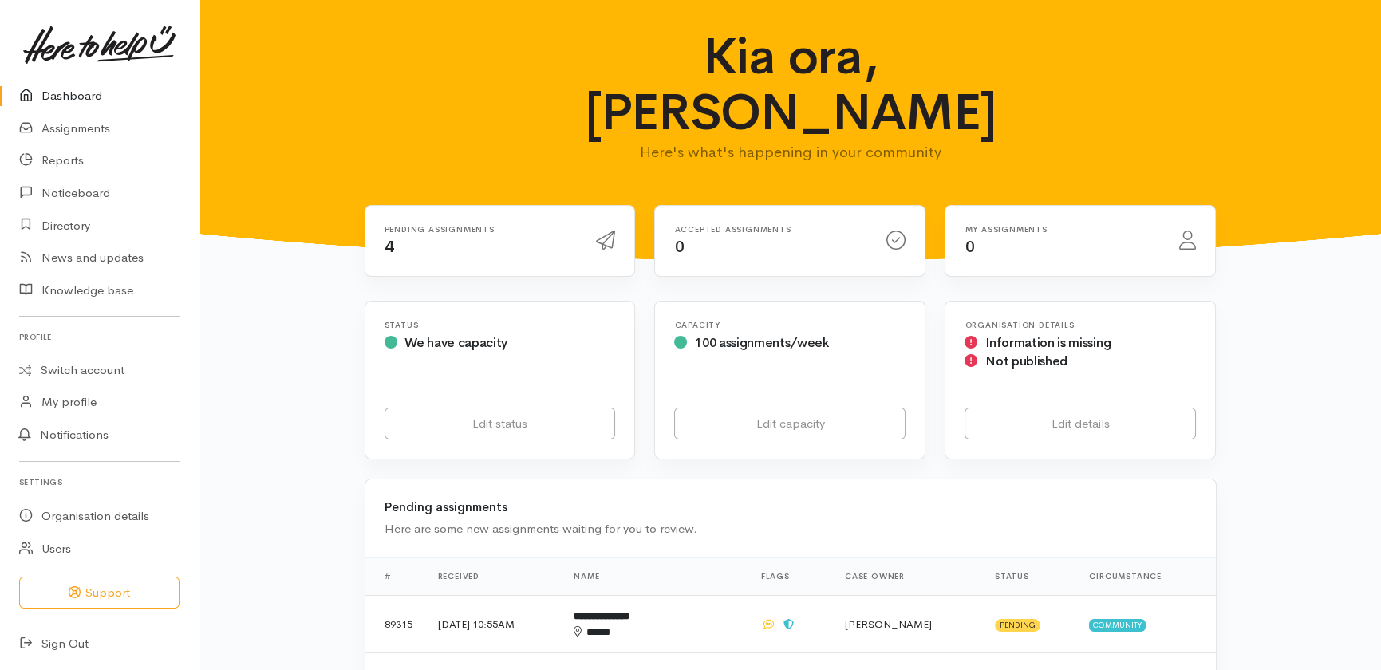
click at [64, 98] on link "Dashboard" at bounding box center [99, 96] width 199 height 33
click at [108, 368] on link "Switch account" at bounding box center [99, 370] width 199 height 31
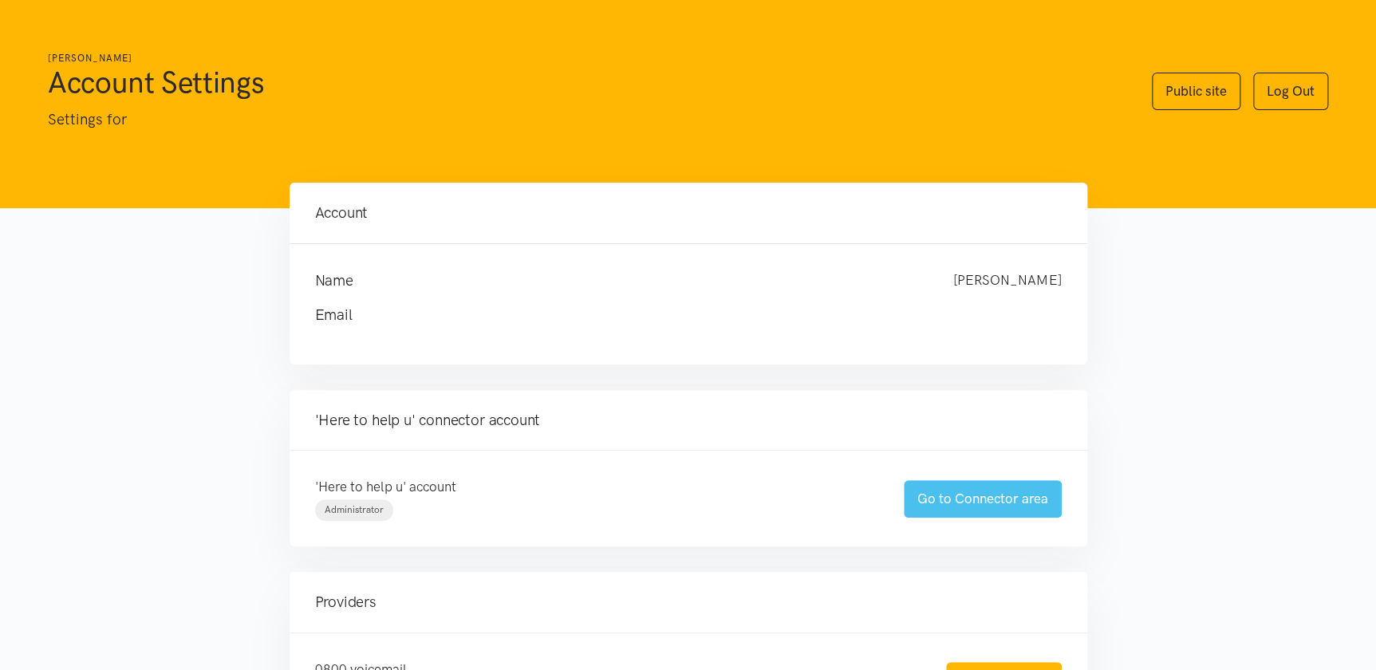
click at [989, 503] on link "Go to Connector area" at bounding box center [983, 498] width 158 height 37
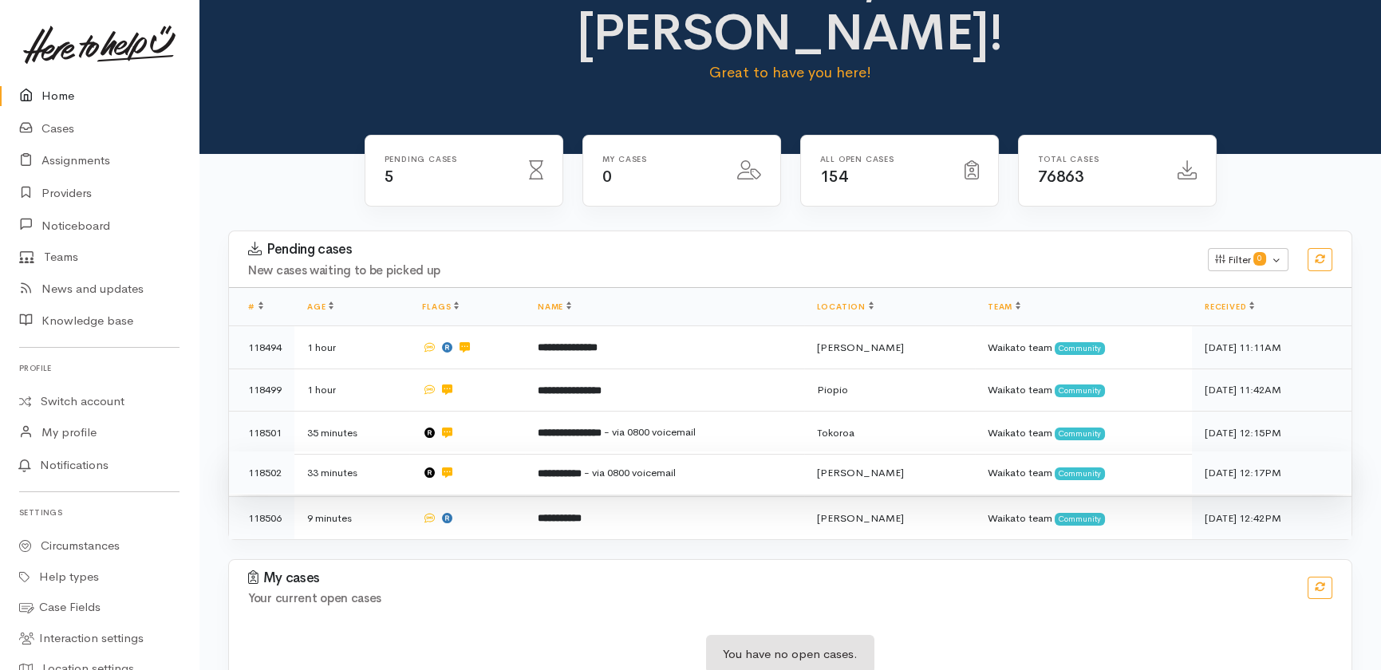
scroll to position [80, 0]
click at [676, 466] on span "- via 0800 voicemail" at bounding box center [630, 473] width 92 height 14
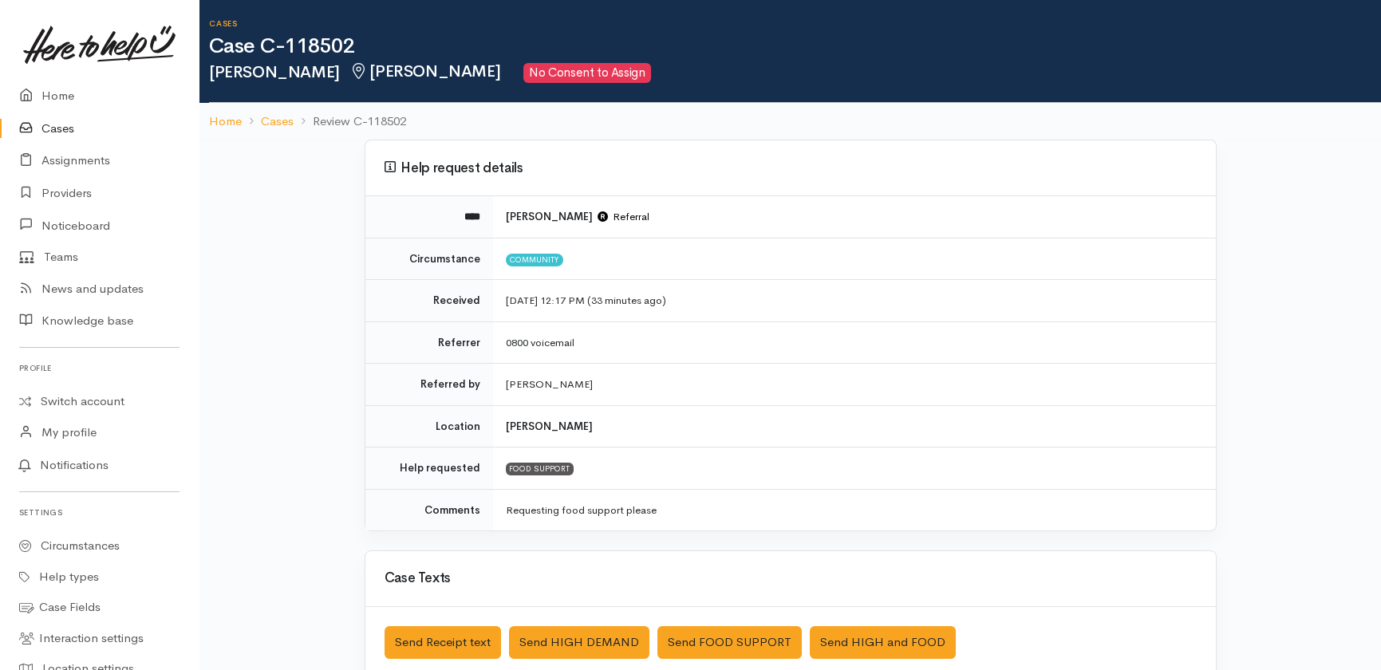
click at [63, 124] on link "Cases" at bounding box center [99, 128] width 199 height 33
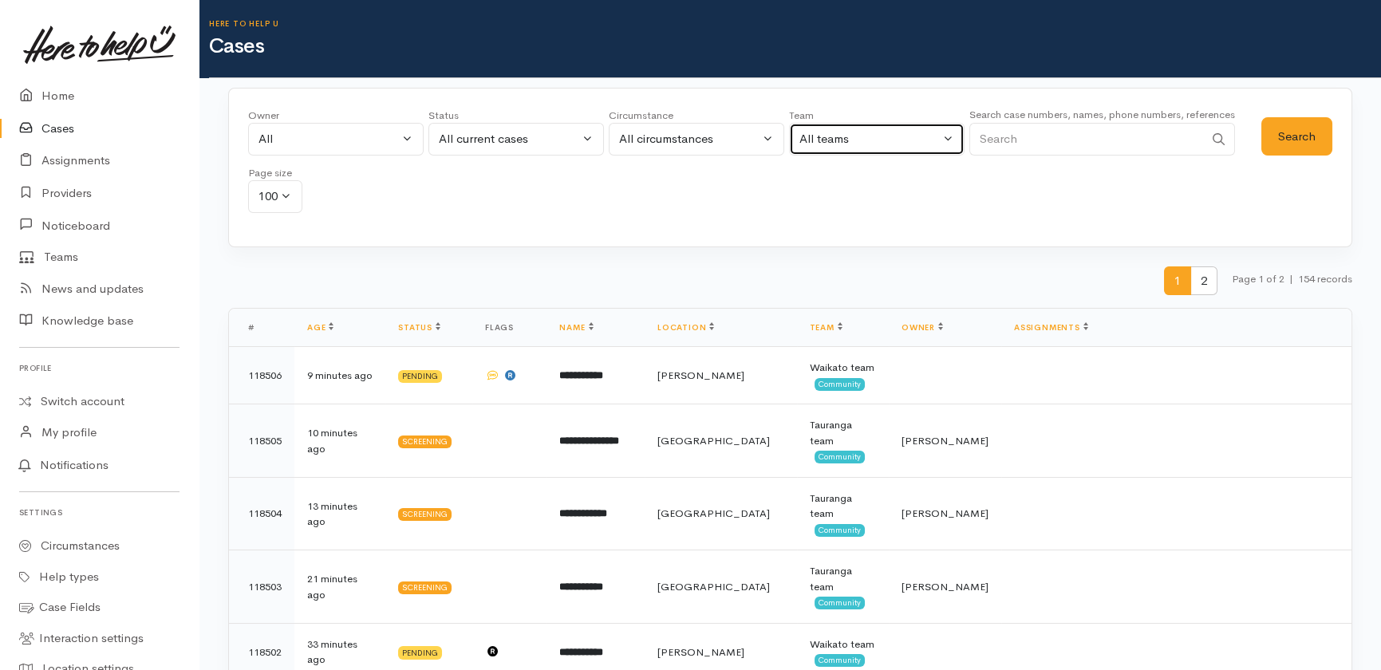
click at [920, 140] on div "All teams" at bounding box center [869, 139] width 140 height 18
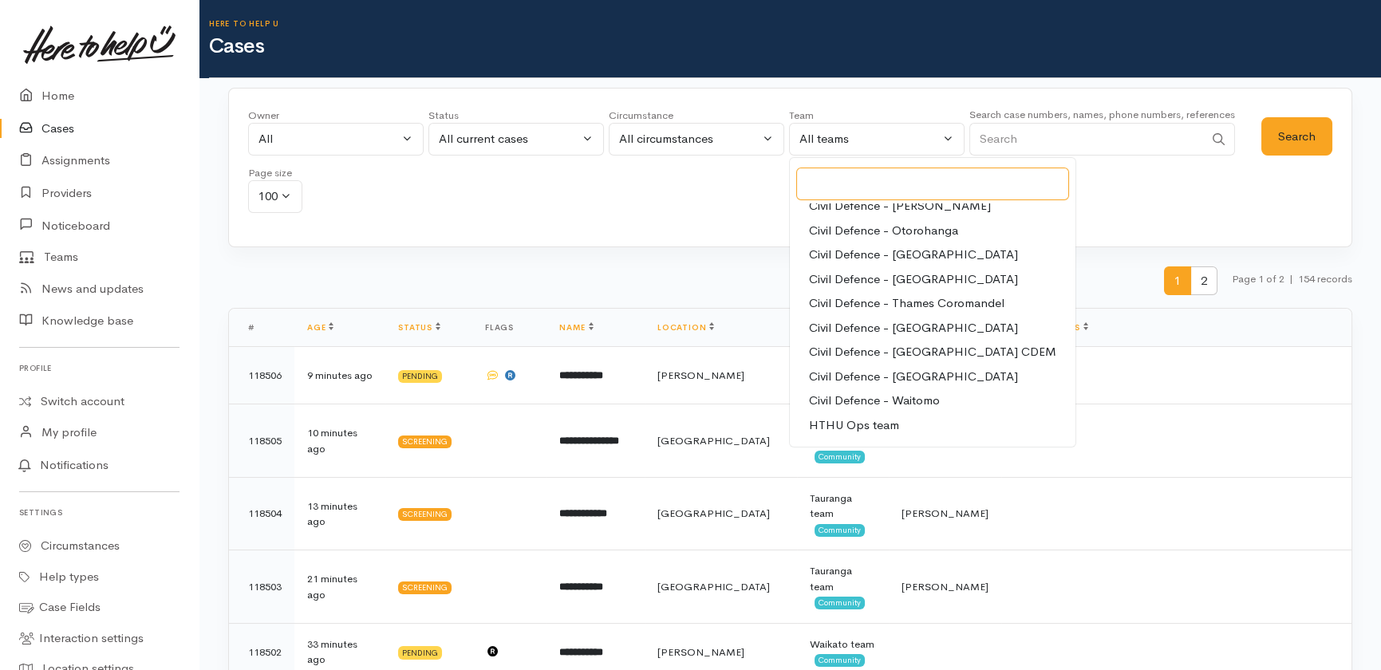
scroll to position [144, 0]
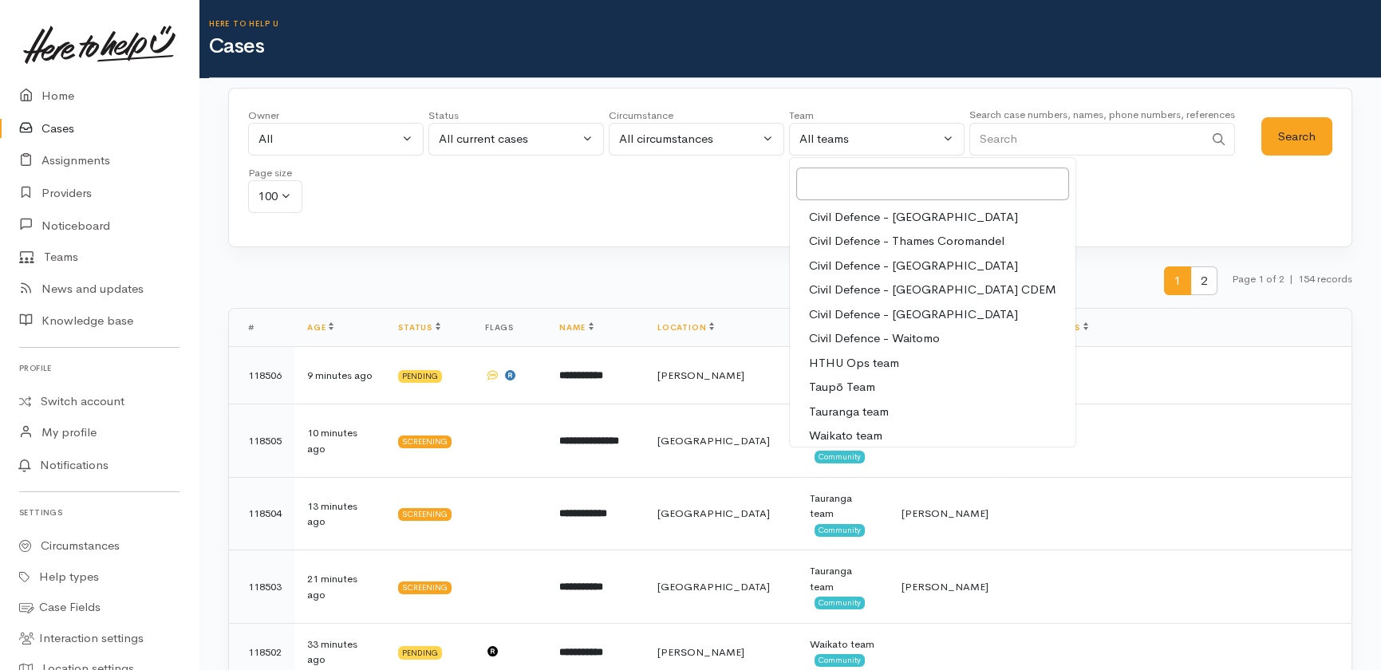
click at [835, 408] on span "Tauranga team" at bounding box center [849, 412] width 80 height 18
select select "3"
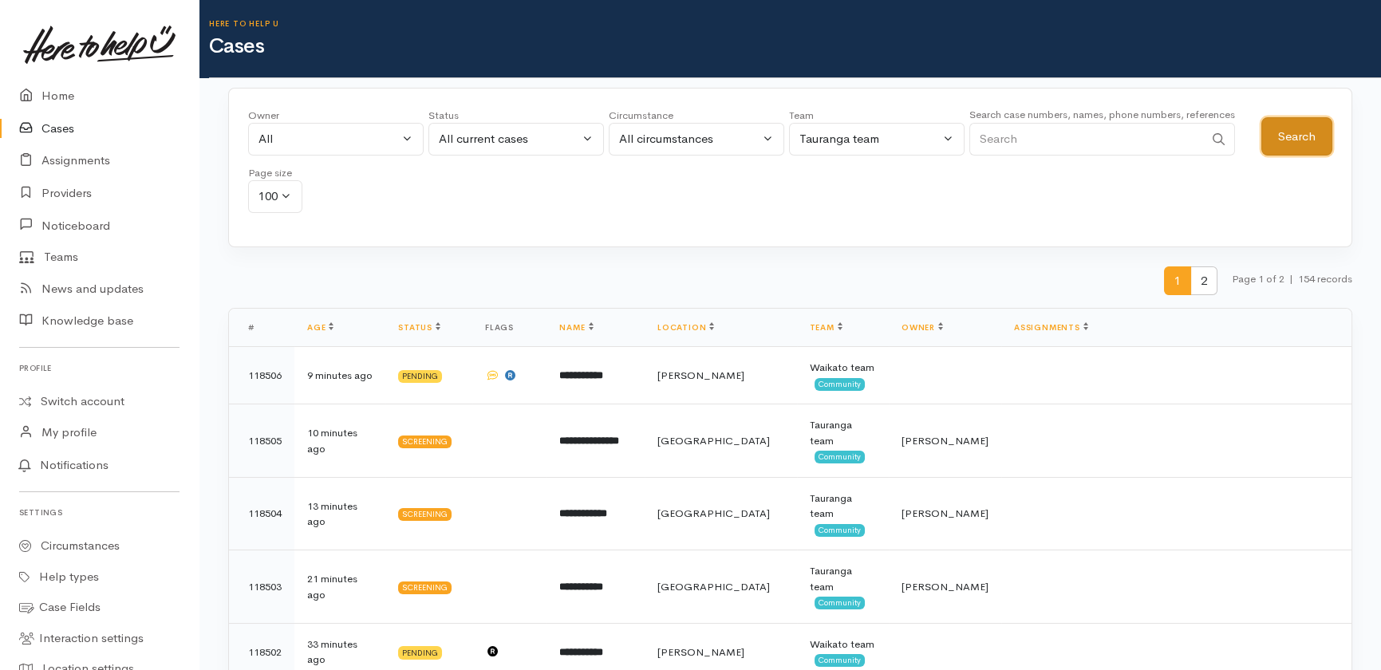
click at [1284, 136] on button "Search" at bounding box center [1296, 136] width 71 height 39
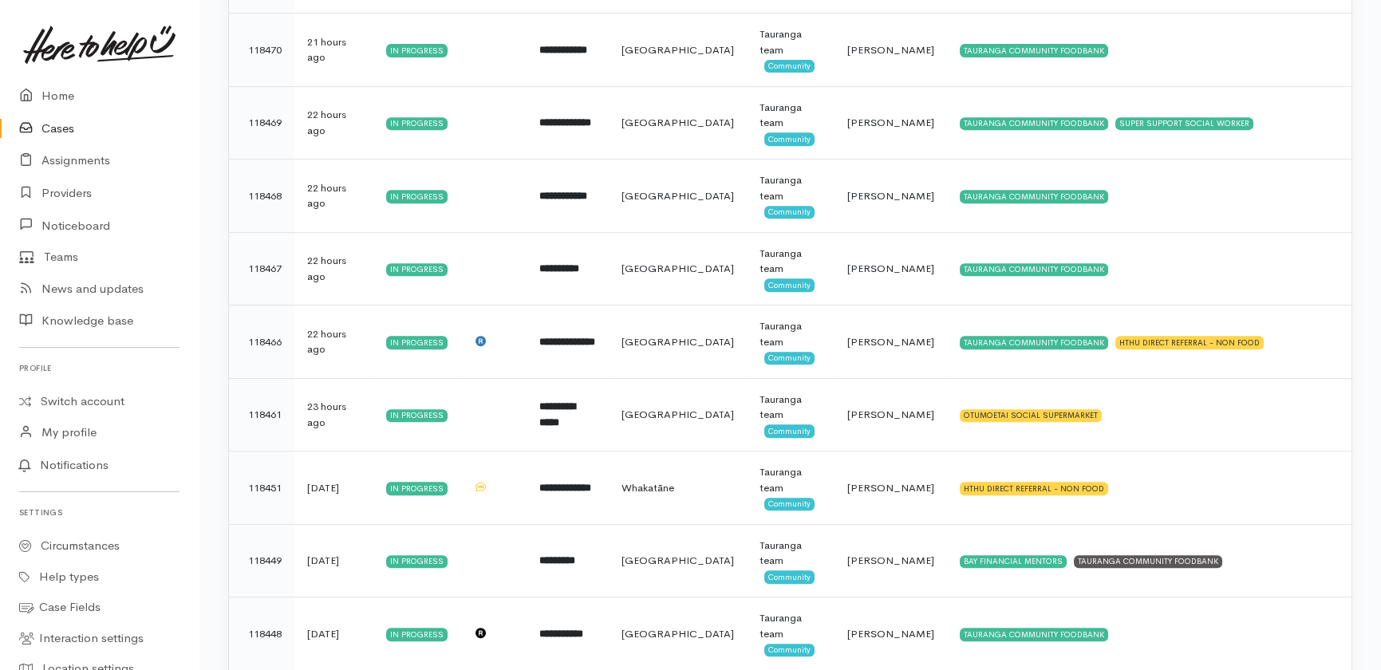
scroll to position [5101, 0]
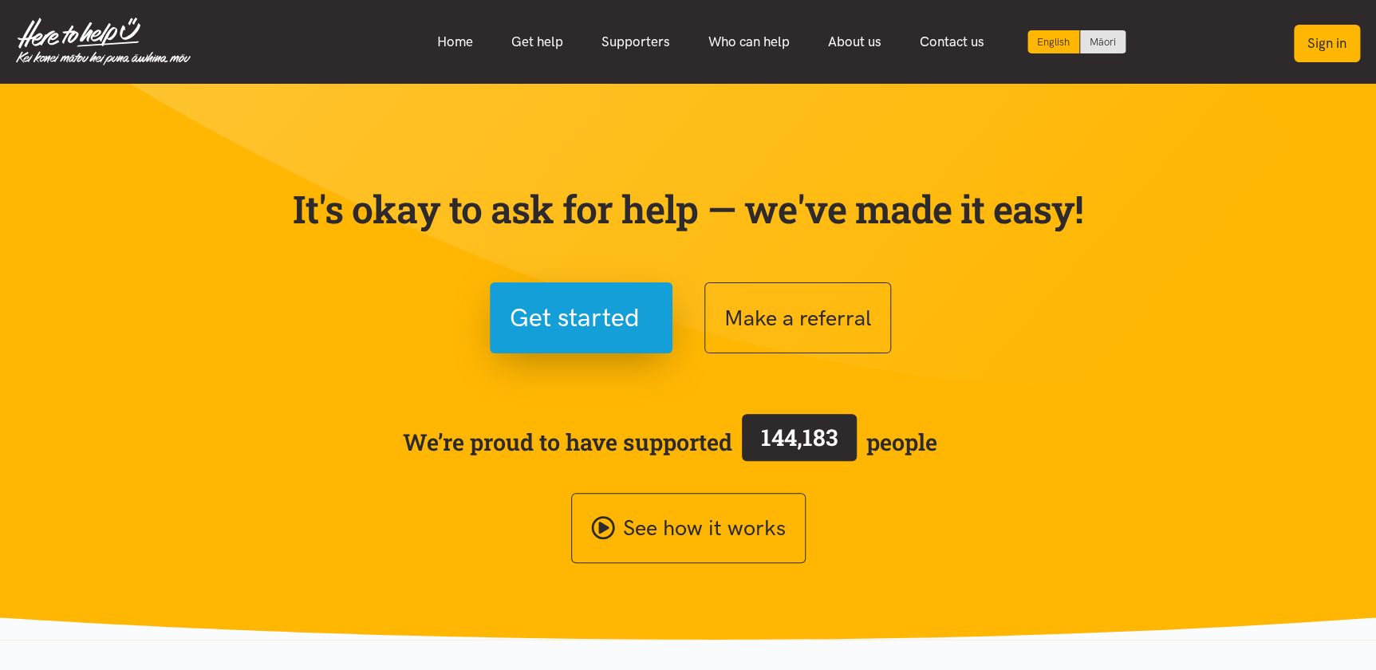
click at [1325, 49] on button "Sign in" at bounding box center [1327, 43] width 66 height 37
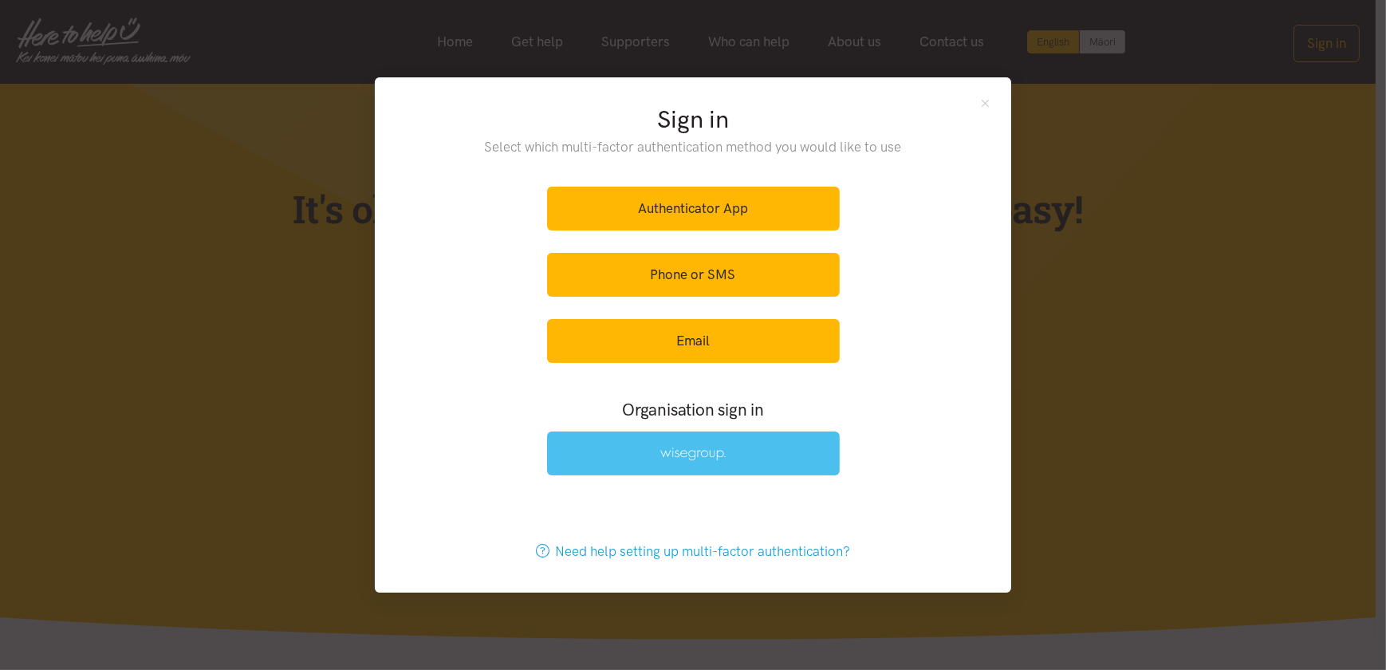
click at [743, 456] on link at bounding box center [693, 454] width 293 height 44
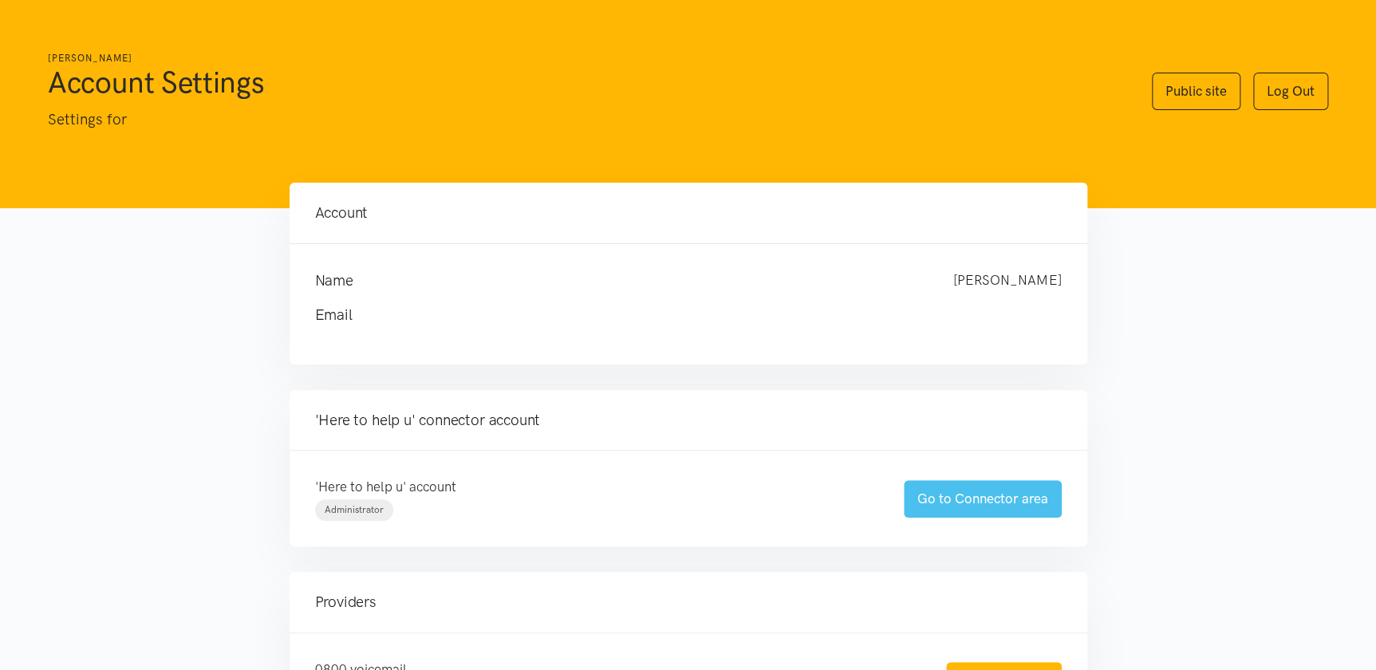
click at [957, 503] on link "Go to Connector area" at bounding box center [983, 498] width 158 height 37
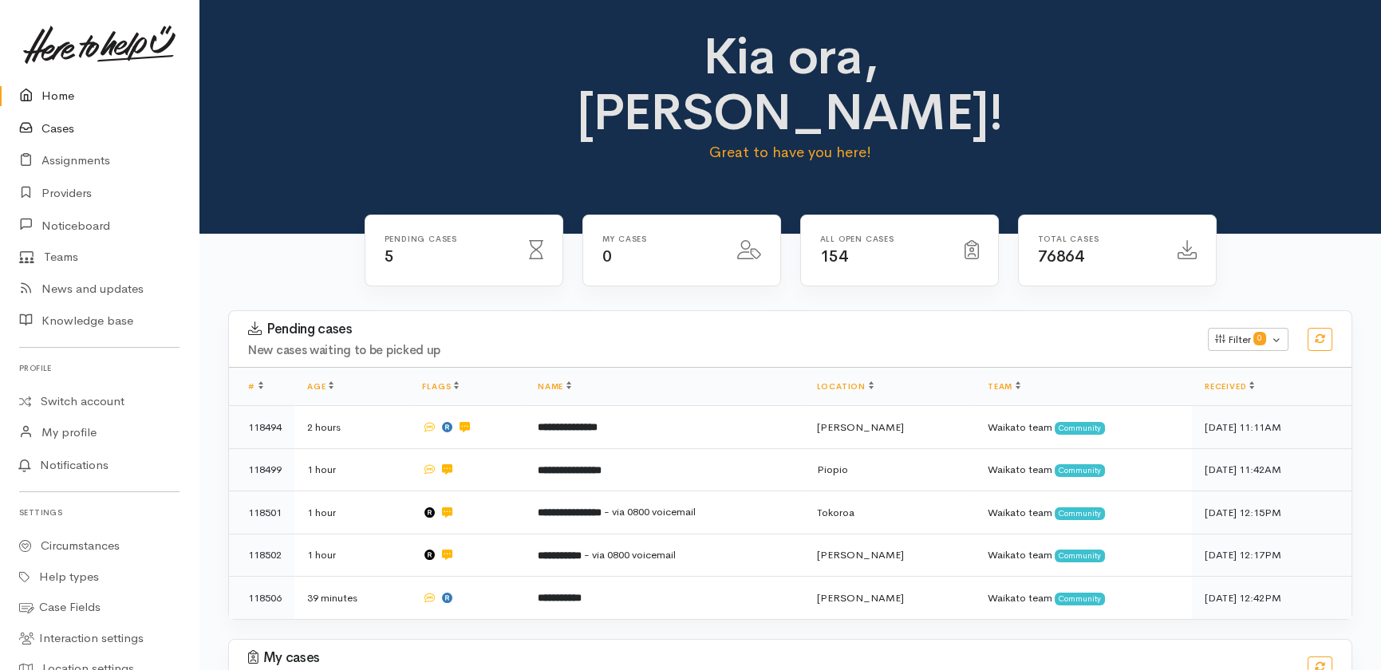
click at [56, 118] on link "Cases" at bounding box center [99, 128] width 199 height 33
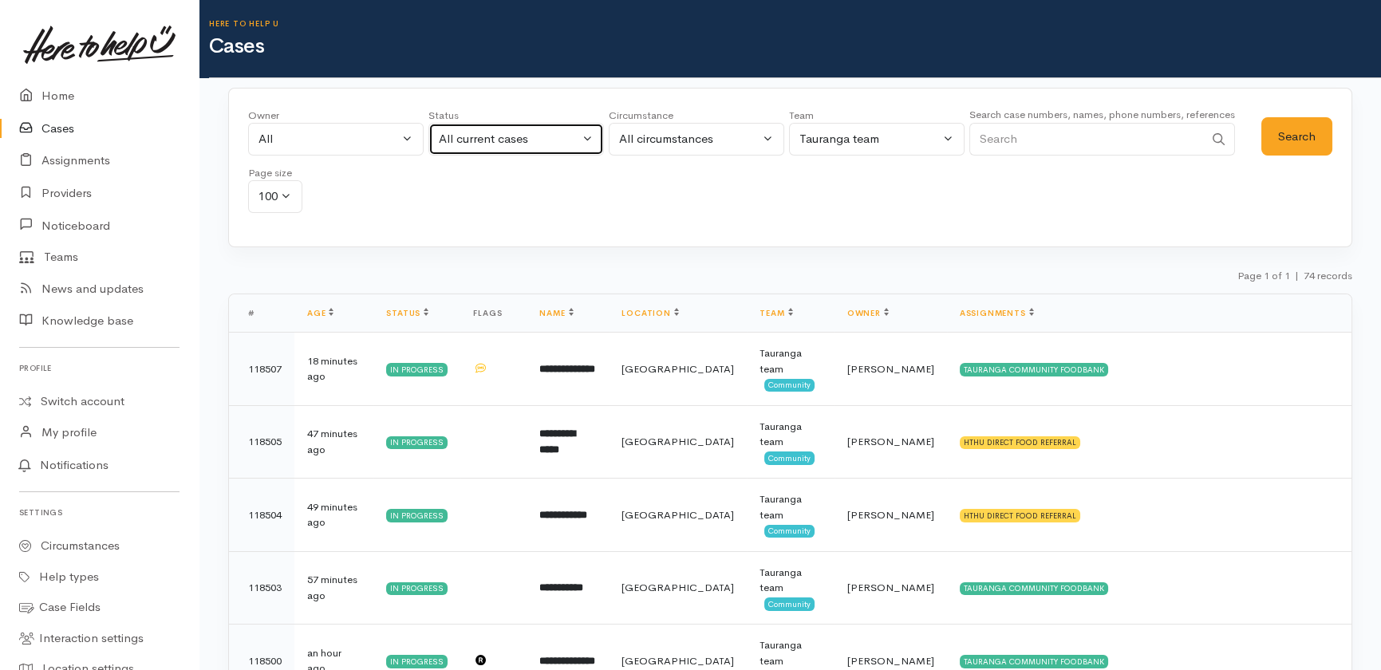
click at [562, 136] on div "All current cases" at bounding box center [509, 139] width 140 height 18
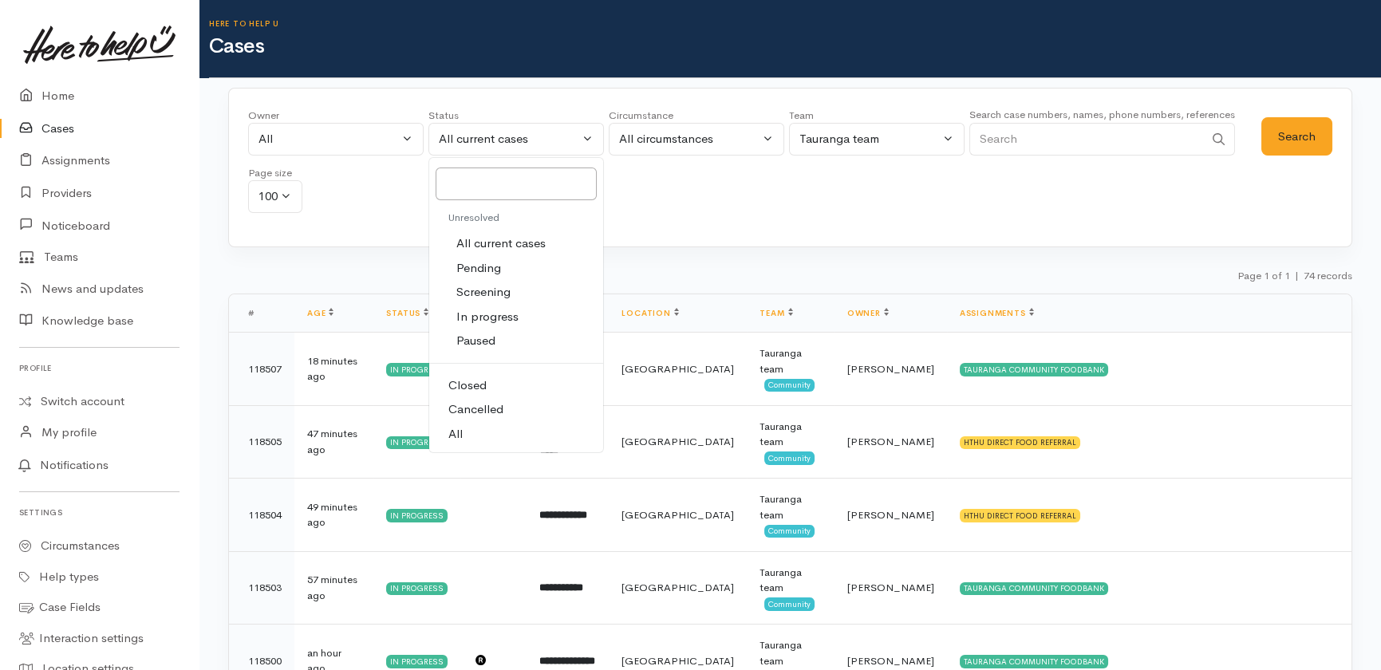
click at [448, 431] on span "All" at bounding box center [455, 434] width 14 height 18
select select "All"
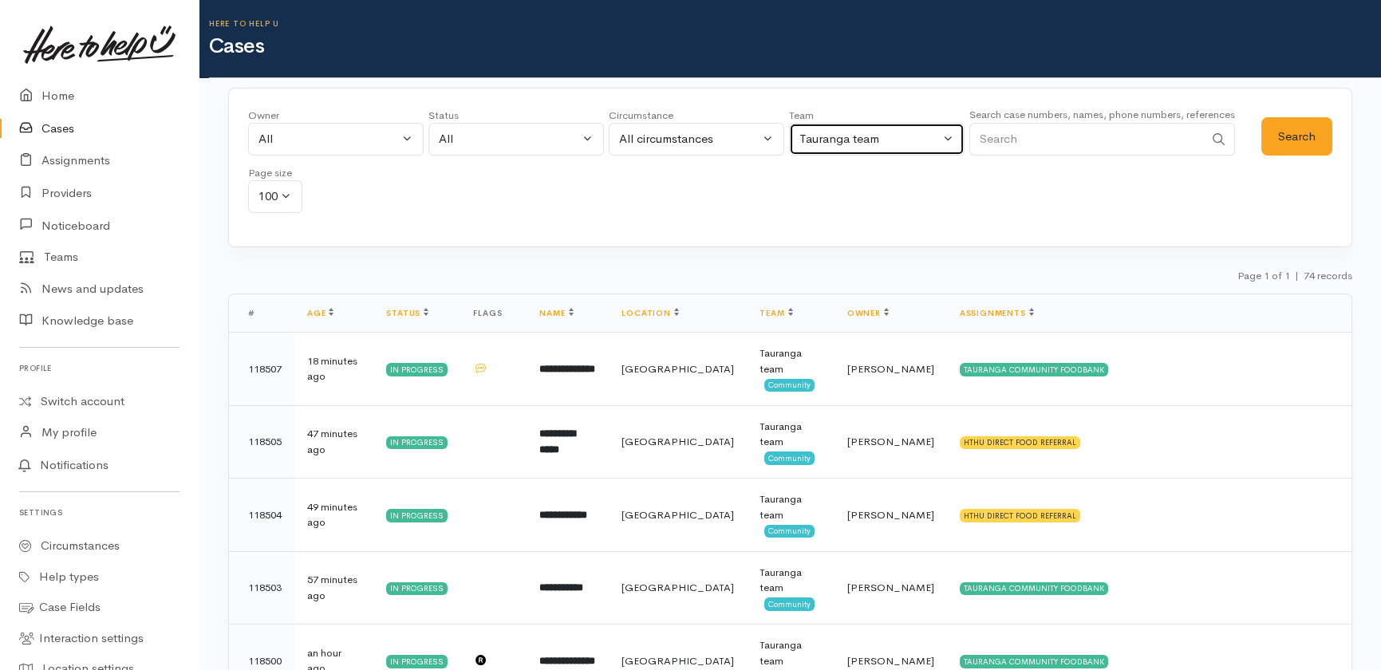
click at [852, 132] on div "Tauranga team" at bounding box center [869, 139] width 140 height 18
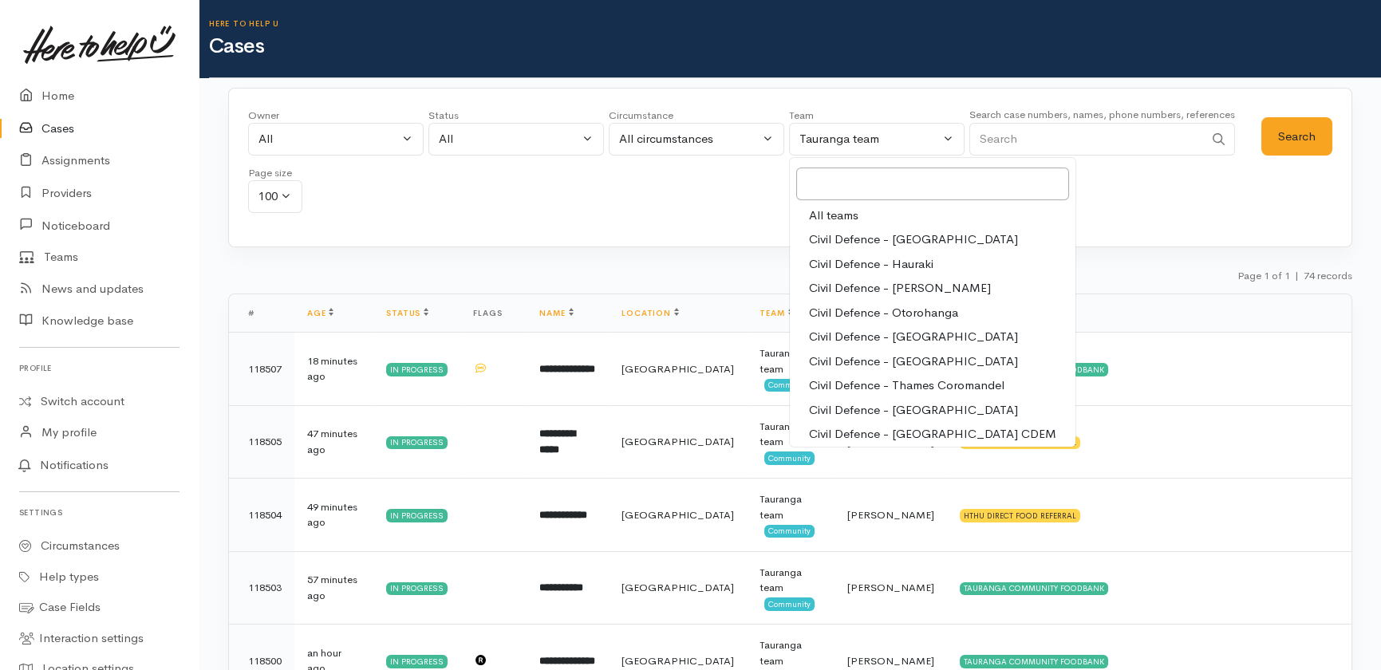
click at [849, 211] on span "All teams" at bounding box center [833, 216] width 49 height 18
select select "-1"
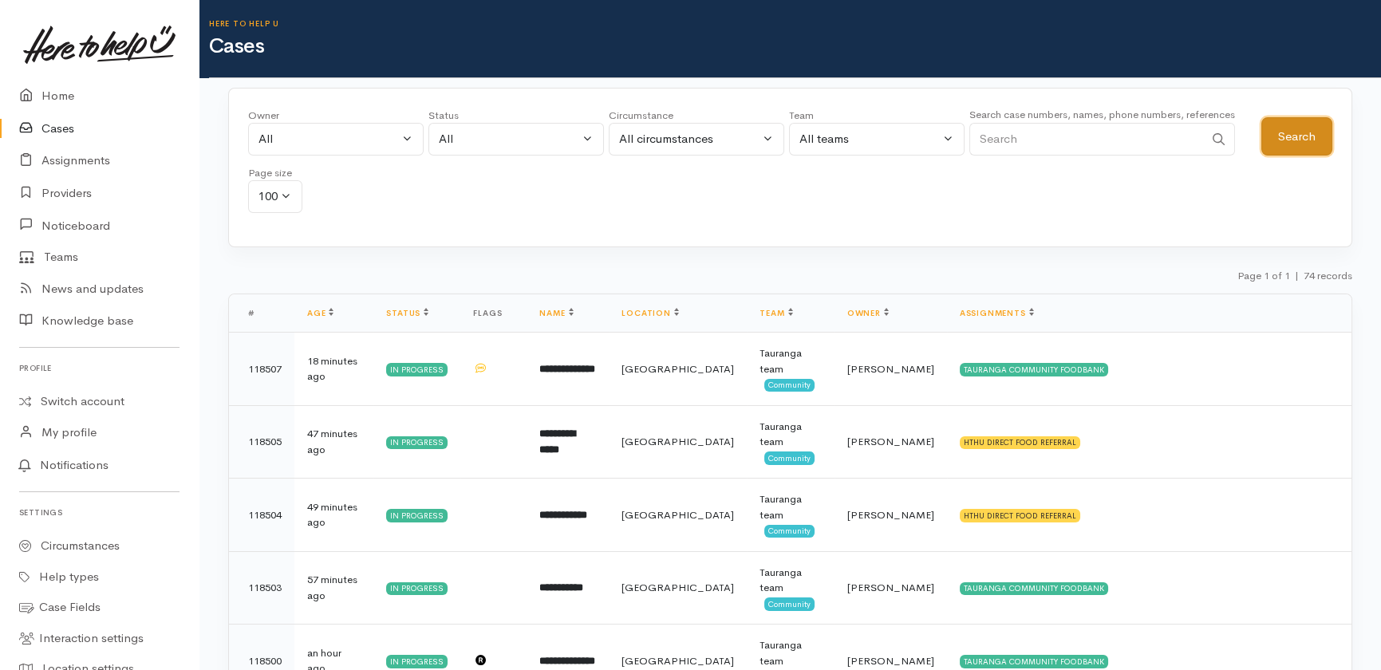
click at [1293, 136] on button "Search" at bounding box center [1296, 136] width 71 height 39
